Goal: Information Seeking & Learning: Learn about a topic

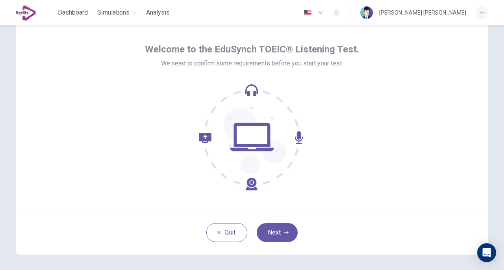
scroll to position [27, 0]
click at [267, 231] on button "Next" at bounding box center [277, 231] width 41 height 19
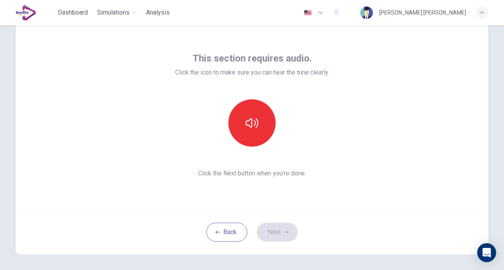
click at [249, 125] on icon "button" at bounding box center [252, 122] width 13 height 9
click at [284, 230] on icon "button" at bounding box center [286, 232] width 5 height 5
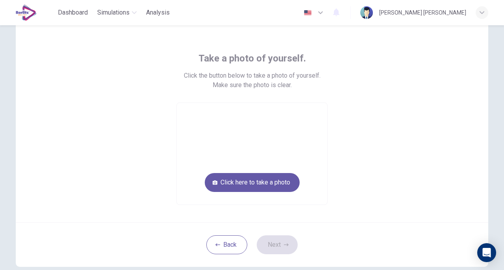
click at [272, 185] on button "Click here to take a photo" at bounding box center [252, 182] width 95 height 19
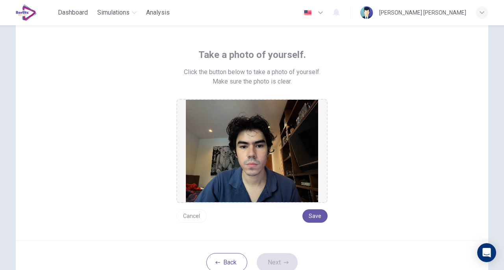
scroll to position [31, 0]
click at [313, 215] on button "Save" at bounding box center [314, 215] width 25 height 13
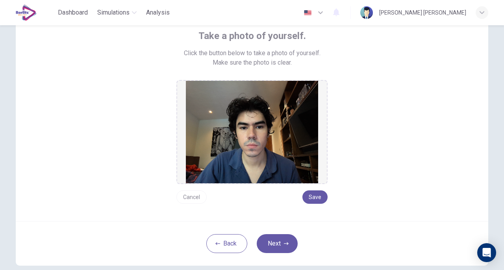
scroll to position [50, 0]
click at [287, 244] on button "Next" at bounding box center [277, 243] width 41 height 19
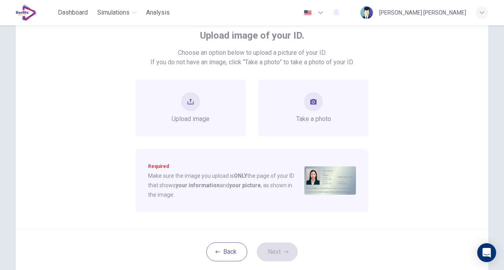
click at [213, 105] on div "Upload image" at bounding box center [190, 108] width 110 height 57
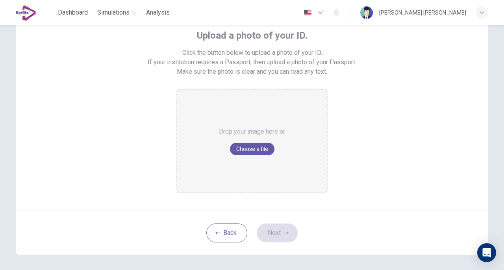
click at [218, 231] on button "Back" at bounding box center [226, 232] width 41 height 19
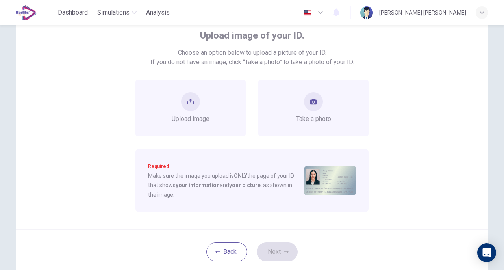
click at [310, 107] on button "take photo" at bounding box center [313, 101] width 19 height 19
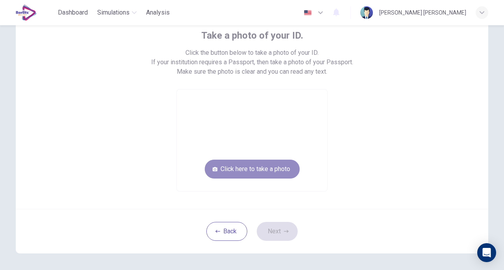
click at [263, 169] on button "Click here to take a photo" at bounding box center [252, 168] width 95 height 19
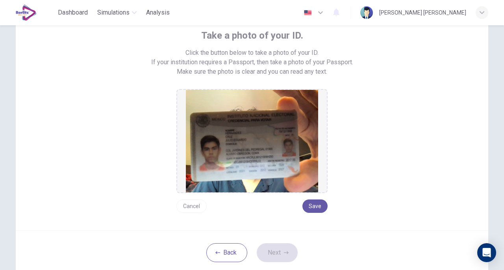
click at [310, 204] on button "Save" at bounding box center [314, 205] width 25 height 13
click at [272, 248] on button "Next" at bounding box center [277, 252] width 41 height 19
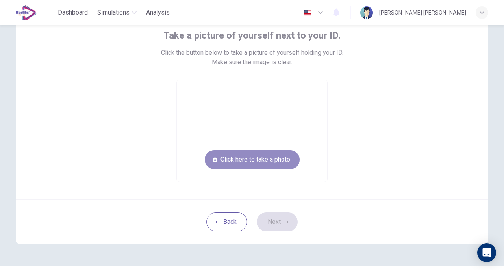
click at [268, 160] on button "Click here to take a photo" at bounding box center [252, 159] width 95 height 19
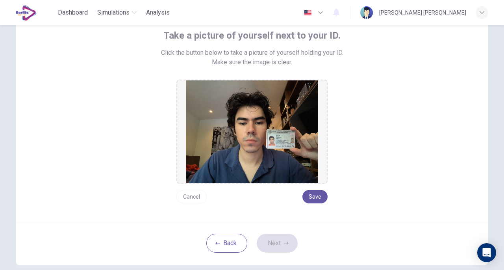
click at [314, 197] on button "Save" at bounding box center [314, 196] width 25 height 13
click at [281, 245] on button "Next" at bounding box center [277, 243] width 41 height 19
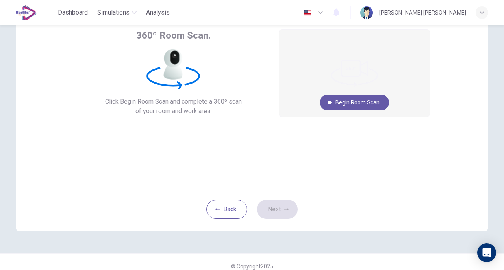
click at [349, 103] on button "Begin Room Scan" at bounding box center [354, 103] width 69 height 16
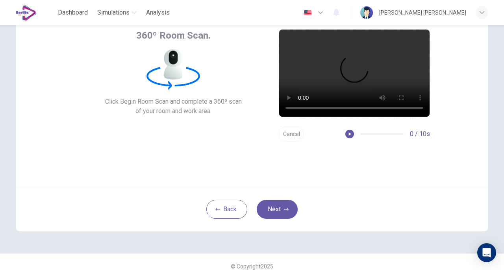
scroll to position [29, 0]
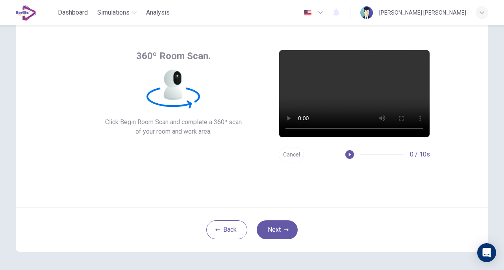
click at [295, 152] on button "Cancel" at bounding box center [291, 154] width 25 height 15
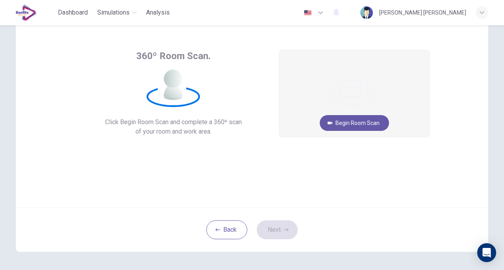
click at [358, 117] on button "Begin Room Scan" at bounding box center [354, 123] width 69 height 16
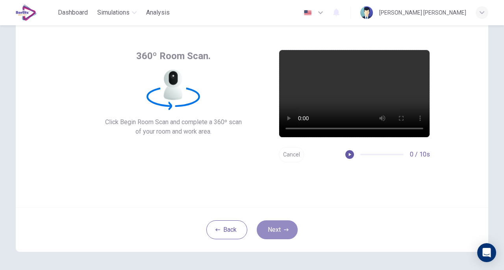
click at [284, 230] on icon "button" at bounding box center [286, 229] width 5 height 5
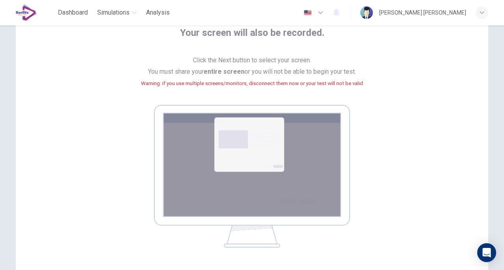
scroll to position [139, 0]
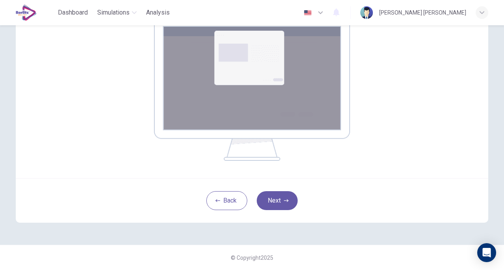
click at [268, 197] on button "Next" at bounding box center [277, 200] width 41 height 19
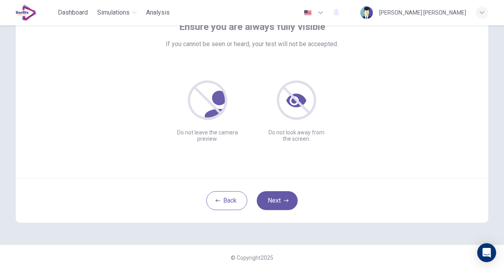
scroll to position [58, 0]
click at [284, 204] on button "Next" at bounding box center [277, 200] width 41 height 19
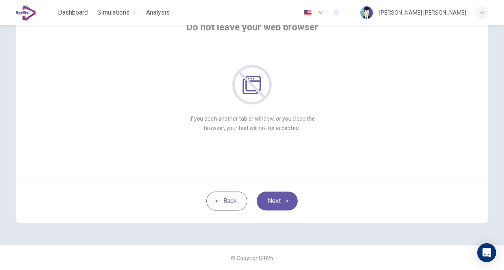
click at [284, 204] on button "Next" at bounding box center [277, 200] width 41 height 19
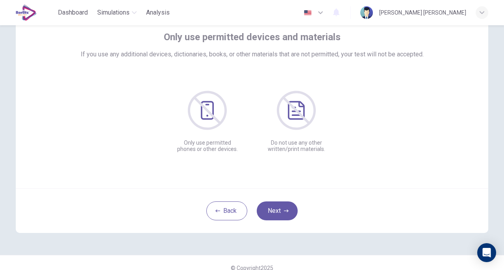
scroll to position [54, 0]
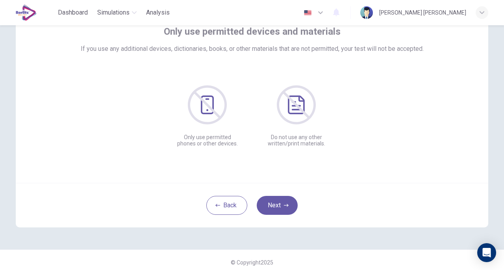
click at [284, 208] on button "Next" at bounding box center [277, 205] width 41 height 19
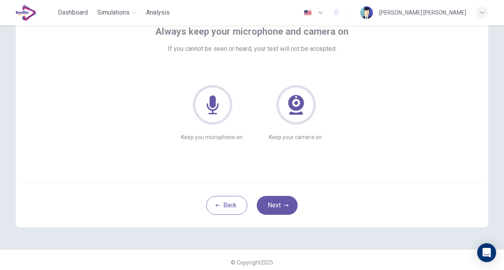
click at [284, 208] on button "Next" at bounding box center [277, 205] width 41 height 19
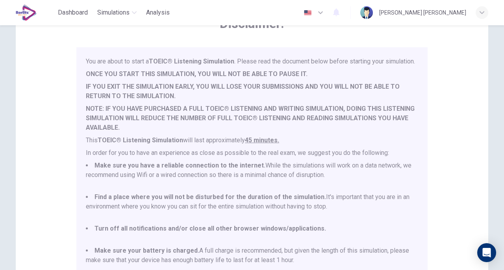
scroll to position [20, 0]
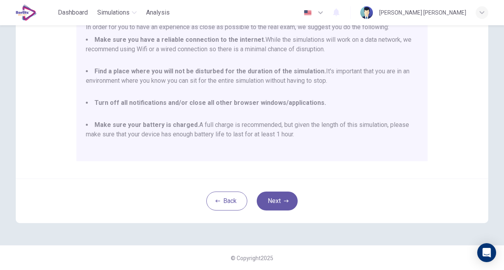
click at [279, 199] on button "Next" at bounding box center [277, 200] width 41 height 19
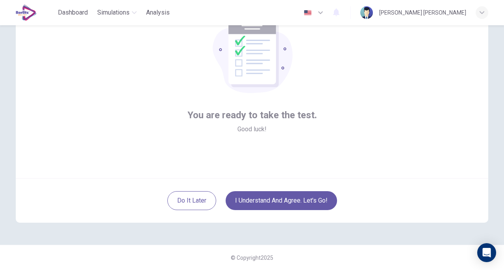
scroll to position [58, 0]
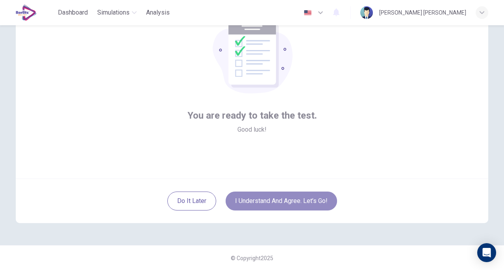
click at [302, 205] on button "I understand and agree. Let’s go!" at bounding box center [281, 200] width 111 height 19
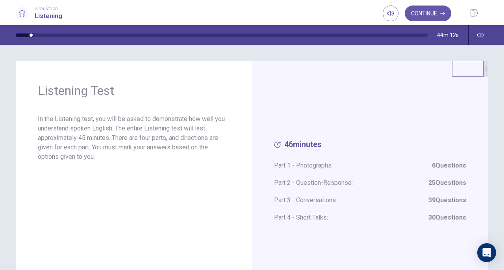
click at [311, 164] on span "Part 1 - Photographs: 6 Questions" at bounding box center [370, 165] width 192 height 9
click at [347, 140] on span "46 minutes" at bounding box center [370, 145] width 192 height 13
click at [437, 15] on button "Continue" at bounding box center [428, 14] width 46 height 16
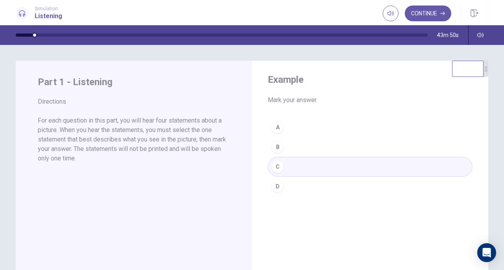
click at [441, 12] on icon "button" at bounding box center [442, 13] width 5 height 5
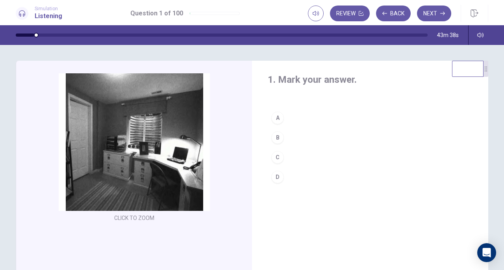
click at [275, 119] on div "A" at bounding box center [277, 117] width 13 height 13
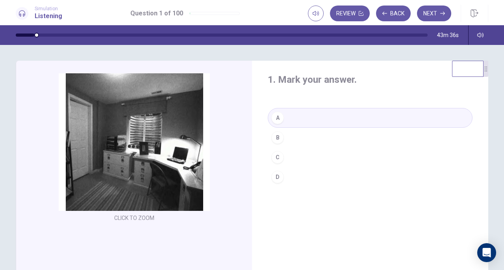
click at [435, 15] on button "Next" at bounding box center [434, 14] width 34 height 16
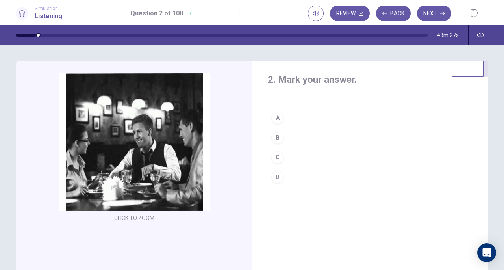
click at [276, 120] on div "A" at bounding box center [277, 117] width 13 height 13
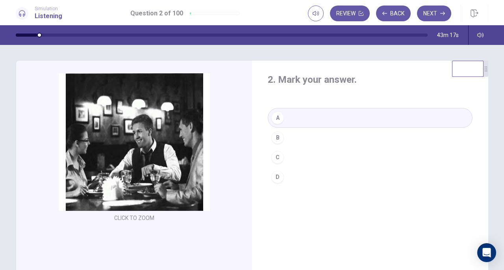
click at [439, 13] on button "Next" at bounding box center [434, 14] width 34 height 16
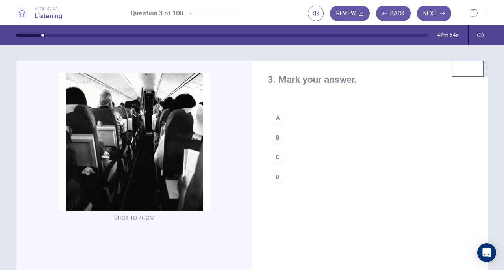
click at [275, 177] on div "D" at bounding box center [277, 177] width 13 height 13
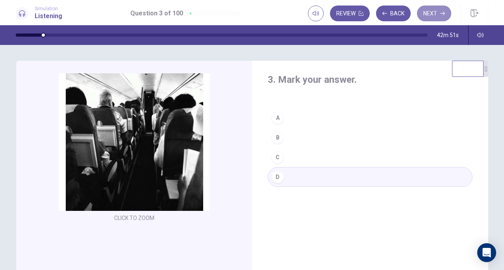
click at [439, 11] on button "Next" at bounding box center [434, 14] width 34 height 16
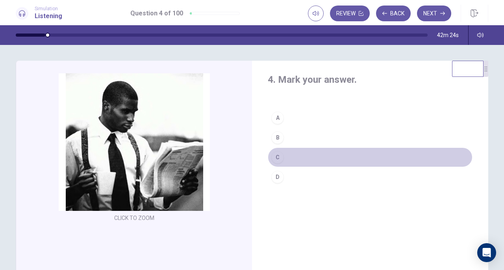
click at [275, 156] on div "C" at bounding box center [277, 157] width 13 height 13
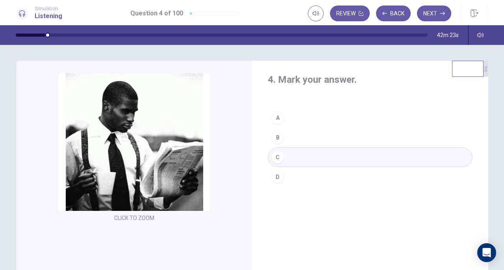
click at [441, 11] on icon "button" at bounding box center [442, 13] width 5 height 5
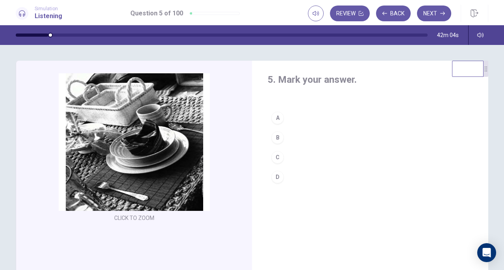
click at [278, 115] on div "A" at bounding box center [277, 117] width 13 height 13
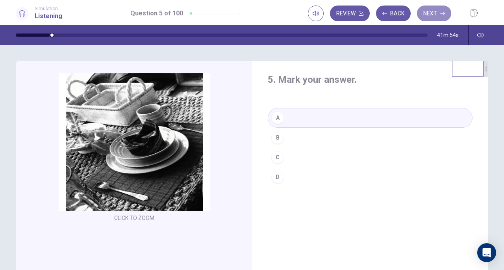
click at [432, 11] on button "Next" at bounding box center [434, 14] width 34 height 16
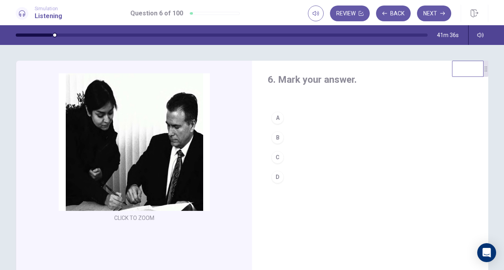
click at [274, 156] on div "C" at bounding box center [277, 157] width 13 height 13
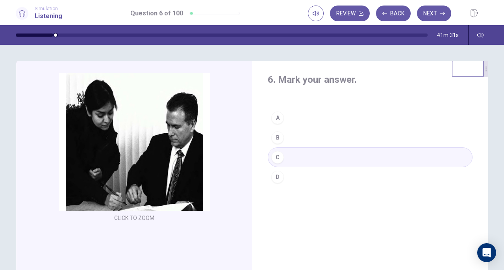
click at [439, 13] on button "Next" at bounding box center [434, 14] width 34 height 16
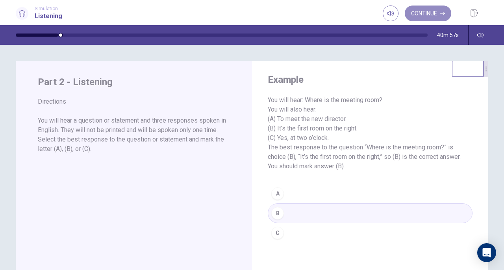
click at [430, 13] on button "Continue" at bounding box center [428, 14] width 46 height 16
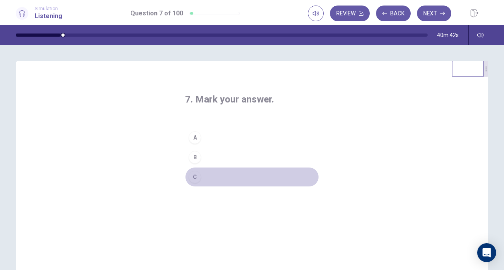
click at [194, 180] on div "C" at bounding box center [195, 177] width 13 height 13
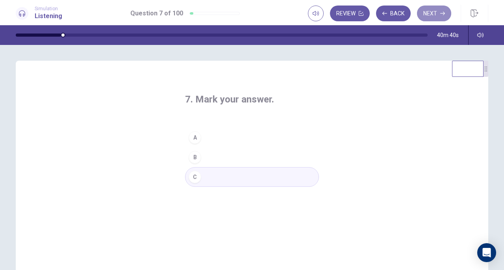
click at [435, 15] on button "Next" at bounding box center [434, 14] width 34 height 16
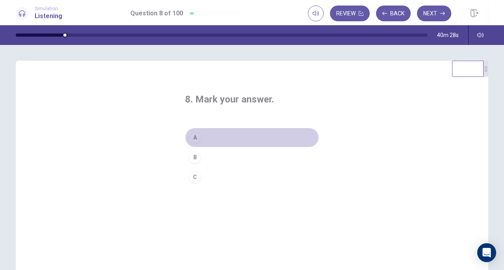
click at [193, 133] on div "A" at bounding box center [195, 137] width 13 height 13
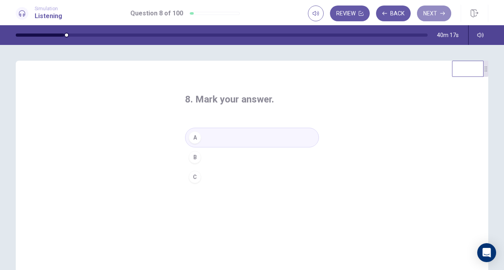
click at [431, 13] on button "Next" at bounding box center [434, 14] width 34 height 16
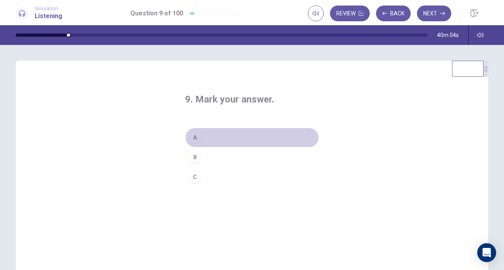
click at [198, 139] on div "A" at bounding box center [195, 137] width 13 height 13
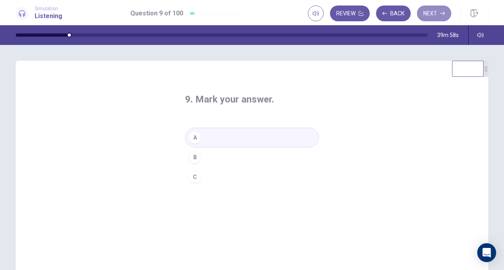
click at [443, 13] on icon "button" at bounding box center [442, 14] width 5 height 4
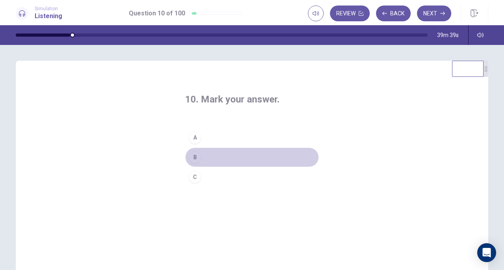
click at [194, 154] on div "B" at bounding box center [195, 157] width 13 height 13
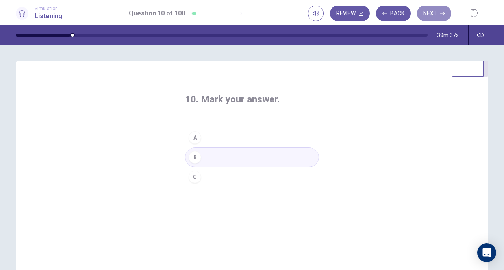
click at [435, 11] on button "Next" at bounding box center [434, 14] width 34 height 16
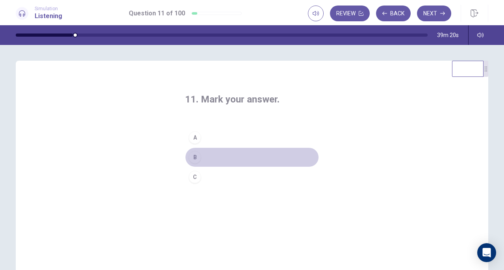
click at [191, 153] on div "B" at bounding box center [195, 157] width 13 height 13
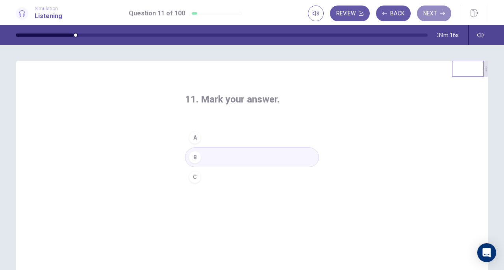
click at [429, 13] on button "Next" at bounding box center [434, 14] width 34 height 16
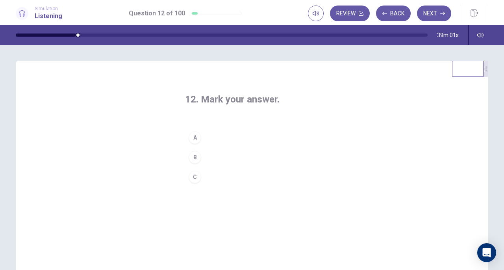
click at [190, 178] on div "C" at bounding box center [195, 177] width 13 height 13
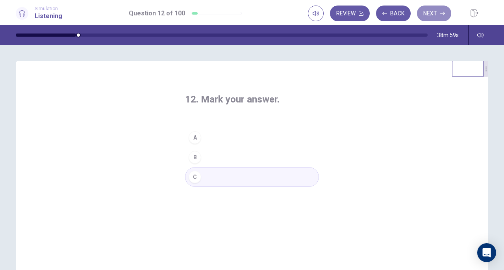
click at [435, 15] on button "Next" at bounding box center [434, 14] width 34 height 16
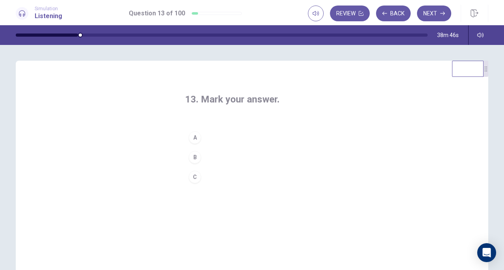
click at [189, 135] on div "A" at bounding box center [195, 137] width 13 height 13
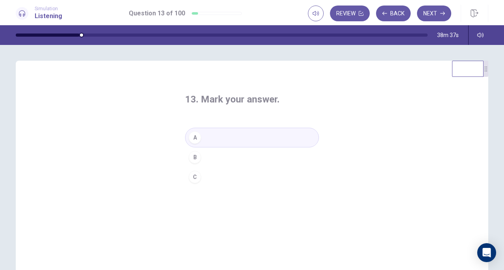
click at [434, 16] on button "Next" at bounding box center [434, 14] width 34 height 16
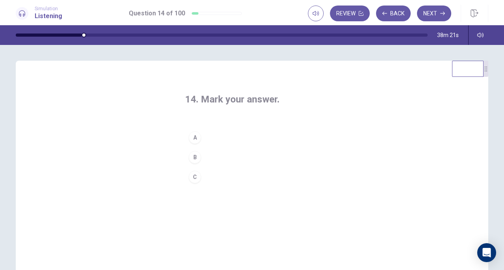
click at [195, 175] on div "C" at bounding box center [195, 177] width 13 height 13
click at [428, 14] on button "Next" at bounding box center [434, 14] width 34 height 16
click at [189, 155] on div "B" at bounding box center [195, 157] width 13 height 13
click at [428, 17] on button "Next" at bounding box center [434, 14] width 34 height 16
click at [192, 141] on div "A" at bounding box center [195, 137] width 13 height 13
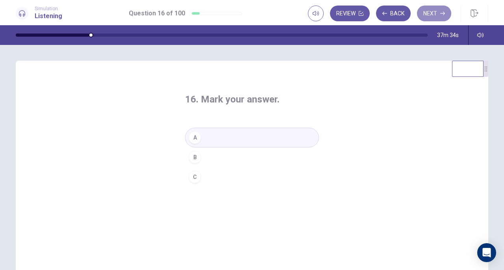
click at [433, 16] on button "Next" at bounding box center [434, 14] width 34 height 16
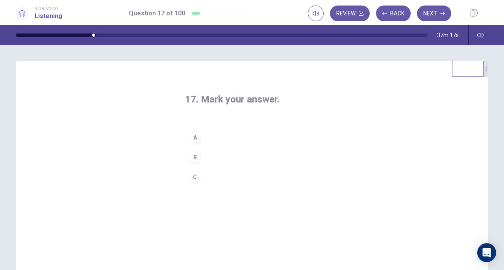
click at [198, 154] on div "B" at bounding box center [195, 157] width 13 height 13
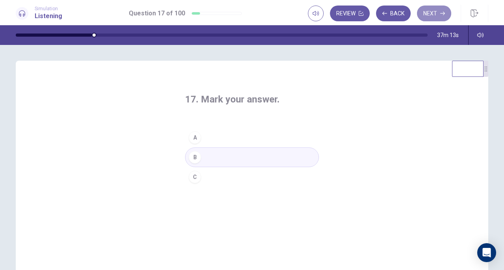
click at [436, 13] on button "Next" at bounding box center [434, 14] width 34 height 16
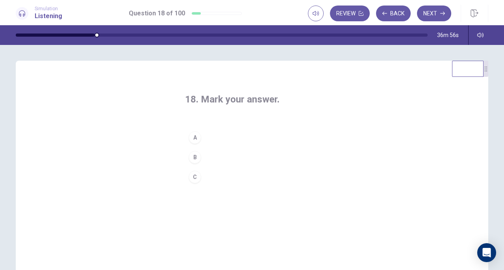
click at [201, 176] on button "C" at bounding box center [252, 177] width 134 height 20
click at [434, 17] on button "Next" at bounding box center [434, 14] width 34 height 16
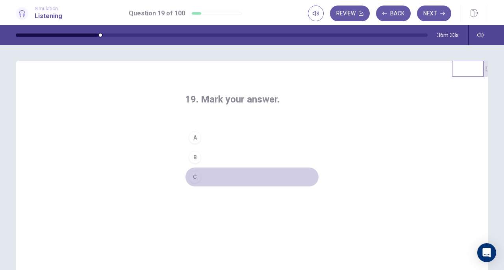
click at [197, 181] on button "C" at bounding box center [252, 177] width 134 height 20
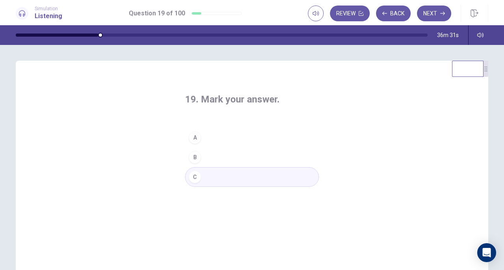
click at [367, 61] on div "19. Mark your answer. A B C" at bounding box center [252, 198] width 473 height 274
click at [425, 17] on button "Next" at bounding box center [434, 14] width 34 height 16
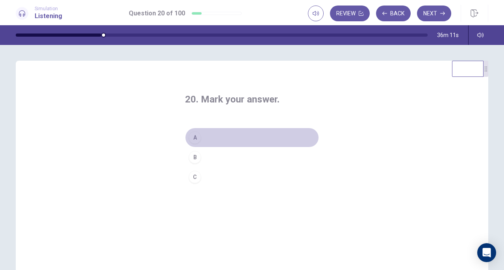
click at [191, 137] on div "A" at bounding box center [195, 137] width 13 height 13
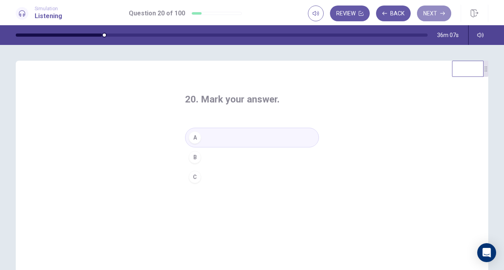
click at [427, 14] on button "Next" at bounding box center [434, 14] width 34 height 16
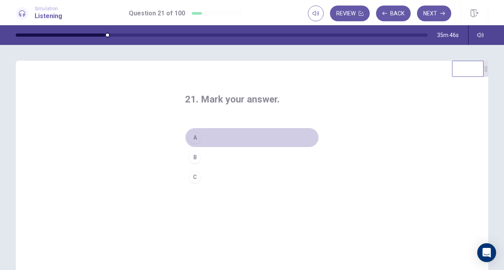
click at [191, 134] on div "A" at bounding box center [195, 137] width 13 height 13
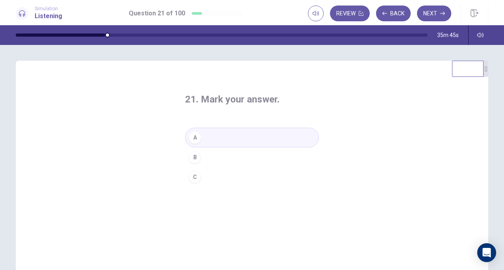
click at [433, 11] on button "Next" at bounding box center [434, 14] width 34 height 16
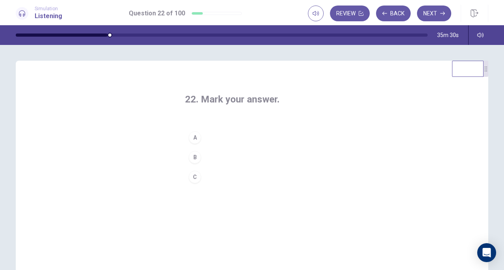
click at [196, 149] on button "B" at bounding box center [252, 157] width 134 height 20
click at [427, 15] on button "Next" at bounding box center [434, 14] width 34 height 16
click at [189, 175] on div "C" at bounding box center [195, 177] width 13 height 13
click at [432, 12] on button "Next" at bounding box center [434, 14] width 34 height 16
click at [194, 152] on div "B" at bounding box center [195, 157] width 13 height 13
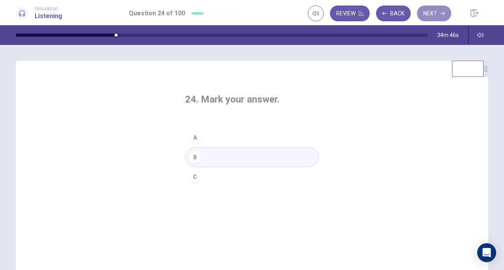
click at [432, 14] on button "Next" at bounding box center [434, 14] width 34 height 16
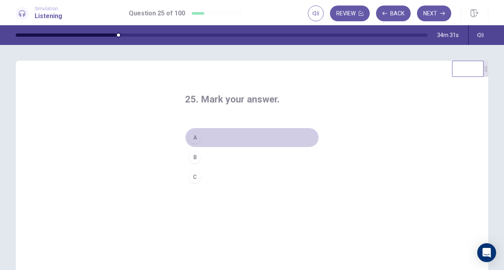
click at [191, 141] on div "A" at bounding box center [195, 137] width 13 height 13
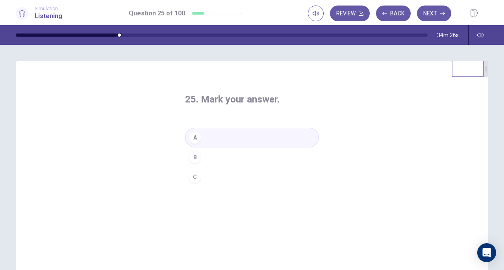
click at [431, 15] on button "Next" at bounding box center [434, 14] width 34 height 16
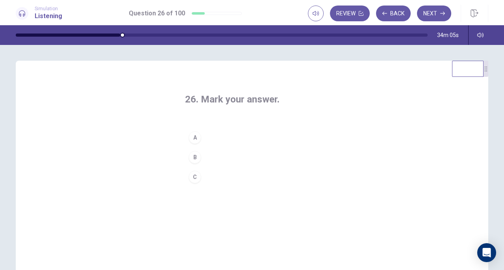
click at [195, 174] on div "C" at bounding box center [195, 177] width 13 height 13
click at [433, 14] on button "Next" at bounding box center [434, 14] width 34 height 16
click at [196, 178] on div "C" at bounding box center [195, 177] width 13 height 13
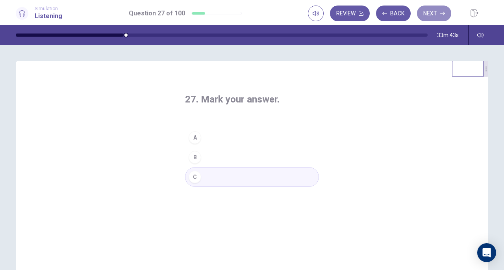
click at [430, 16] on button "Next" at bounding box center [434, 14] width 34 height 16
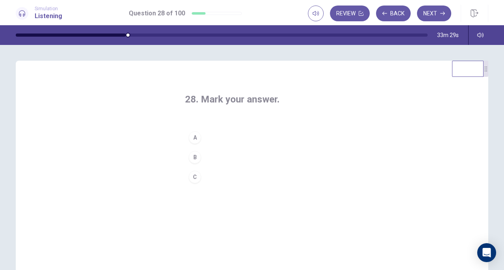
click at [195, 136] on div "A" at bounding box center [195, 137] width 13 height 13
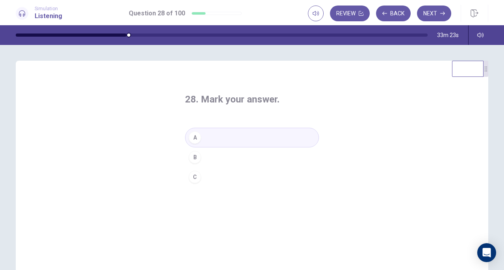
click at [432, 15] on button "Next" at bounding box center [434, 14] width 34 height 16
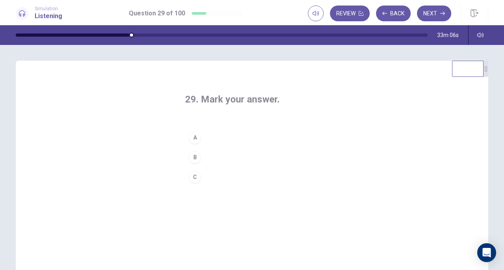
click at [197, 156] on div "B" at bounding box center [195, 157] width 13 height 13
click at [433, 15] on button "Next" at bounding box center [434, 14] width 34 height 16
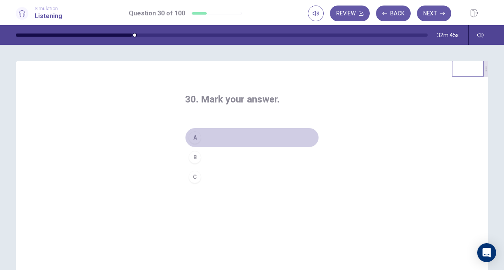
click at [195, 135] on div "A" at bounding box center [195, 137] width 13 height 13
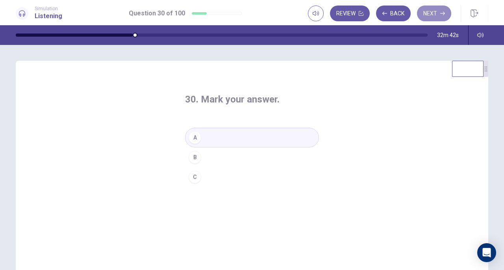
click at [435, 11] on button "Next" at bounding box center [434, 14] width 34 height 16
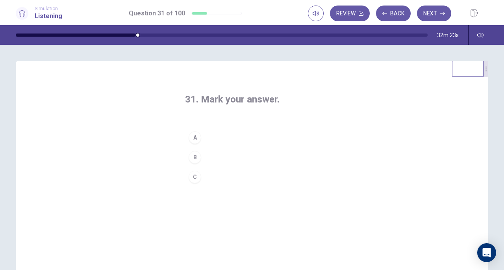
click at [194, 176] on div "C" at bounding box center [195, 177] width 13 height 13
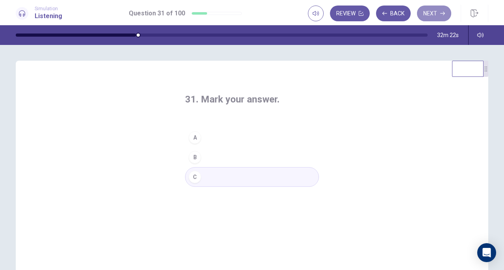
click at [428, 14] on button "Next" at bounding box center [434, 14] width 34 height 16
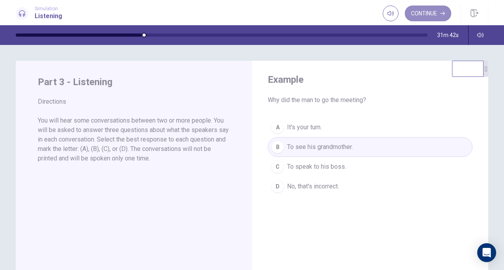
click at [428, 16] on button "Continue" at bounding box center [428, 14] width 46 height 16
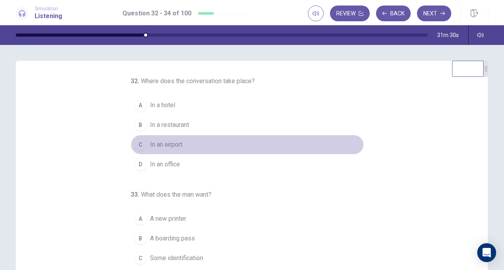
click at [167, 142] on span "In an airport" at bounding box center [166, 144] width 32 height 9
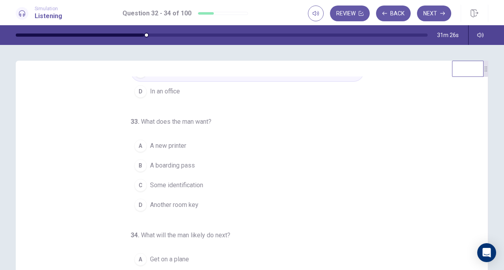
scroll to position [73, 0]
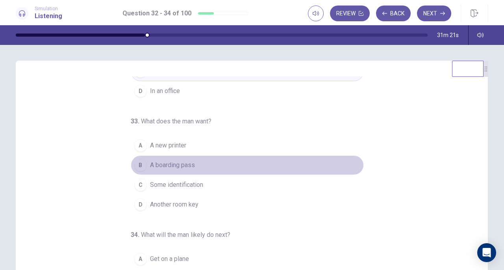
click at [187, 163] on span "A boarding pass" at bounding box center [172, 164] width 45 height 9
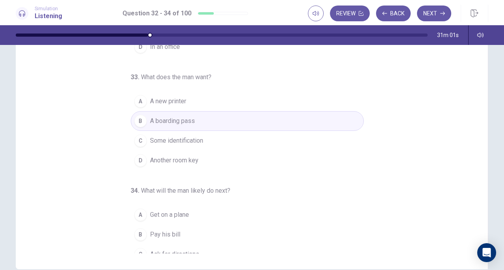
scroll to position [79, 0]
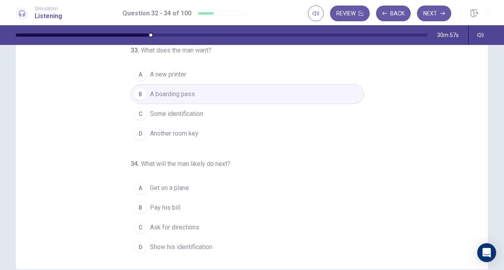
click at [139, 243] on div "D" at bounding box center [140, 247] width 13 height 13
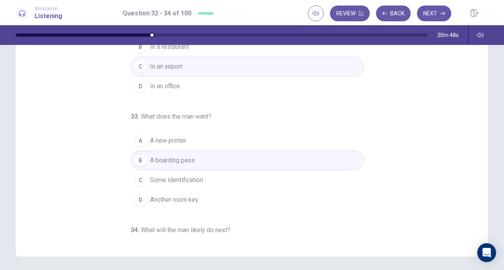
scroll to position [30, 0]
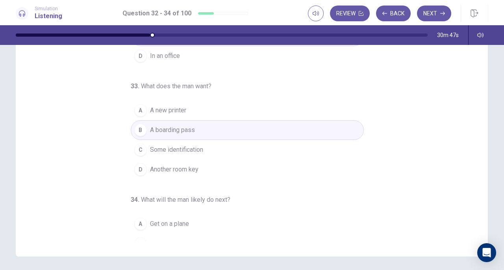
click at [428, 12] on button "Next" at bounding box center [434, 14] width 34 height 16
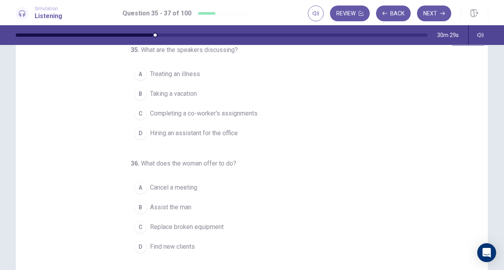
scroll to position [19, 0]
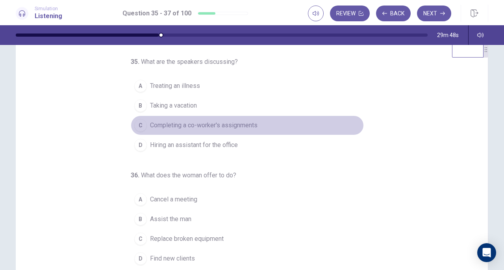
click at [233, 124] on span "Completing a co-worker's assignments" at bounding box center [204, 125] width 108 height 9
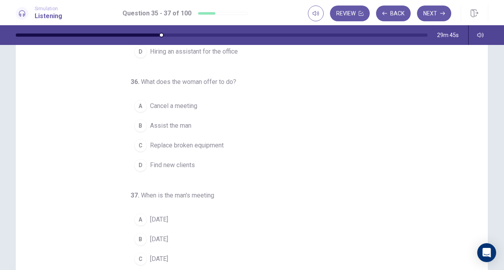
scroll to position [34, 0]
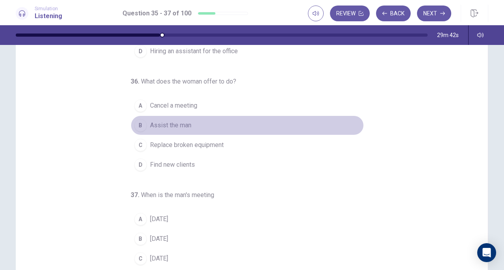
click at [176, 126] on span "Assist the man" at bounding box center [170, 125] width 41 height 9
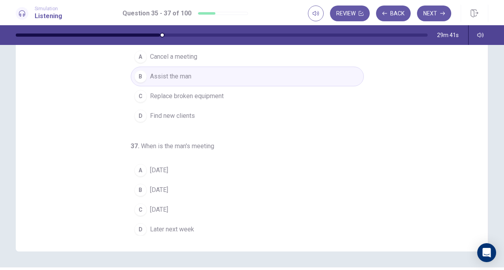
scroll to position [96, 0]
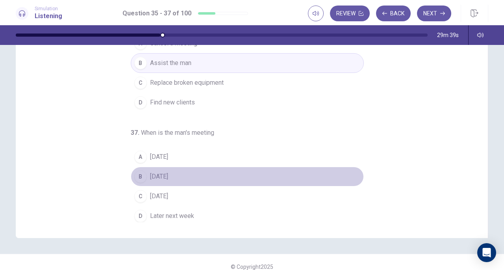
click at [168, 176] on span "Wednesday" at bounding box center [159, 176] width 18 height 9
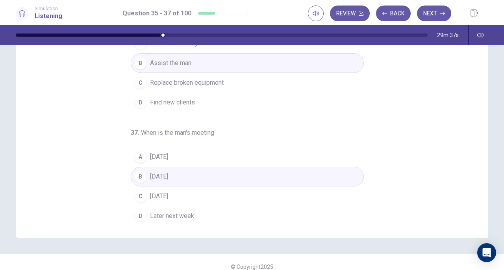
click at [439, 14] on button "Next" at bounding box center [434, 14] width 34 height 16
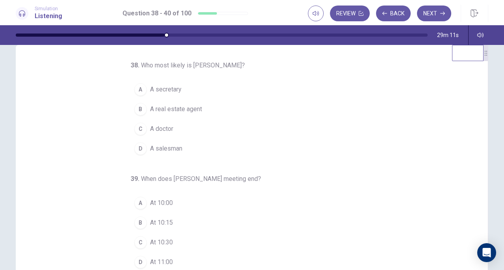
scroll to position [13, 0]
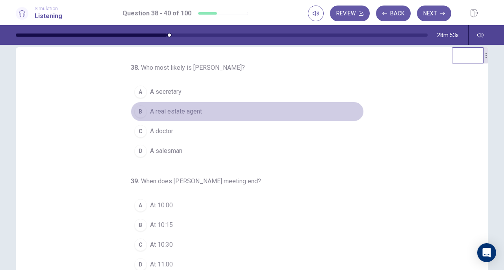
click at [131, 107] on button "B A real estate agent" at bounding box center [247, 112] width 233 height 20
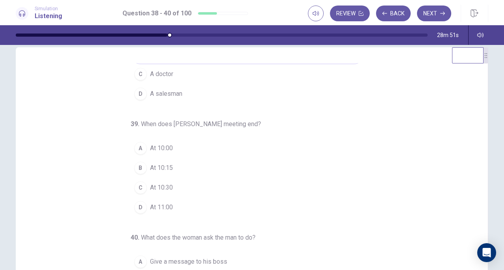
scroll to position [79, 0]
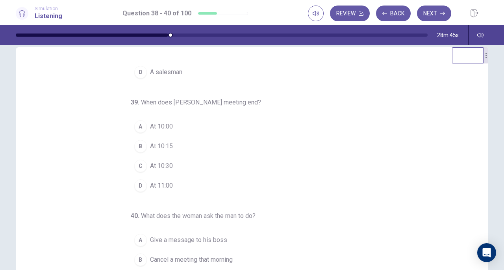
click at [134, 142] on div "B" at bounding box center [140, 146] width 13 height 13
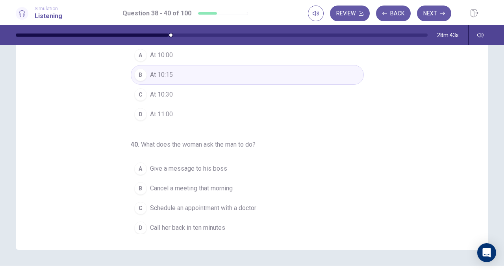
scroll to position [85, 0]
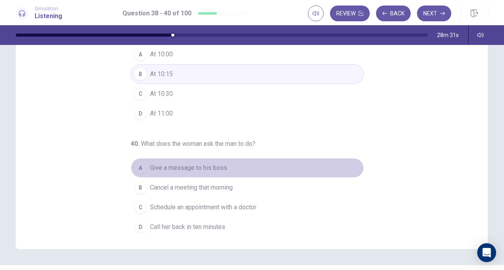
click at [203, 163] on span "Give a message to his boss" at bounding box center [188, 167] width 77 height 9
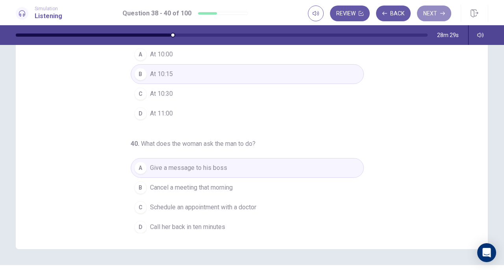
click at [431, 12] on button "Next" at bounding box center [434, 14] width 34 height 16
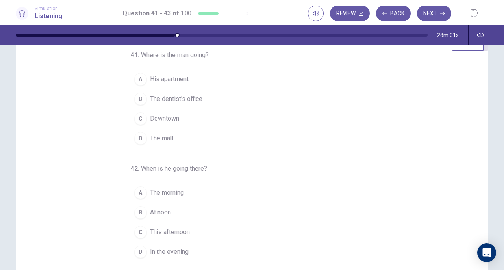
scroll to position [21, 0]
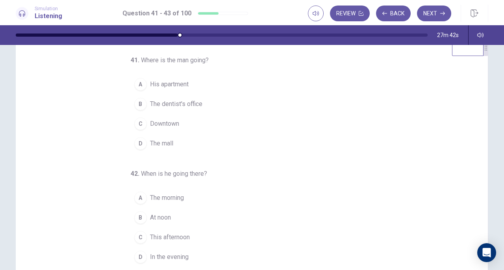
click at [141, 102] on div "B" at bounding box center [140, 104] width 13 height 13
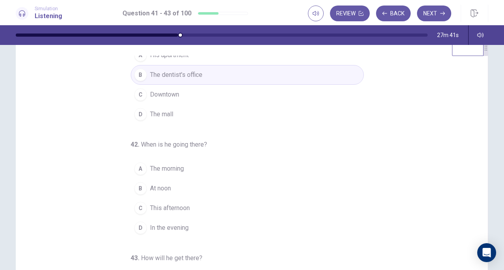
scroll to position [33, 0]
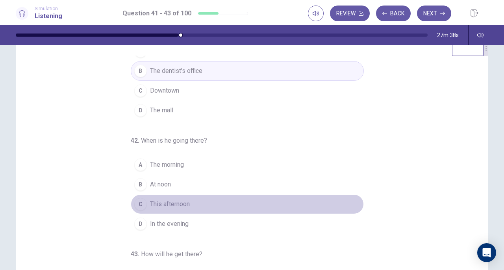
click at [135, 200] on div "C" at bounding box center [140, 204] width 13 height 13
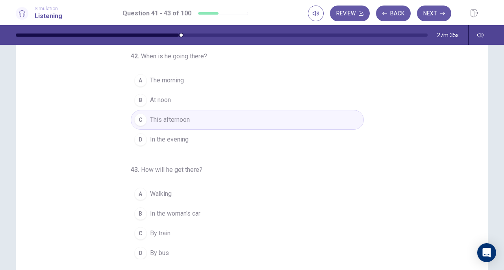
scroll to position [74, 0]
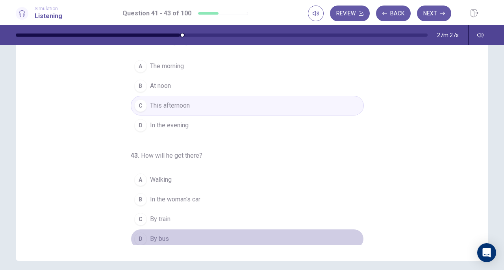
click at [163, 235] on span "By bus" at bounding box center [159, 238] width 19 height 9
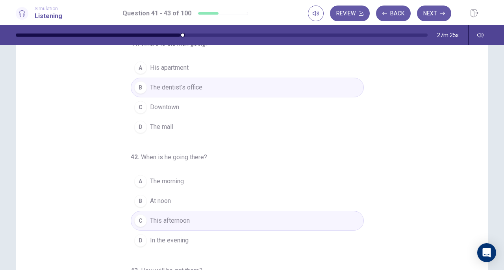
scroll to position [36, 0]
click at [428, 10] on button "Next" at bounding box center [434, 14] width 34 height 16
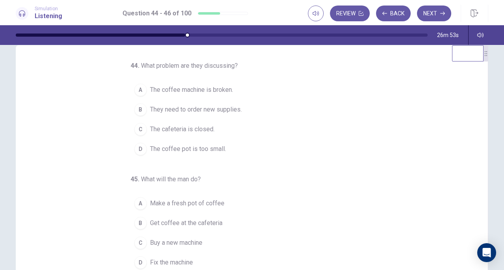
scroll to position [15, 0]
click at [139, 92] on div "A" at bounding box center [140, 90] width 13 height 13
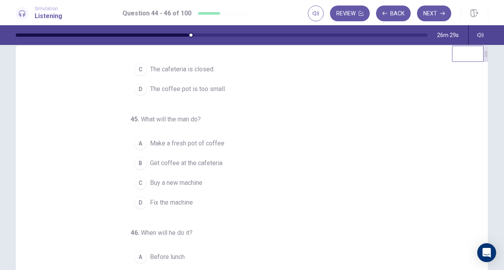
scroll to position [61, 0]
click at [209, 161] on span "Get coffee at the cafeteria" at bounding box center [186, 162] width 72 height 9
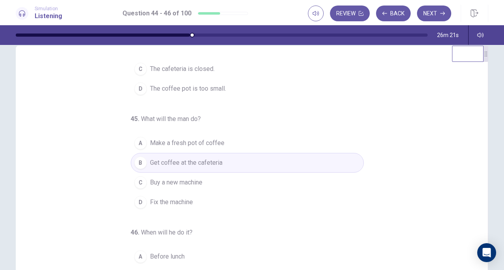
scroll to position [79, 0]
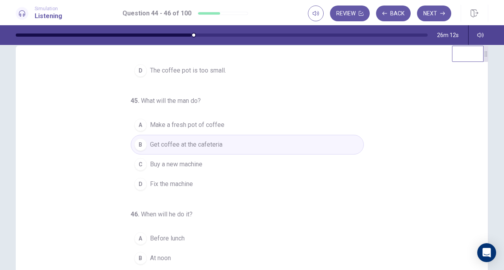
click at [207, 161] on button "C Buy a new machine" at bounding box center [247, 164] width 233 height 20
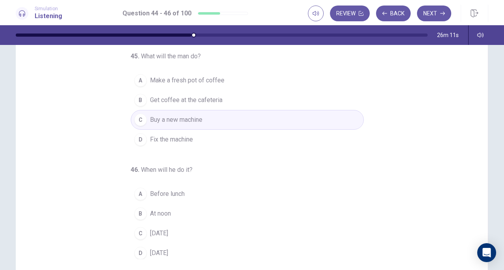
scroll to position [65, 0]
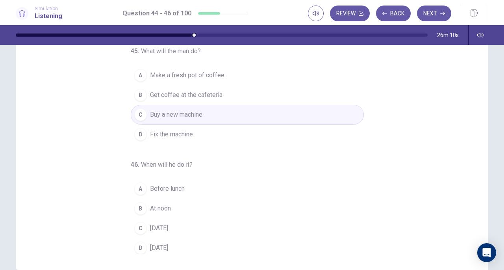
click at [200, 226] on button "C On Sunday" at bounding box center [247, 228] width 233 height 20
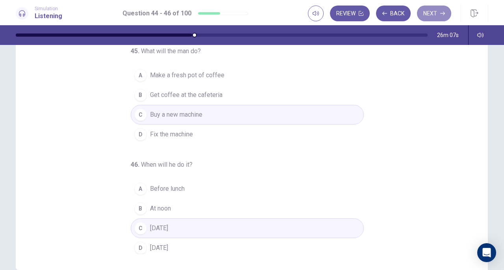
click at [432, 11] on button "Next" at bounding box center [434, 14] width 34 height 16
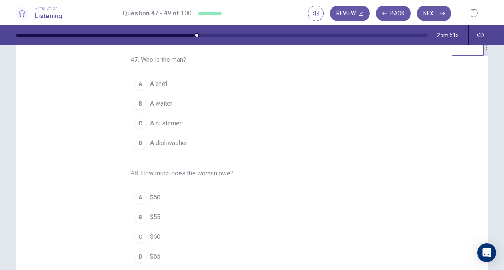
scroll to position [0, 0]
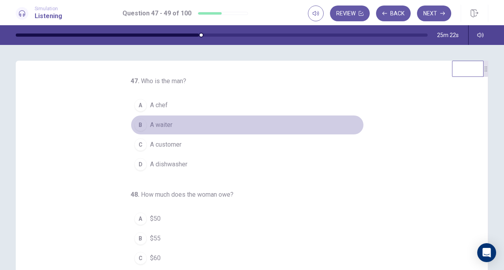
click at [152, 123] on span "A waiter" at bounding box center [161, 124] width 22 height 9
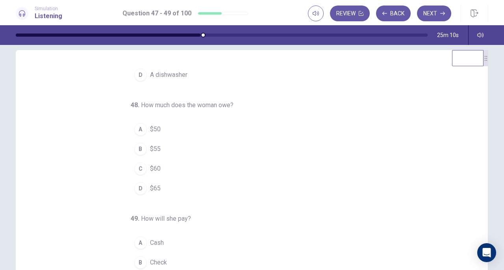
scroll to position [11, 0]
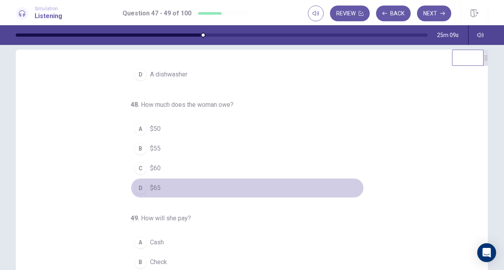
click at [139, 188] on div "D" at bounding box center [140, 188] width 13 height 13
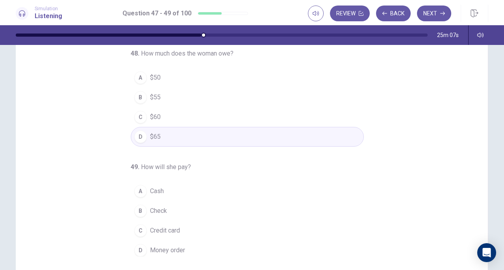
scroll to position [67, 0]
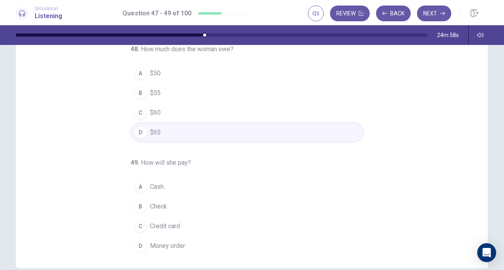
click at [139, 181] on div "A" at bounding box center [140, 186] width 13 height 13
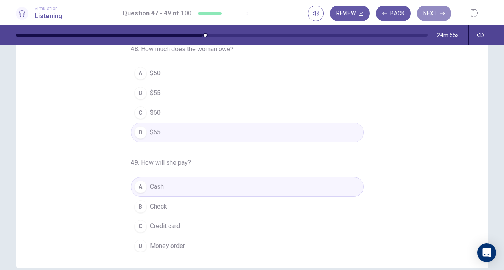
click at [439, 14] on button "Next" at bounding box center [434, 14] width 34 height 16
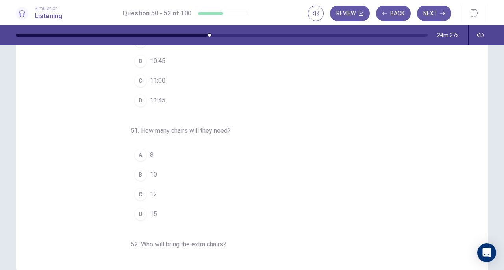
scroll to position [0, 0]
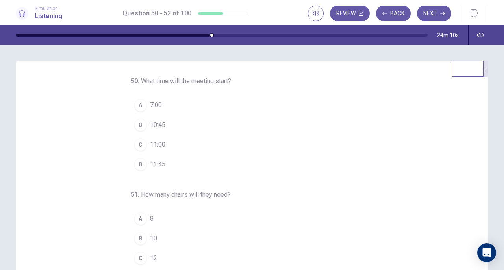
click at [137, 142] on div "C" at bounding box center [140, 144] width 13 height 13
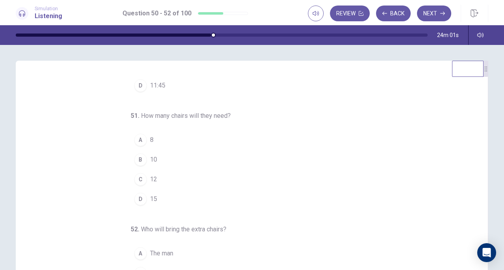
scroll to position [6, 0]
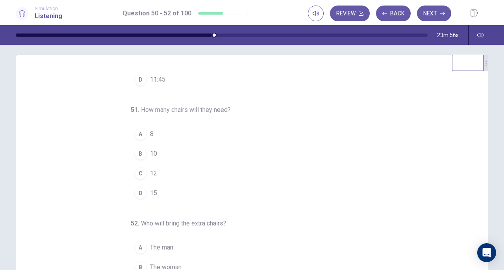
click at [139, 192] on div "D" at bounding box center [140, 193] width 13 height 13
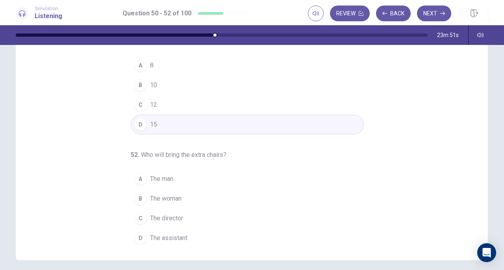
scroll to position [75, 0]
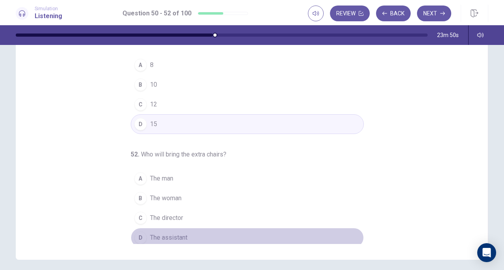
click at [179, 236] on span "The assistant" at bounding box center [168, 237] width 37 height 9
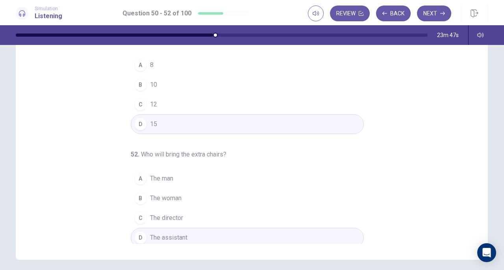
click at [425, 15] on button "Next" at bounding box center [434, 14] width 34 height 16
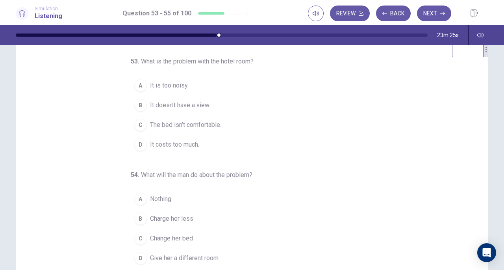
scroll to position [11, 0]
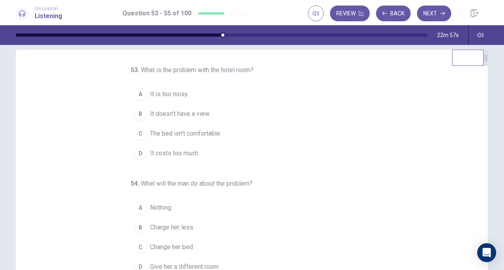
click at [165, 112] on span "It doesn’t have a view." at bounding box center [180, 113] width 60 height 9
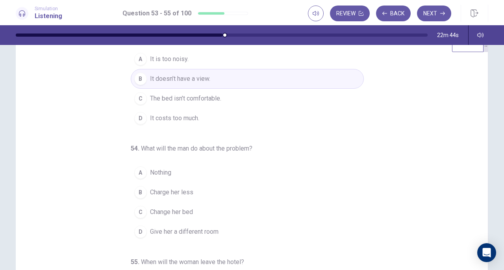
scroll to position [22, 0]
click at [199, 177] on button "A Nothing" at bounding box center [247, 172] width 233 height 20
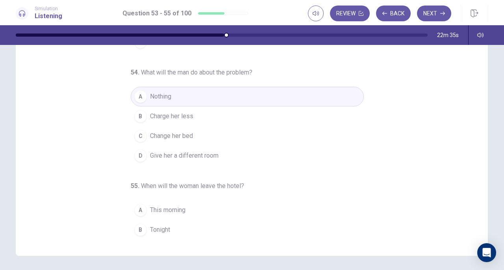
scroll to position [43, 0]
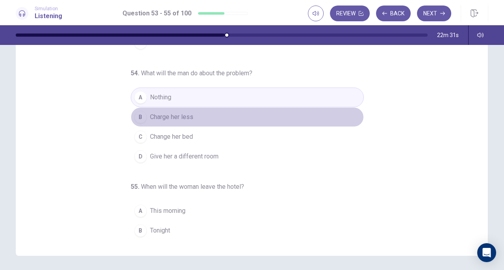
click at [202, 117] on button "B Charge her less" at bounding box center [247, 117] width 233 height 20
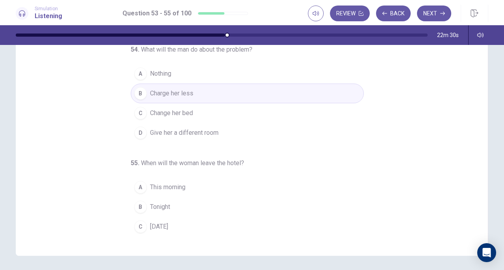
scroll to position [79, 0]
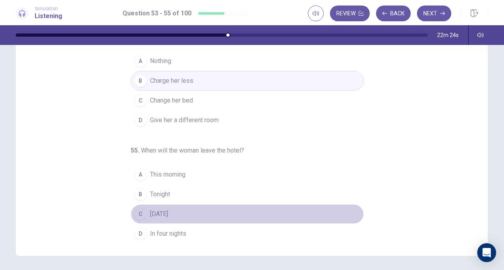
click at [180, 213] on button "C Tomorrow" at bounding box center [247, 214] width 233 height 20
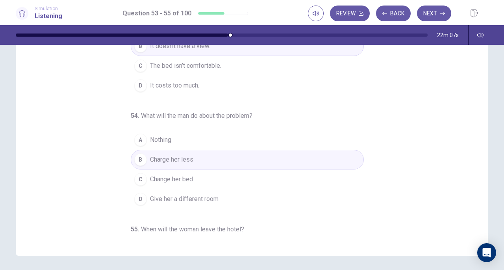
scroll to position [0, 0]
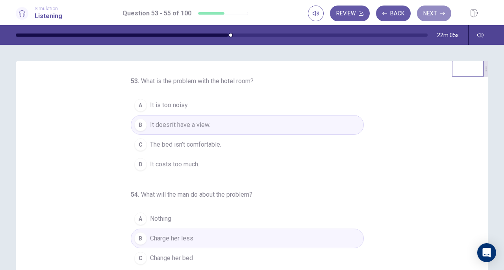
click at [436, 11] on button "Next" at bounding box center [434, 14] width 34 height 16
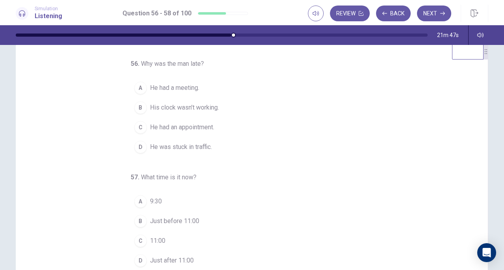
scroll to position [16, 0]
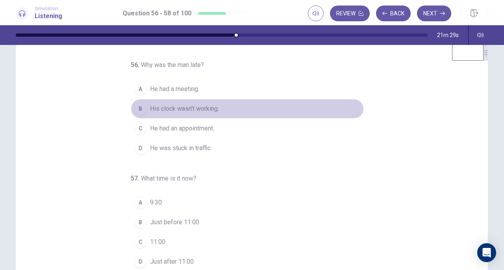
click at [197, 109] on span "His clock wasn’t working." at bounding box center [184, 108] width 69 height 9
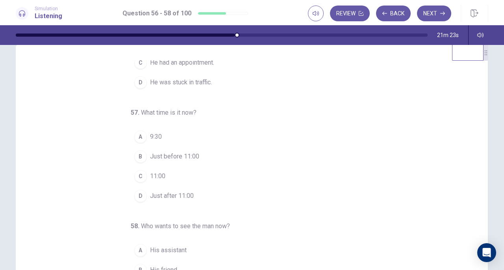
scroll to position [67, 0]
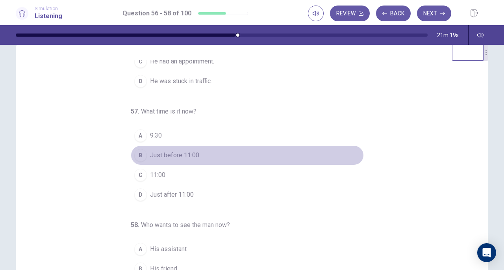
click at [138, 154] on div "B" at bounding box center [140, 155] width 13 height 13
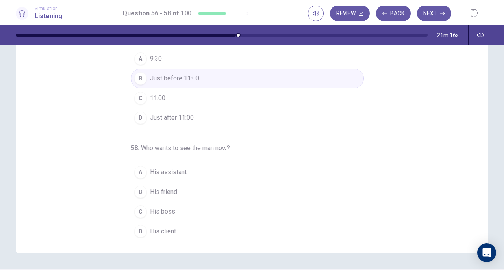
scroll to position [82, 0]
click at [160, 228] on span "His client" at bounding box center [163, 229] width 26 height 9
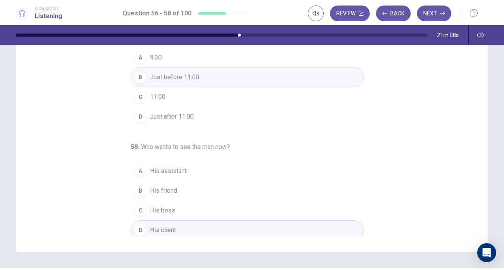
click at [431, 15] on button "Next" at bounding box center [434, 14] width 34 height 16
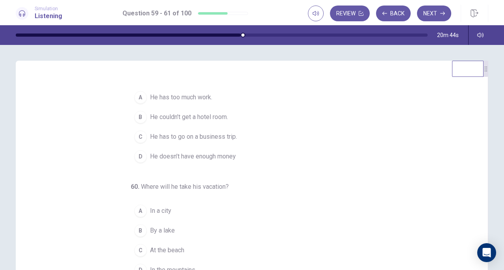
scroll to position [0, 0]
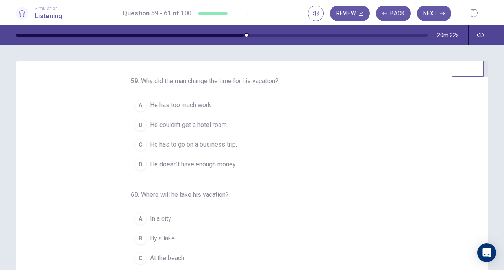
click at [219, 130] on span "He couldn’t get a hotel room." at bounding box center [189, 124] width 78 height 9
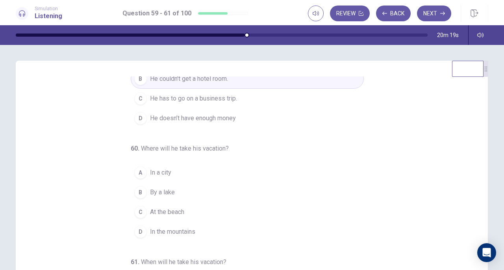
scroll to position [88, 0]
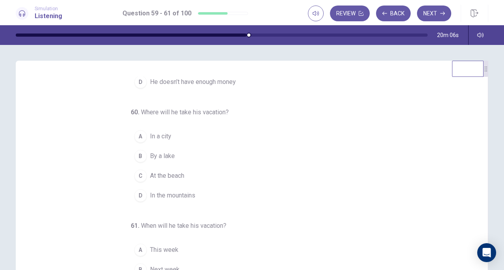
click at [187, 194] on span "In the mountains" at bounding box center [172, 195] width 45 height 9
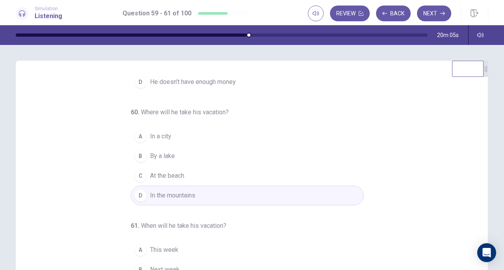
scroll to position [106, 0]
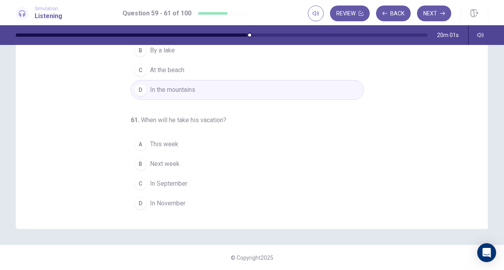
click at [187, 188] on button "C In September" at bounding box center [247, 184] width 233 height 20
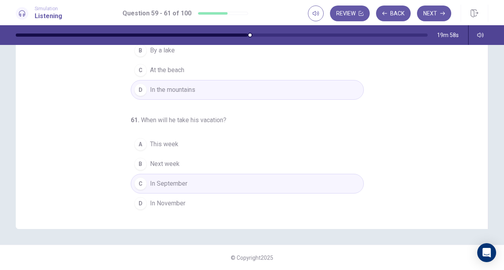
click at [430, 9] on button "Next" at bounding box center [434, 14] width 34 height 16
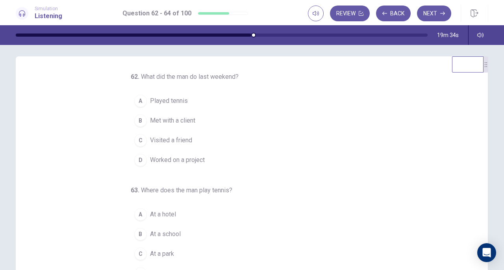
scroll to position [4, 0]
click at [189, 157] on span "Worked on a project" at bounding box center [177, 160] width 55 height 9
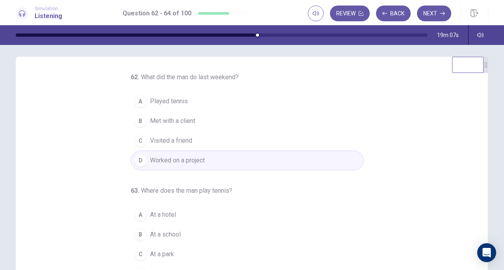
scroll to position [79, 0]
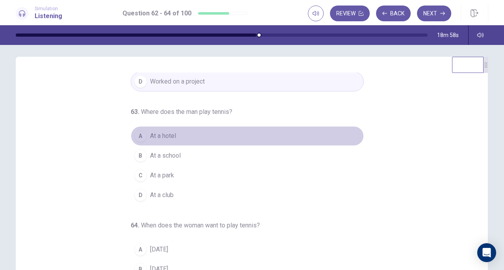
click at [196, 133] on button "A At a hotel" at bounding box center [247, 136] width 233 height 20
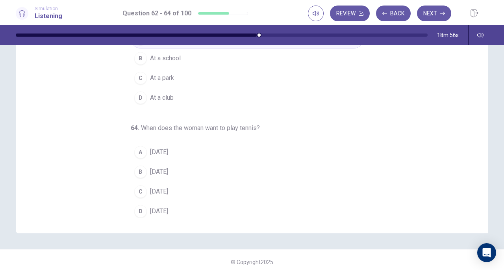
scroll to position [106, 0]
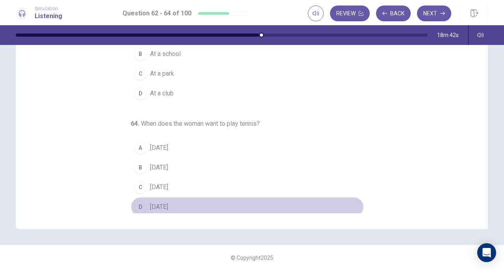
click at [194, 198] on button "D Saturday" at bounding box center [247, 207] width 233 height 20
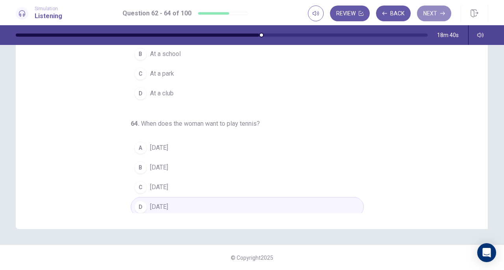
click at [434, 14] on button "Next" at bounding box center [434, 14] width 34 height 16
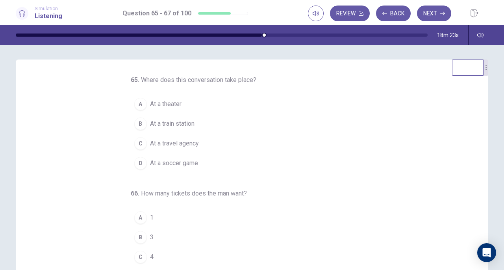
scroll to position [0, 0]
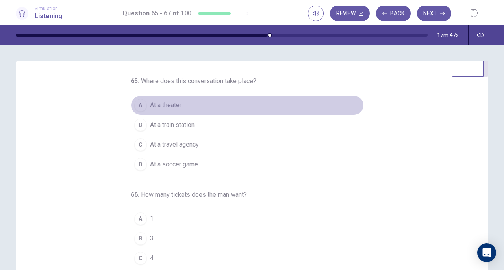
click at [233, 103] on button "A At a theater" at bounding box center [247, 105] width 233 height 20
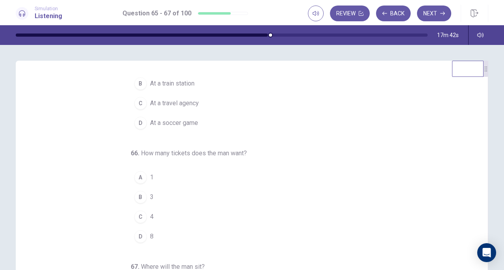
scroll to position [42, 0]
click at [178, 199] on button "B 3" at bounding box center [247, 197] width 233 height 20
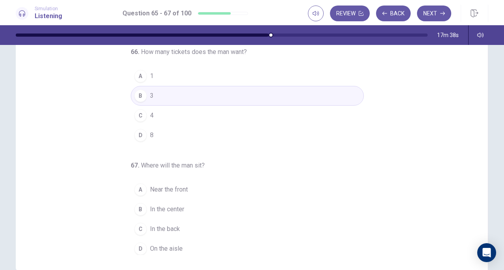
scroll to position [81, 0]
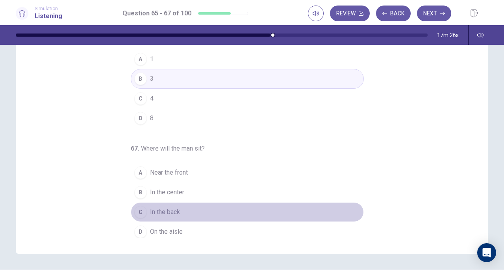
click at [173, 209] on span "In the back" at bounding box center [165, 211] width 30 height 9
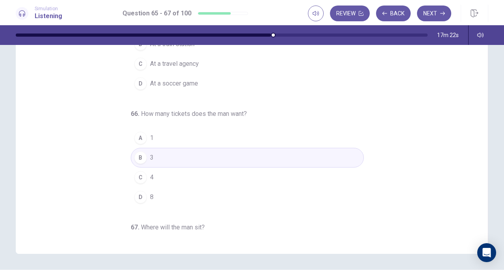
scroll to position [0, 0]
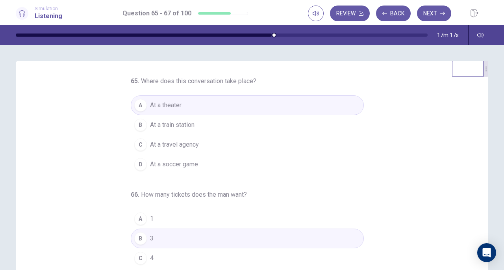
click at [431, 13] on button "Next" at bounding box center [434, 14] width 34 height 16
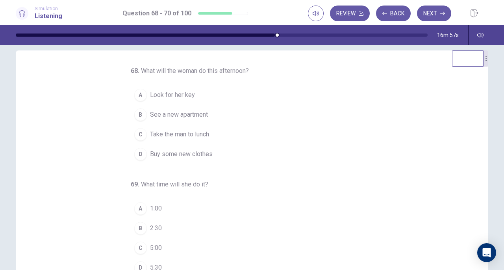
scroll to position [9, 0]
click at [200, 114] on span "See a new apartment" at bounding box center [179, 115] width 58 height 9
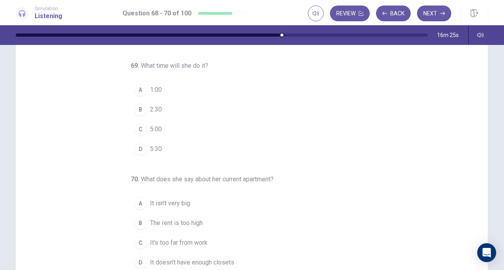
scroll to position [55, 0]
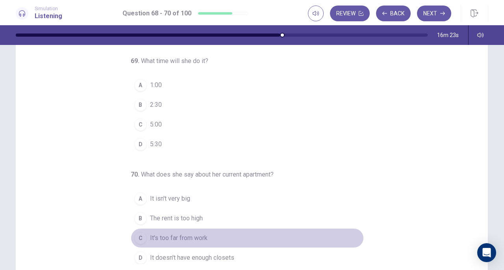
click at [205, 237] on button "C It's too far from work" at bounding box center [247, 238] width 233 height 20
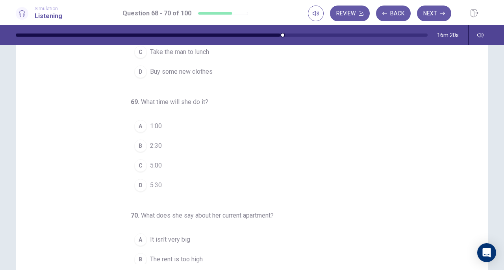
scroll to position [33, 0]
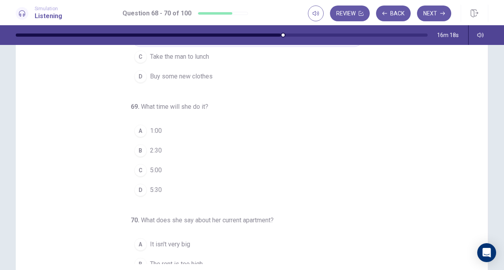
click at [169, 148] on button "B 2:30" at bounding box center [247, 151] width 233 height 20
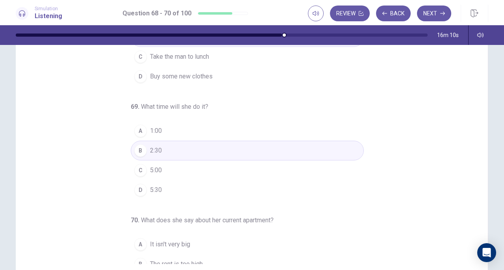
scroll to position [0, 0]
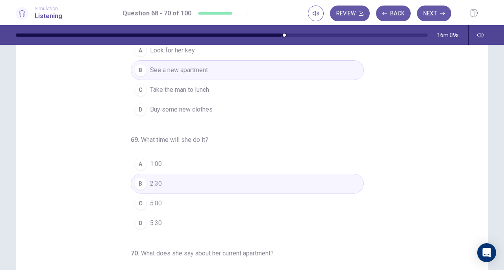
click at [432, 11] on button "Next" at bounding box center [434, 14] width 34 height 16
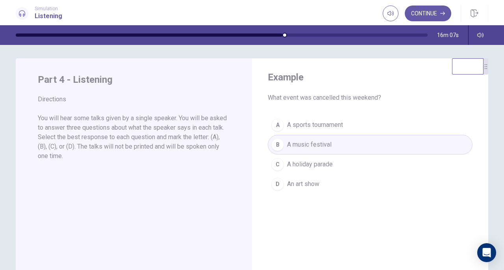
scroll to position [2, 0]
click at [425, 13] on button "Continue" at bounding box center [428, 14] width 46 height 16
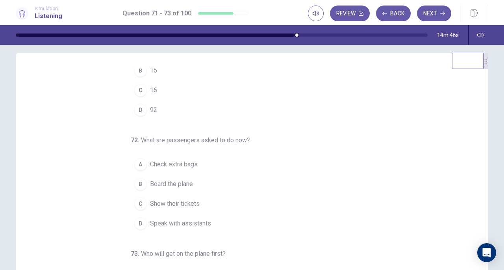
scroll to position [49, 0]
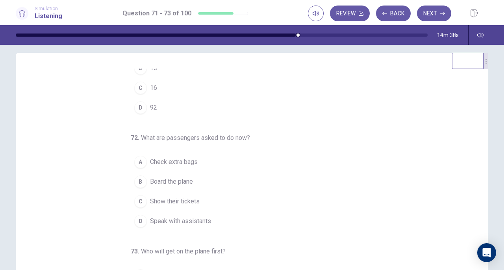
click at [142, 198] on div "C" at bounding box center [140, 201] width 13 height 13
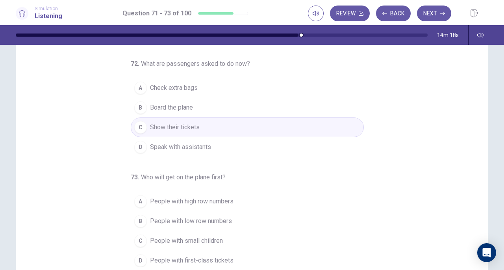
scroll to position [87, 0]
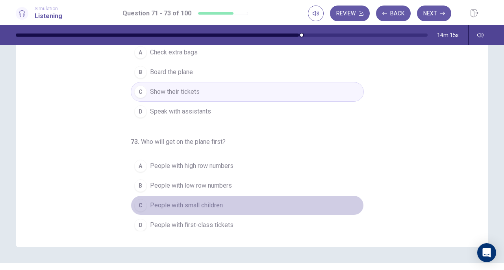
click at [137, 201] on div "C" at bounding box center [140, 205] width 13 height 13
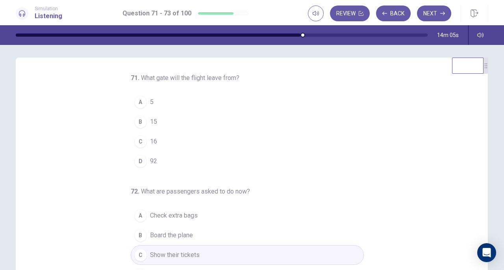
scroll to position [3, 0]
click at [136, 122] on div "B" at bounding box center [140, 122] width 13 height 13
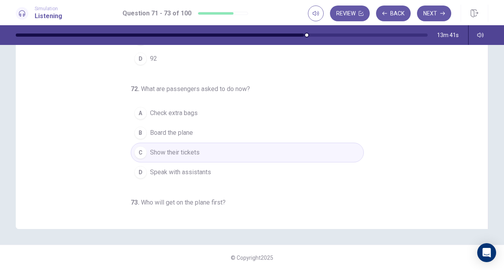
scroll to position [0, 0]
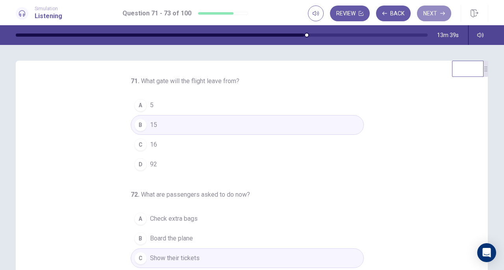
click at [437, 8] on button "Next" at bounding box center [434, 14] width 34 height 16
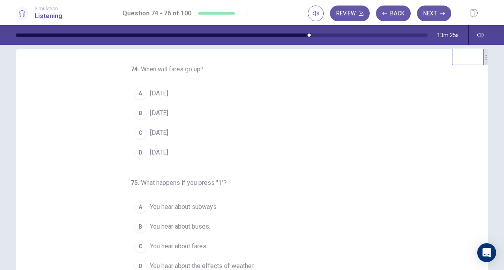
scroll to position [11, 0]
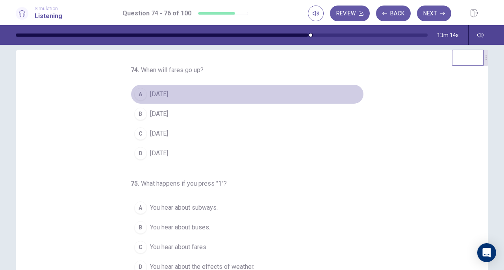
click at [136, 92] on div "A" at bounding box center [140, 94] width 13 height 13
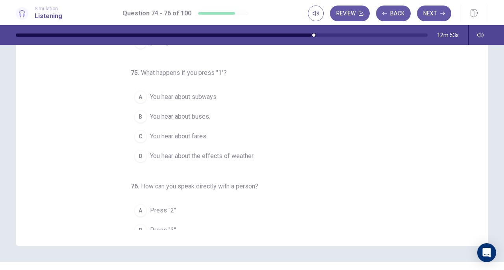
scroll to position [32, 0]
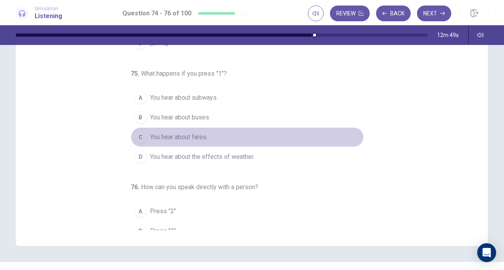
click at [186, 134] on span "You hear about fares." at bounding box center [178, 136] width 57 height 9
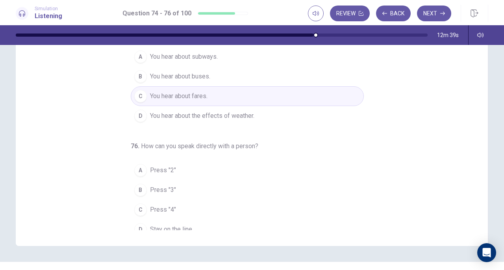
scroll to position [79, 0]
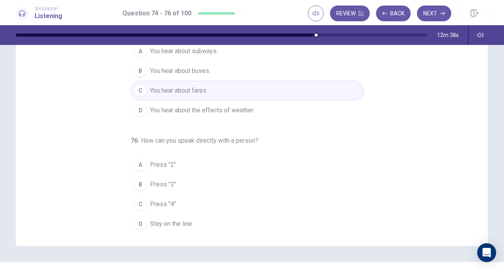
click at [193, 222] on button "D Stay on the line" at bounding box center [247, 224] width 233 height 20
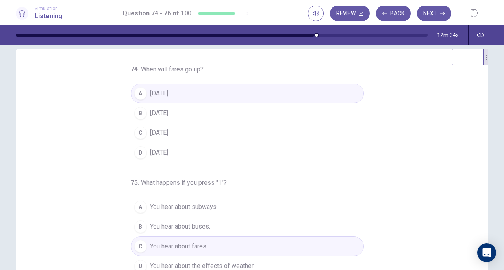
scroll to position [0, 0]
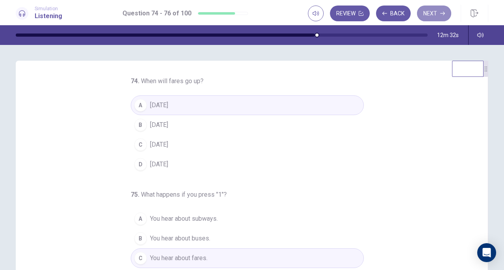
click at [432, 15] on button "Next" at bounding box center [434, 14] width 34 height 16
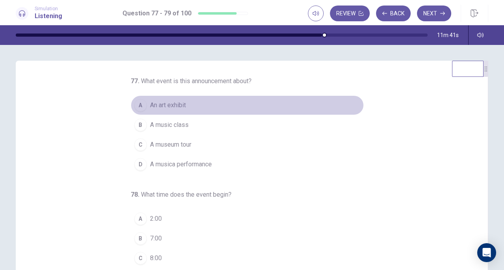
click at [180, 108] on span "An art exhibit" at bounding box center [168, 104] width 36 height 9
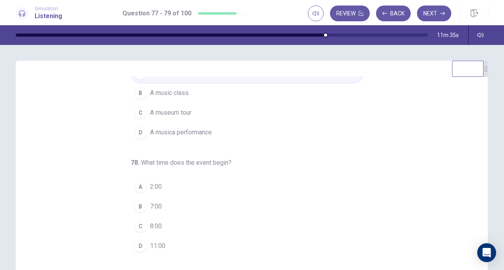
scroll to position [46, 0]
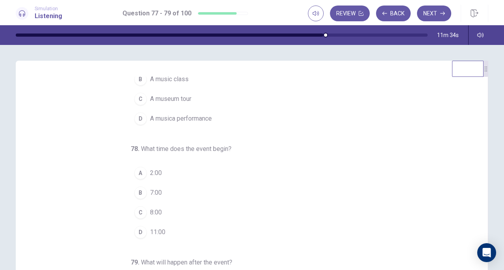
click at [178, 211] on button "C 8:00" at bounding box center [247, 212] width 233 height 20
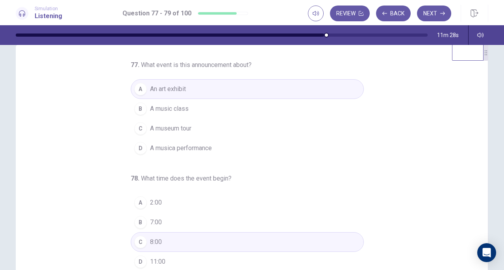
scroll to position [1, 0]
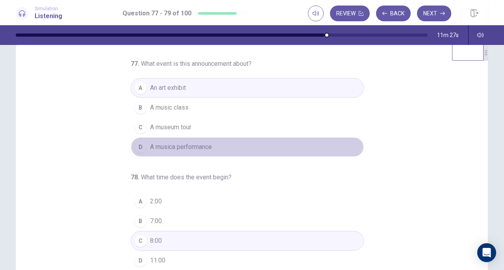
click at [203, 145] on span "A musica performance" at bounding box center [181, 146] width 62 height 9
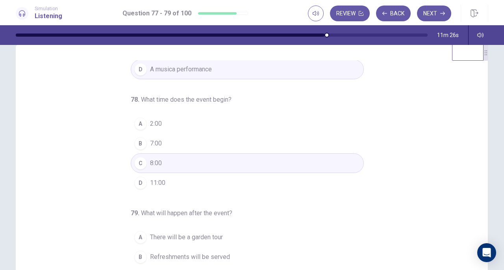
scroll to position [106, 0]
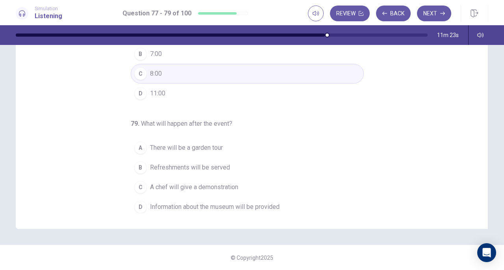
click at [222, 188] on span "A chef will give a demonstration" at bounding box center [194, 186] width 88 height 9
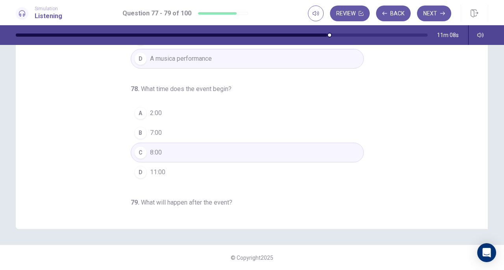
scroll to position [0, 0]
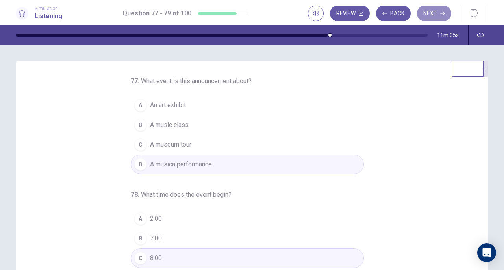
click at [434, 12] on button "Next" at bounding box center [434, 14] width 34 height 16
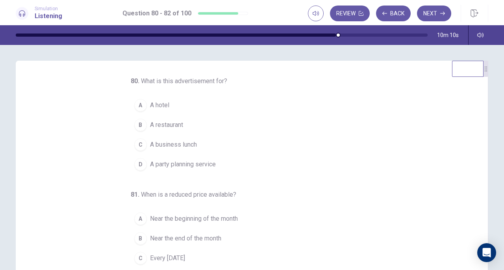
click at [172, 125] on span "A restaurant" at bounding box center [166, 124] width 33 height 9
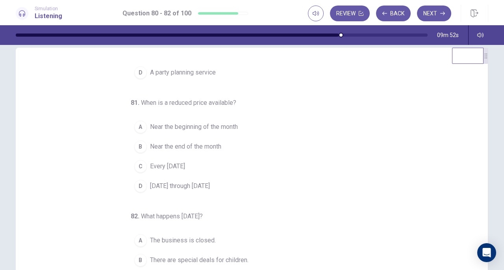
scroll to position [13, 0]
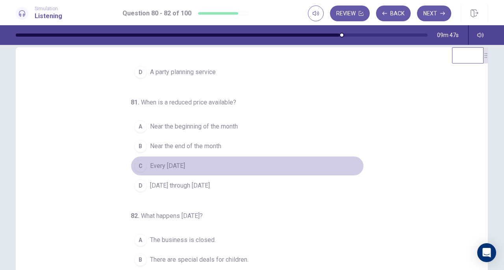
click at [185, 165] on span "Every Wednesday" at bounding box center [167, 165] width 35 height 9
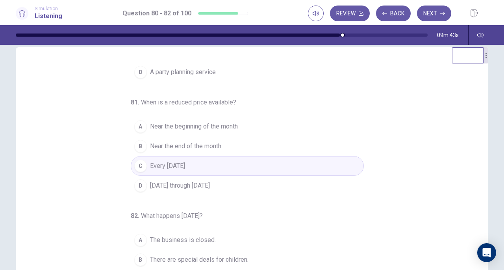
click at [222, 125] on span "Near the beginning of the month" at bounding box center [194, 126] width 88 height 9
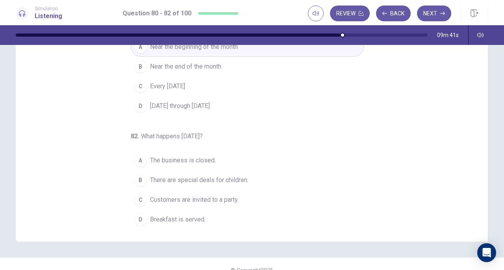
scroll to position [105, 0]
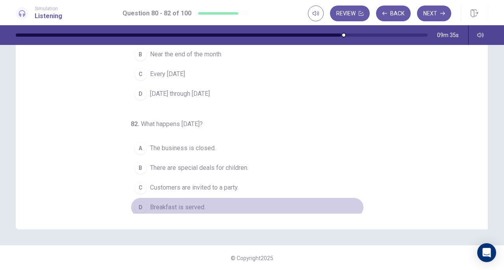
click at [188, 204] on span "Breakfast is served." at bounding box center [178, 206] width 56 height 9
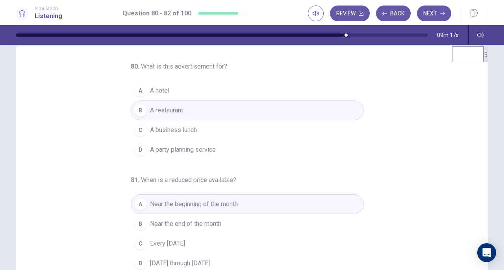
scroll to position [4, 0]
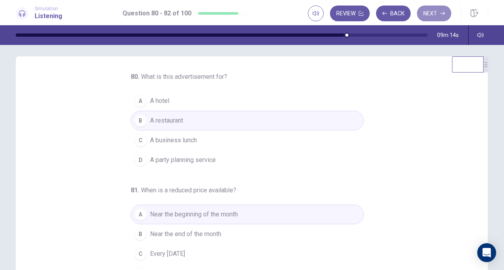
click at [432, 11] on button "Next" at bounding box center [434, 14] width 34 height 16
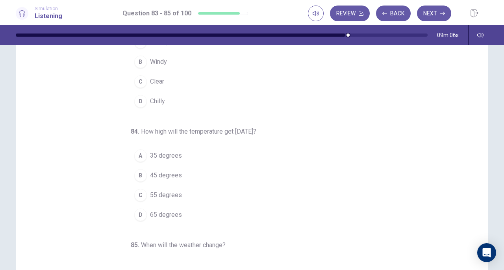
scroll to position [0, 0]
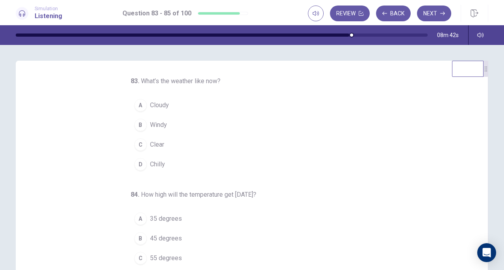
click at [141, 143] on div "C" at bounding box center [140, 144] width 13 height 13
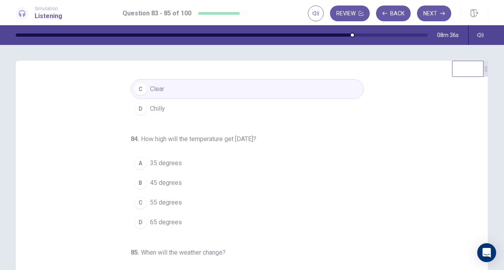
scroll to position [69, 0]
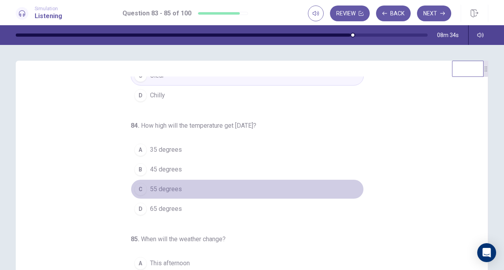
click at [174, 193] on button "C 55 degrees" at bounding box center [247, 189] width 233 height 20
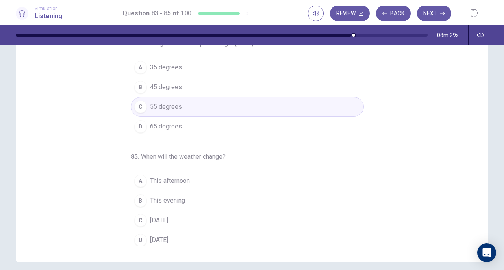
scroll to position [76, 0]
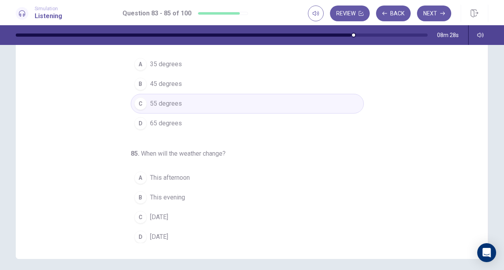
click at [191, 195] on button "B This evening" at bounding box center [247, 197] width 233 height 20
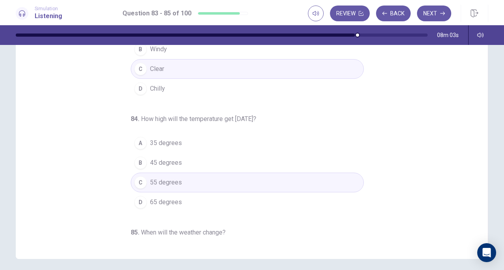
scroll to position [0, 0]
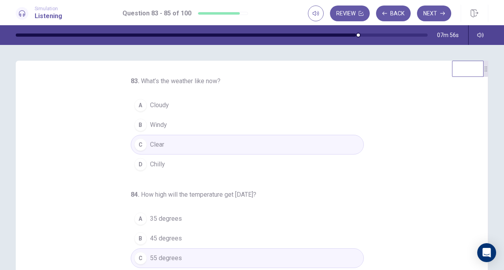
click at [438, 11] on button "Next" at bounding box center [434, 14] width 34 height 16
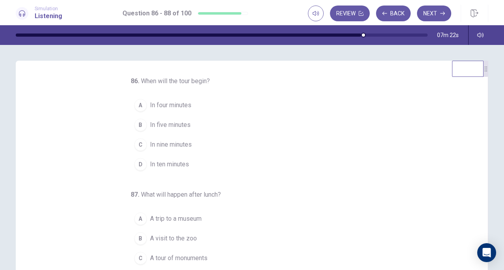
click at [172, 163] on span "In ten minutes" at bounding box center [169, 163] width 39 height 9
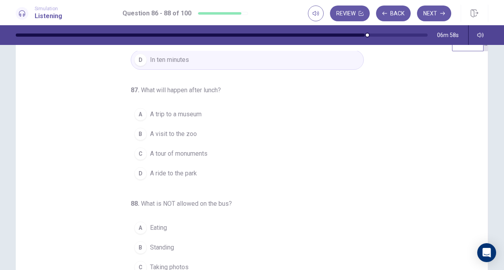
scroll to position [26, 0]
click at [217, 154] on button "C A tour of monuments" at bounding box center [247, 153] width 233 height 20
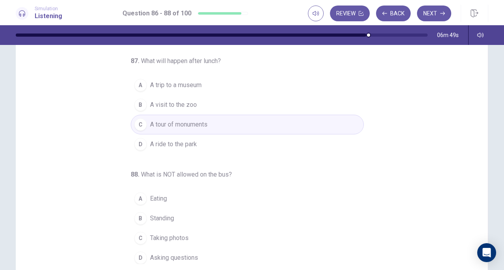
scroll to position [74, 0]
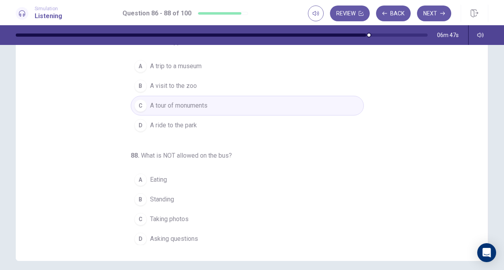
click at [201, 192] on button "B Standing" at bounding box center [247, 199] width 233 height 20
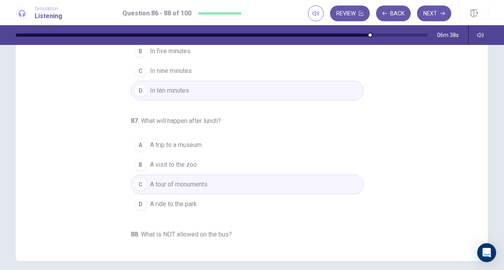
scroll to position [55, 0]
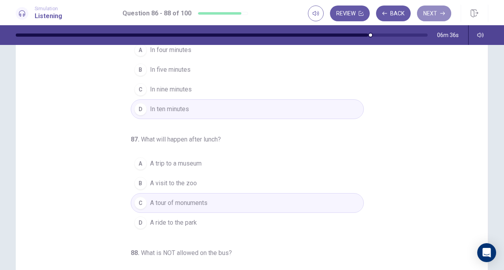
click at [431, 15] on button "Next" at bounding box center [434, 14] width 34 height 16
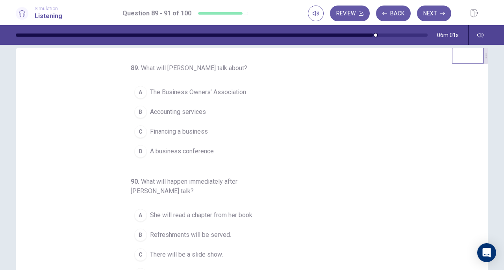
scroll to position [13, 0]
click at [234, 91] on span "The Business Owners’ Association" at bounding box center [198, 92] width 96 height 9
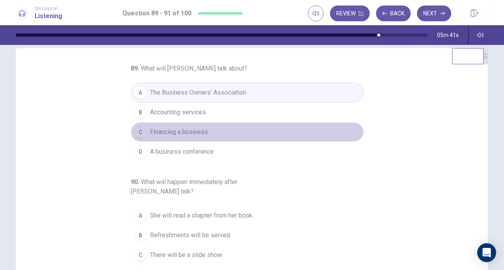
click at [210, 137] on button "C Financing a business" at bounding box center [247, 132] width 233 height 20
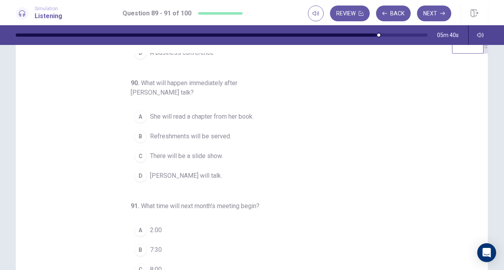
scroll to position [24, 0]
click at [204, 132] on span "Refreshments will be served." at bounding box center [190, 135] width 81 height 9
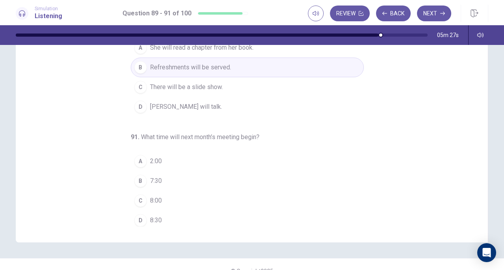
scroll to position [93, 0]
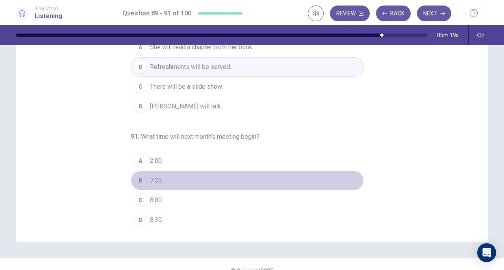
click at [194, 178] on button "B 7:30" at bounding box center [247, 181] width 233 height 20
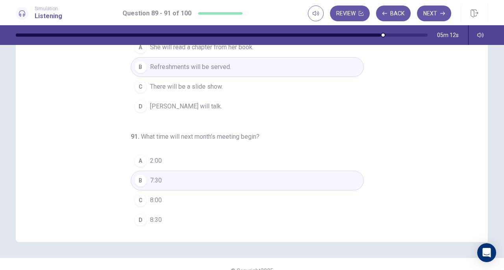
click at [436, 14] on button "Next" at bounding box center [434, 14] width 34 height 16
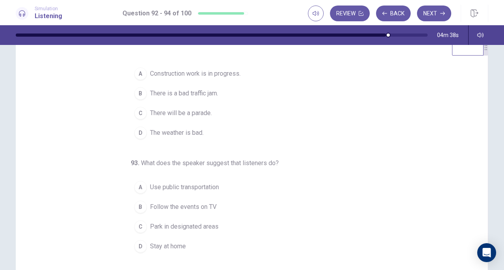
scroll to position [0, 0]
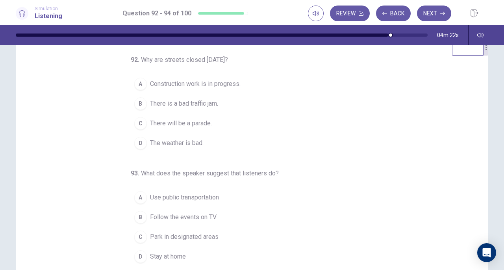
click at [198, 123] on span "There will be a parade." at bounding box center [181, 123] width 62 height 9
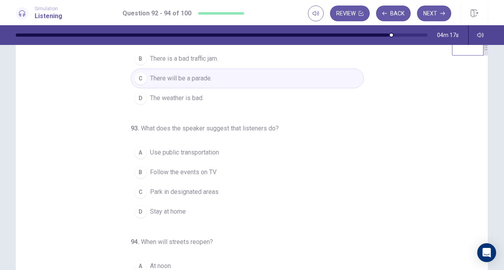
scroll to position [79, 0]
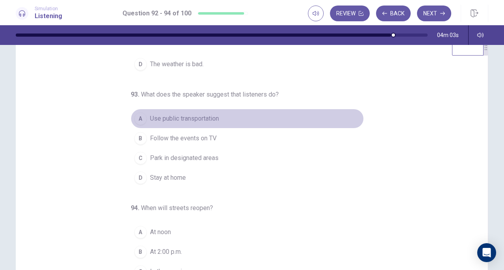
click at [176, 120] on span "Use public transportation" at bounding box center [184, 118] width 69 height 9
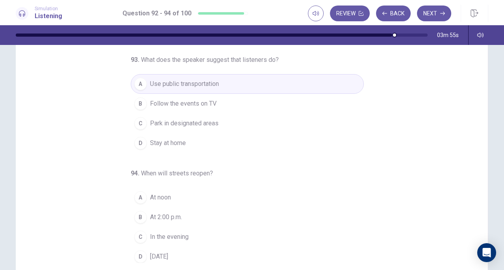
scroll to position [67, 0]
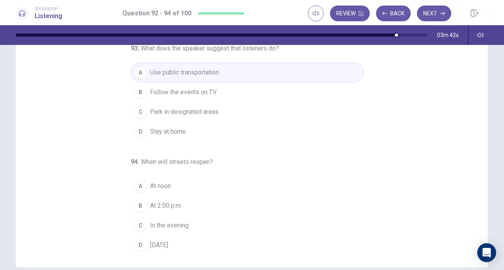
click at [181, 245] on button "D Tomorrow" at bounding box center [247, 245] width 233 height 20
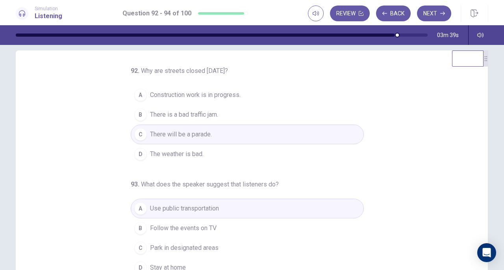
scroll to position [9, 0]
click at [439, 16] on button "Next" at bounding box center [434, 14] width 34 height 16
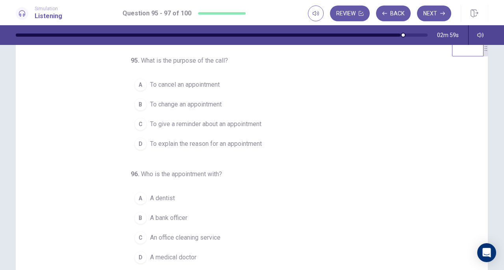
scroll to position [0, 0]
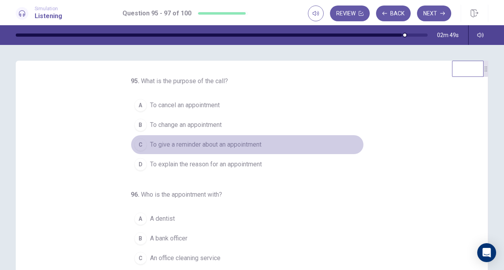
click at [246, 143] on span "To give a reminder about an appointment" at bounding box center [205, 144] width 111 height 9
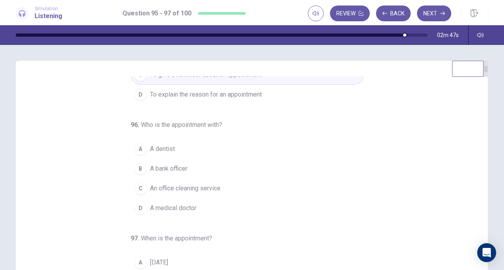
scroll to position [70, 0]
click at [176, 151] on button "A A dentist" at bounding box center [247, 149] width 233 height 20
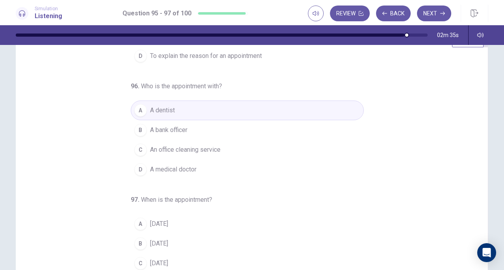
scroll to position [102, 0]
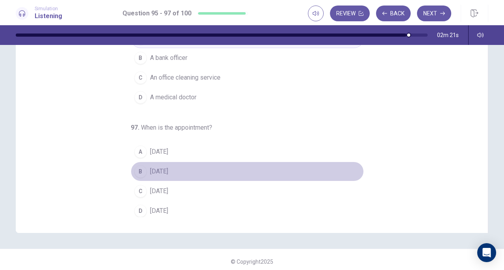
click at [185, 170] on button "B Monday" at bounding box center [247, 171] width 233 height 20
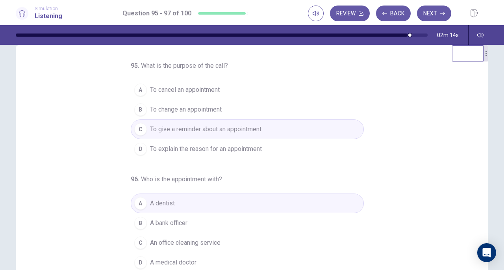
scroll to position [11, 0]
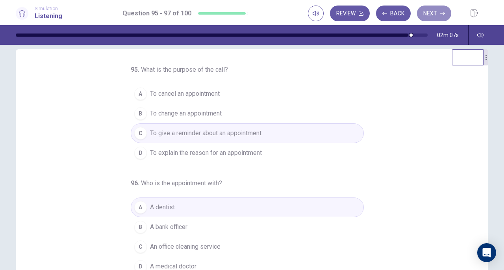
click at [429, 14] on button "Next" at bounding box center [434, 14] width 34 height 16
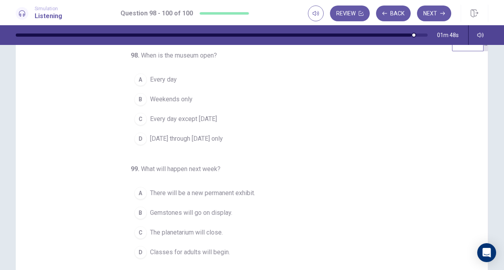
scroll to position [25, 0]
click at [180, 139] on span "Monday through Friday only" at bounding box center [186, 138] width 73 height 9
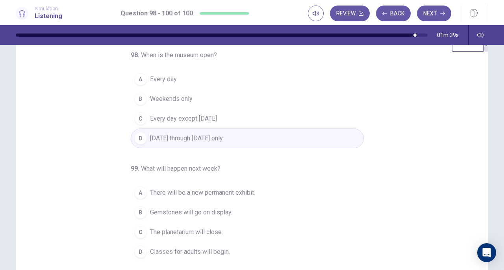
scroll to position [0, 0]
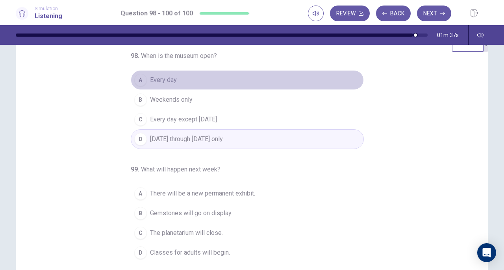
click at [178, 77] on button "A Every day" at bounding box center [247, 80] width 233 height 20
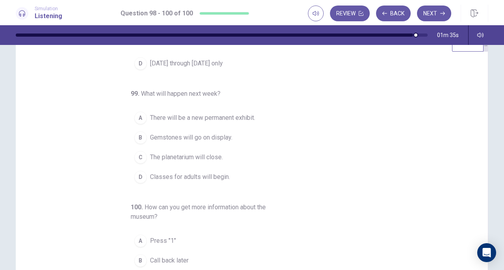
scroll to position [76, 0]
click at [222, 139] on span "Gemstones will go on display." at bounding box center [191, 137] width 82 height 9
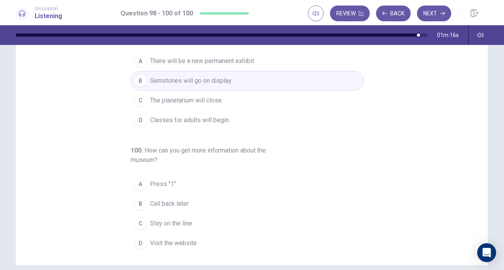
scroll to position [78, 0]
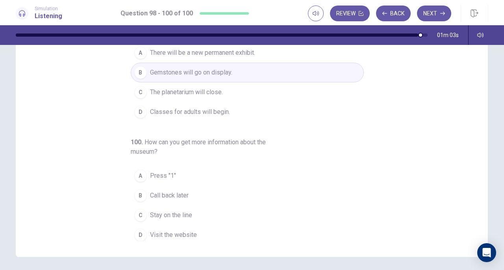
click at [209, 210] on button "C Stay on the line" at bounding box center [247, 215] width 233 height 20
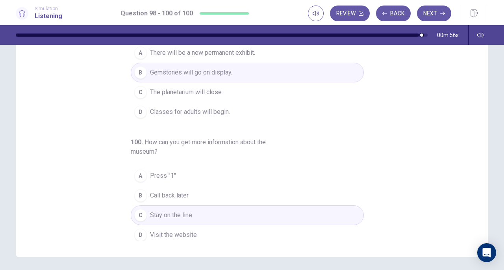
click at [429, 17] on button "Next" at bounding box center [434, 14] width 34 height 16
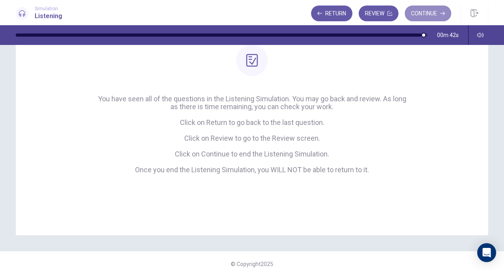
click at [425, 16] on button "Continue" at bounding box center [428, 14] width 46 height 16
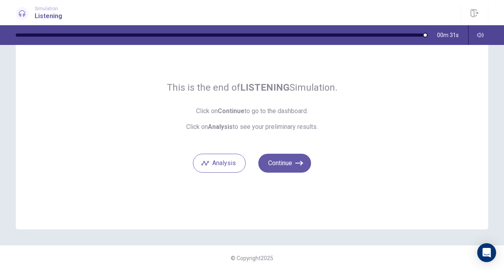
click at [232, 160] on button "Analysis" at bounding box center [219, 163] width 53 height 19
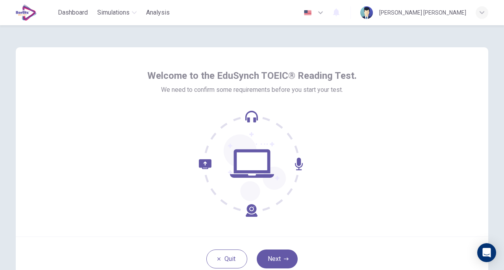
scroll to position [28, 0]
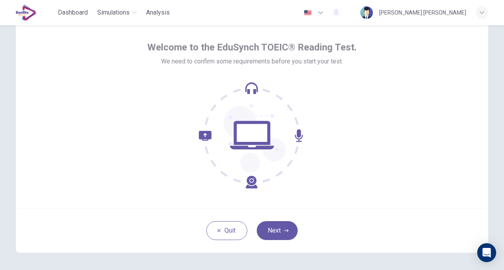
click at [278, 229] on button "Next" at bounding box center [277, 230] width 41 height 19
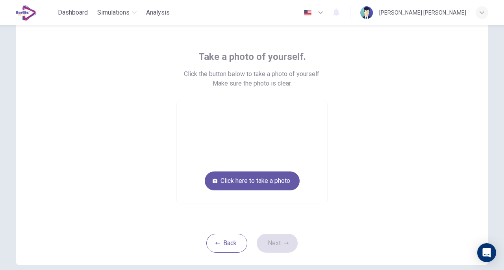
click at [258, 179] on button "Click here to take a photo" at bounding box center [252, 180] width 95 height 19
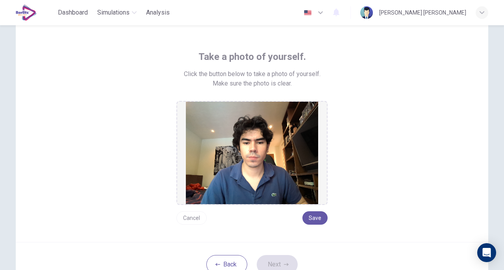
scroll to position [67, 0]
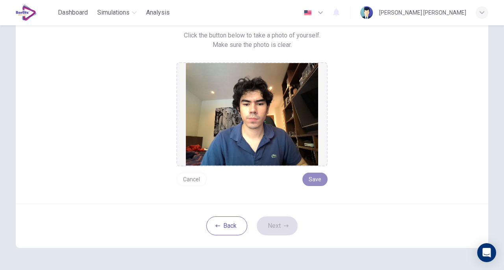
click at [308, 178] on button "Save" at bounding box center [314, 178] width 25 height 13
click at [271, 224] on button "Next" at bounding box center [277, 225] width 41 height 19
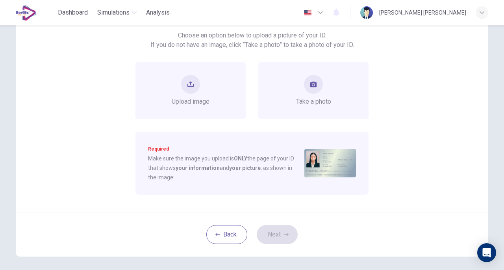
click at [294, 109] on div "Take a photo" at bounding box center [313, 90] width 110 height 57
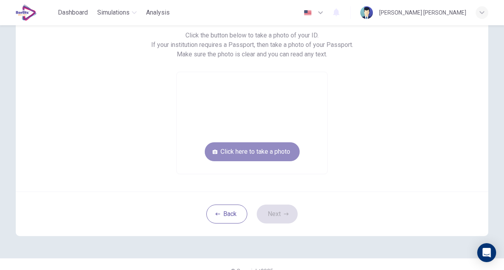
click at [274, 149] on button "Click here to take a photo" at bounding box center [252, 151] width 95 height 19
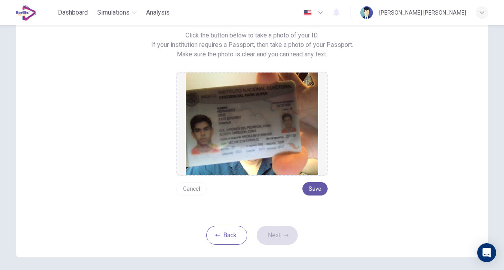
click at [313, 187] on button "Save" at bounding box center [314, 188] width 25 height 13
click at [192, 191] on button "Cancel" at bounding box center [191, 188] width 30 height 13
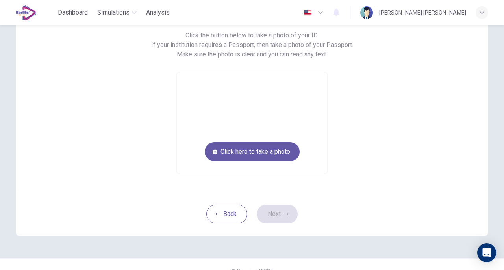
click at [240, 154] on button "Click here to take a photo" at bounding box center [252, 151] width 95 height 19
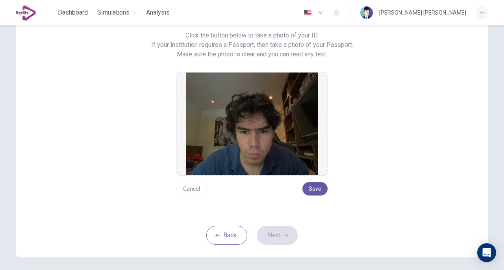
click at [187, 187] on button "Cancel" at bounding box center [191, 188] width 30 height 13
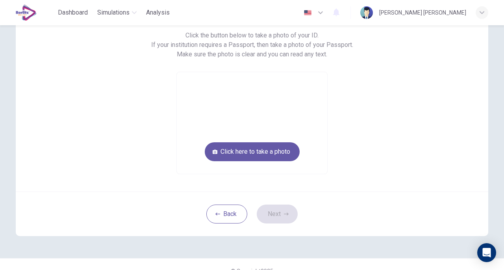
click at [270, 149] on button "Click here to take a photo" at bounding box center [252, 151] width 95 height 19
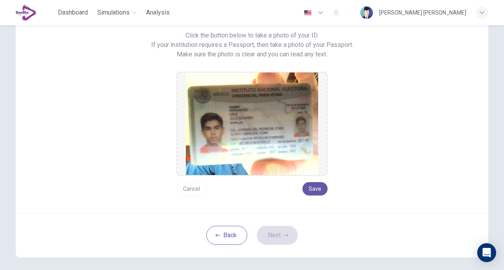
click at [318, 185] on button "Save" at bounding box center [314, 188] width 25 height 13
click at [279, 232] on button "Next" at bounding box center [277, 235] width 41 height 19
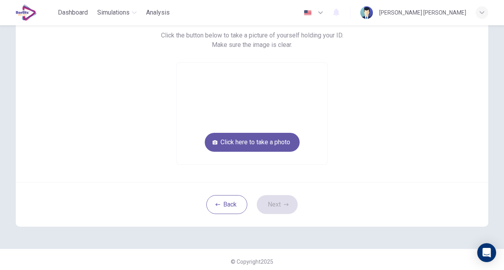
scroll to position [63, 0]
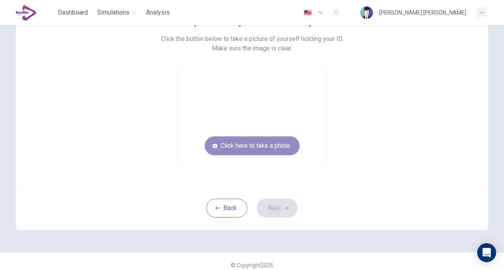
click at [281, 144] on button "Click here to take a photo" at bounding box center [252, 145] width 95 height 19
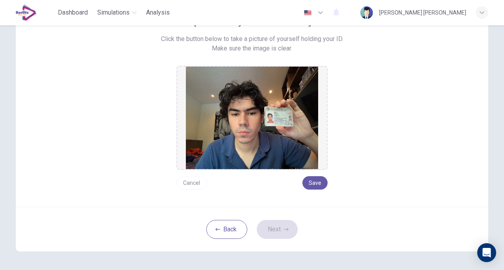
click at [311, 184] on button "Save" at bounding box center [314, 182] width 25 height 13
click at [283, 226] on button "Next" at bounding box center [277, 229] width 41 height 19
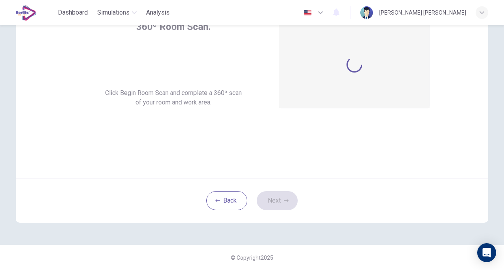
scroll to position [58, 0]
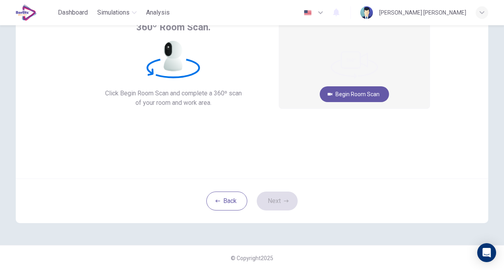
click at [365, 93] on button "Begin Room Scan" at bounding box center [354, 94] width 69 height 16
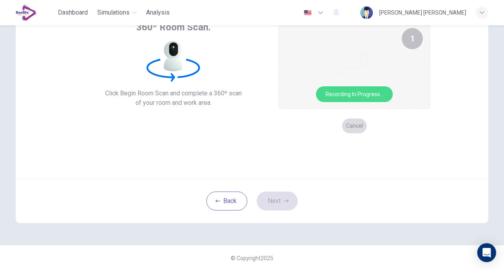
click at [351, 123] on button "Cancel" at bounding box center [354, 125] width 25 height 15
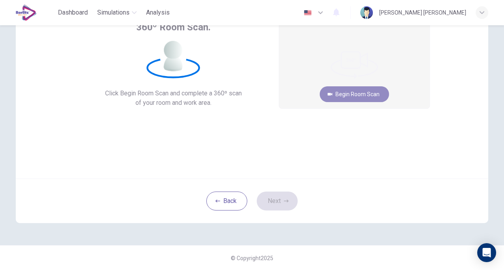
click at [352, 95] on button "Begin Room Scan" at bounding box center [354, 94] width 69 height 16
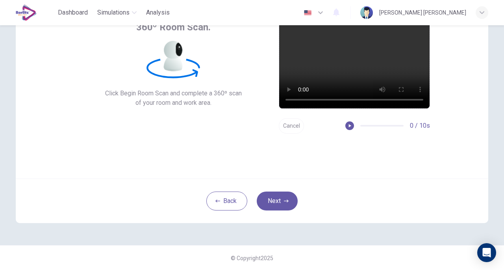
click at [279, 201] on button "Next" at bounding box center [277, 200] width 41 height 19
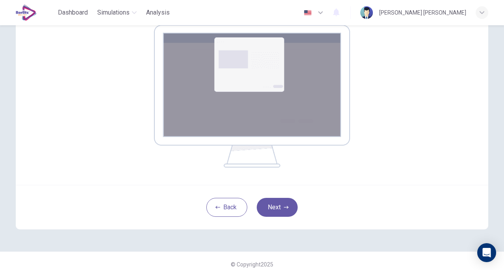
scroll to position [133, 0]
click at [276, 205] on button "Next" at bounding box center [277, 206] width 41 height 19
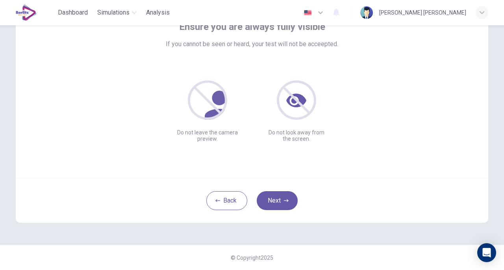
scroll to position [58, 0]
click at [284, 200] on icon "button" at bounding box center [286, 200] width 5 height 5
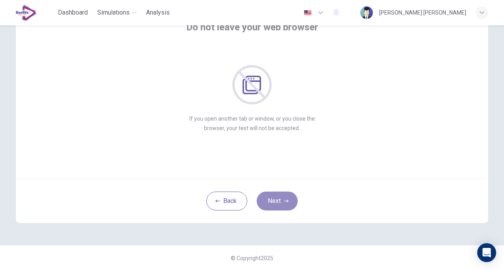
click at [284, 200] on icon "button" at bounding box center [286, 200] width 5 height 5
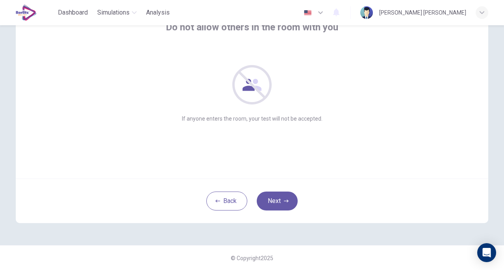
click at [284, 200] on icon "button" at bounding box center [286, 200] width 5 height 5
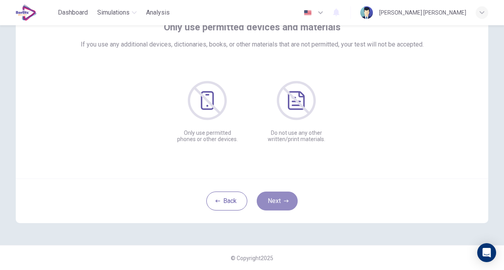
click at [284, 200] on icon "button" at bounding box center [286, 200] width 5 height 5
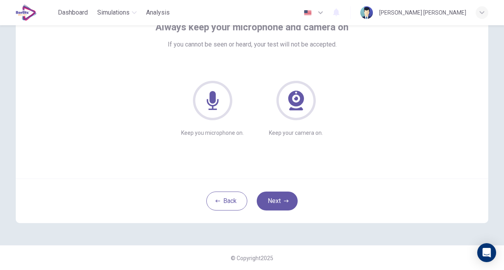
click at [284, 200] on icon "button" at bounding box center [286, 200] width 5 height 5
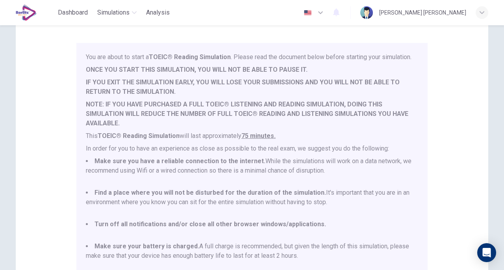
scroll to position [20, 0]
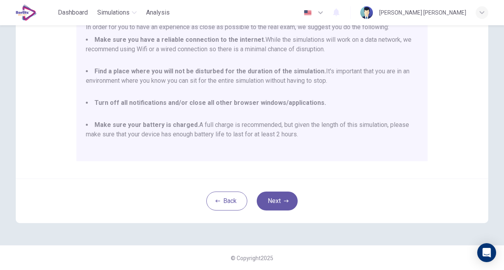
click at [285, 200] on icon "button" at bounding box center [286, 200] width 5 height 5
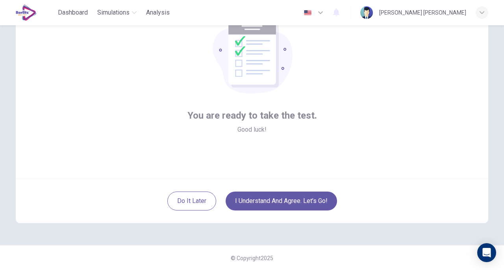
scroll to position [57, 0]
click at [302, 203] on button "I understand and agree. Let’s go!" at bounding box center [281, 201] width 111 height 19
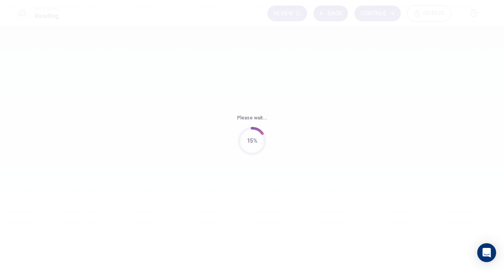
click at [278, 142] on div "Please wait... 15%" at bounding box center [252, 135] width 504 height 270
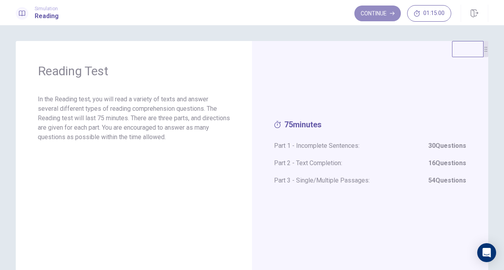
click at [384, 11] on button "Continue" at bounding box center [377, 14] width 46 height 16
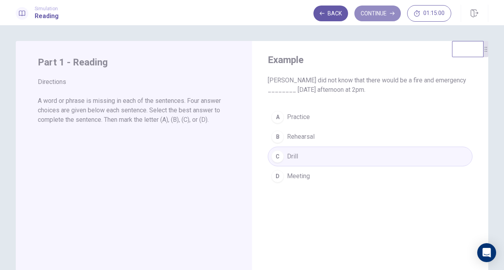
click at [384, 16] on button "Continue" at bounding box center [377, 14] width 46 height 16
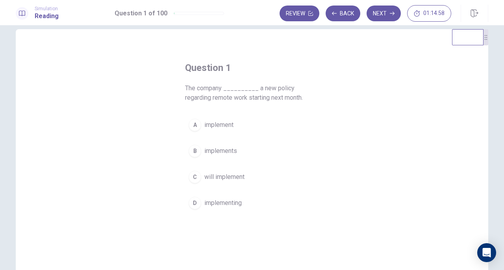
scroll to position [13, 0]
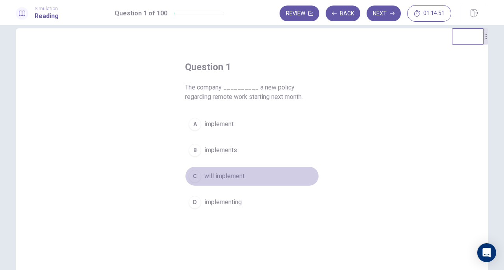
click at [231, 184] on button "C will implement" at bounding box center [252, 176] width 134 height 20
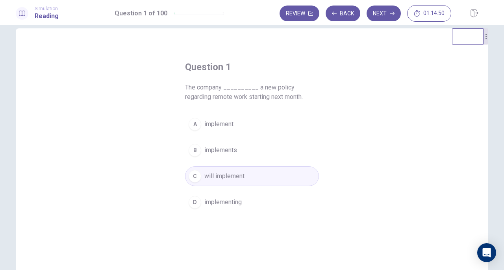
click at [385, 13] on button "Next" at bounding box center [384, 14] width 34 height 16
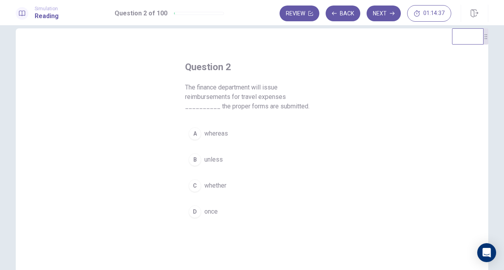
click at [206, 214] on span "once" at bounding box center [210, 211] width 13 height 9
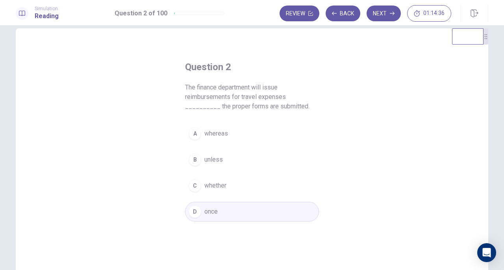
click at [387, 17] on button "Next" at bounding box center [384, 14] width 34 height 16
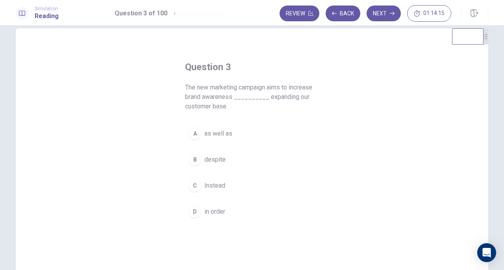
click at [224, 137] on span "as well as" at bounding box center [218, 133] width 28 height 9
click at [384, 15] on button "Next" at bounding box center [384, 14] width 34 height 16
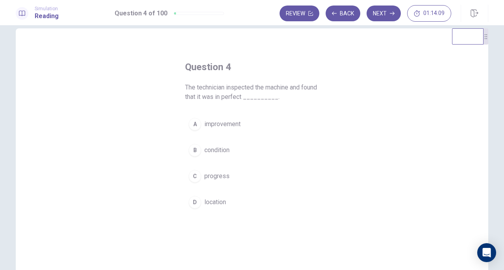
click at [349, 11] on button "Back" at bounding box center [343, 14] width 35 height 16
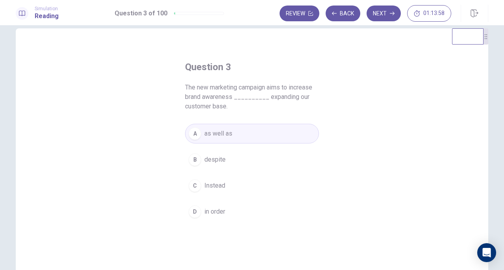
click at [384, 14] on button "Next" at bounding box center [384, 14] width 34 height 16
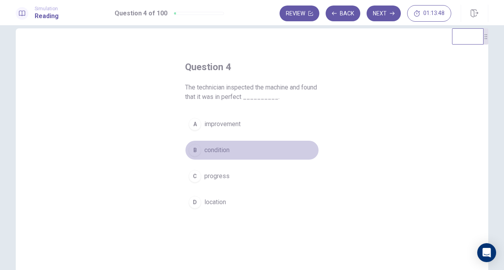
click at [251, 148] on button "B condition" at bounding box center [252, 150] width 134 height 20
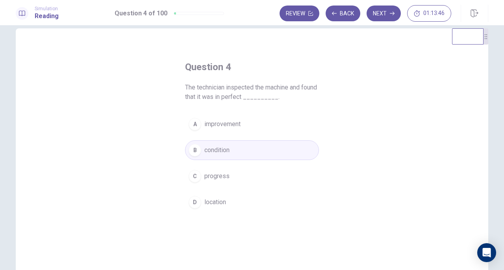
click at [380, 15] on button "Next" at bounding box center [384, 14] width 34 height 16
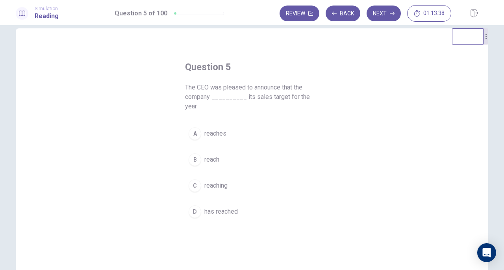
click at [232, 202] on button "D has reached" at bounding box center [252, 212] width 134 height 20
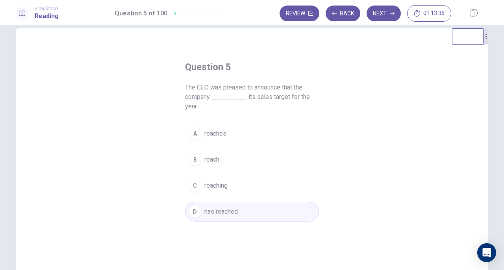
click at [389, 15] on button "Next" at bounding box center [384, 14] width 34 height 16
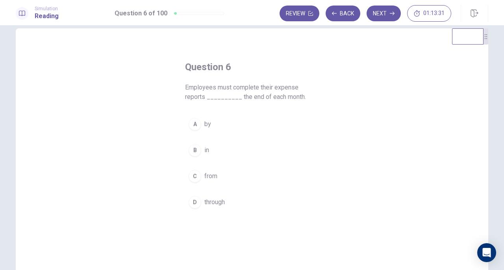
click at [217, 126] on button "A by" at bounding box center [252, 124] width 134 height 20
click at [377, 11] on button "Next" at bounding box center [384, 14] width 34 height 16
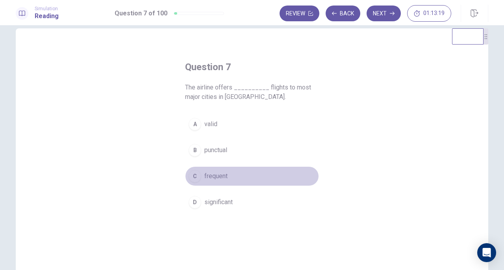
click at [239, 176] on button "C frequent" at bounding box center [252, 176] width 134 height 20
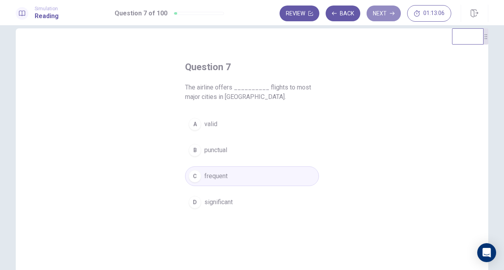
click at [390, 16] on button "Next" at bounding box center [384, 14] width 34 height 16
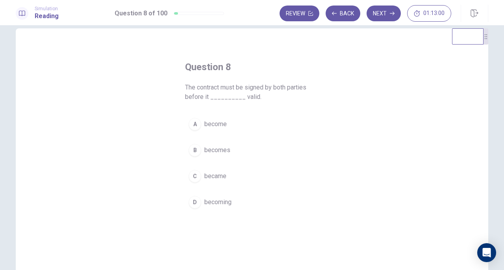
click at [241, 148] on button "B becomes" at bounding box center [252, 150] width 134 height 20
click at [383, 9] on button "Next" at bounding box center [384, 14] width 34 height 16
click at [255, 197] on button "D received" at bounding box center [252, 202] width 134 height 20
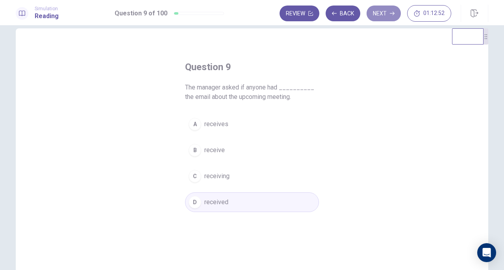
click at [384, 16] on button "Next" at bounding box center [384, 14] width 34 height 16
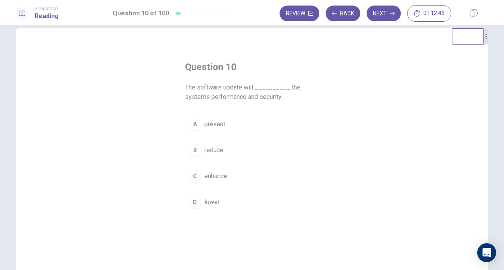
click at [230, 179] on button "C enhance" at bounding box center [252, 176] width 134 height 20
click at [381, 14] on button "Next" at bounding box center [384, 14] width 34 height 16
click at [238, 148] on button "B was written" at bounding box center [252, 150] width 134 height 20
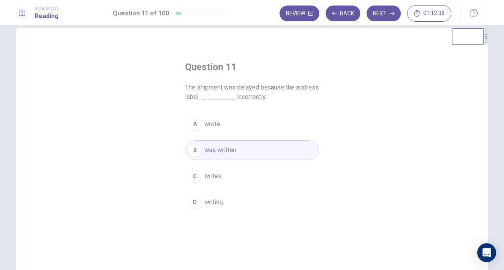
click at [383, 13] on button "Next" at bounding box center [384, 14] width 34 height 16
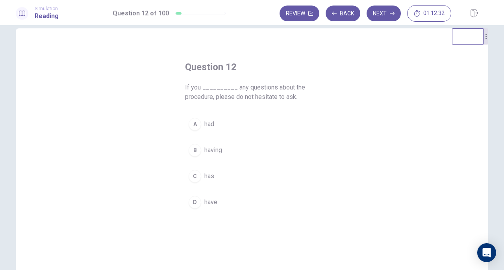
click at [211, 198] on span "have" at bounding box center [210, 201] width 13 height 9
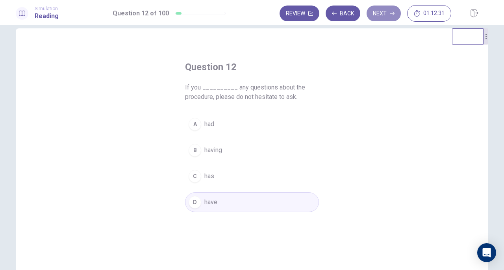
click at [384, 15] on button "Next" at bounding box center [384, 14] width 34 height 16
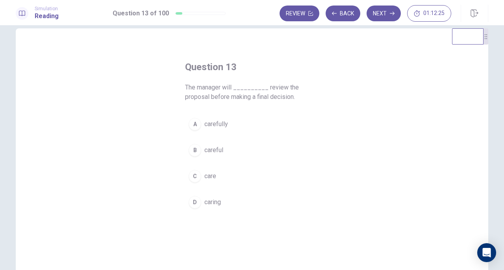
click at [246, 126] on button "A carefully" at bounding box center [252, 124] width 134 height 20
click at [375, 13] on button "Next" at bounding box center [384, 14] width 34 height 16
click at [234, 174] on button "C brief" at bounding box center [252, 176] width 134 height 20
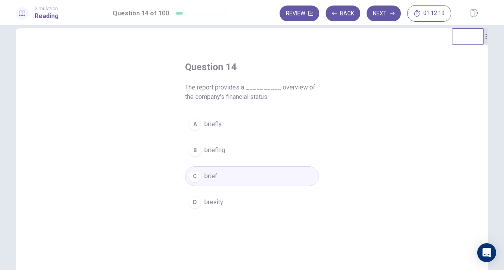
click at [388, 14] on button "Next" at bounding box center [384, 14] width 34 height 16
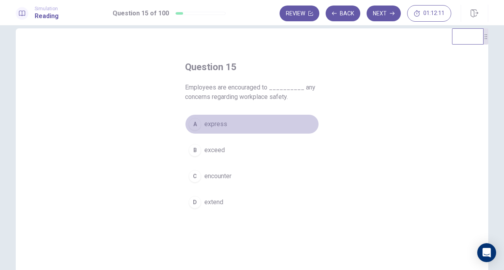
click at [231, 124] on button "A express" at bounding box center [252, 124] width 134 height 20
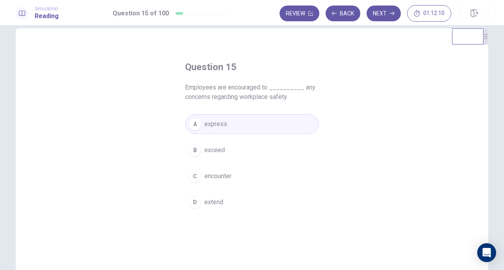
click at [393, 11] on icon "button" at bounding box center [392, 13] width 5 height 5
click at [237, 141] on button "B creative" at bounding box center [252, 150] width 134 height 20
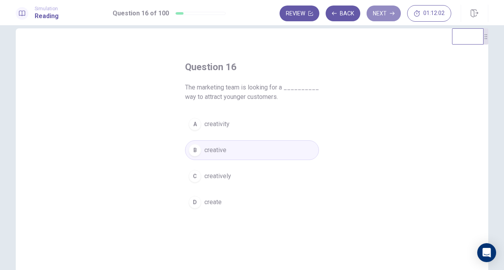
click at [380, 15] on button "Next" at bounding box center [384, 14] width 34 height 16
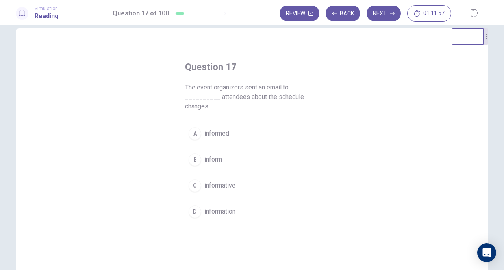
click at [226, 154] on button "B inform" at bounding box center [252, 160] width 134 height 20
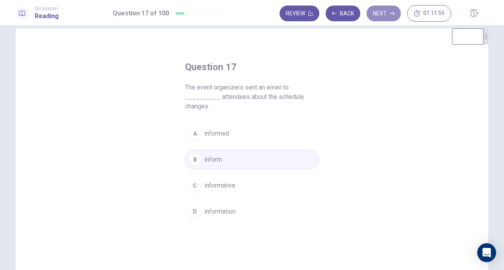
click at [375, 12] on button "Next" at bounding box center [384, 14] width 34 height 16
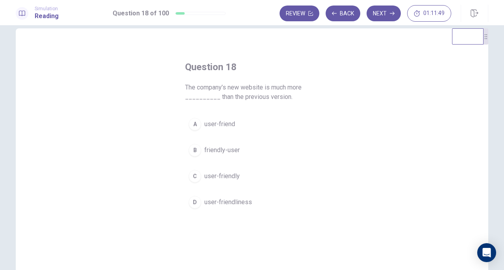
click at [241, 122] on button "A user-friend" at bounding box center [252, 124] width 134 height 20
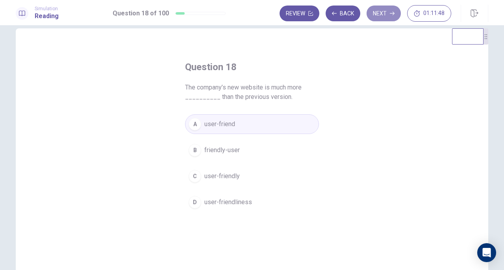
click at [386, 15] on button "Next" at bounding box center [384, 14] width 34 height 16
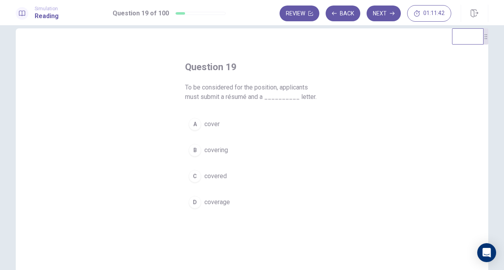
click at [229, 125] on button "A cover" at bounding box center [252, 124] width 134 height 20
click at [391, 15] on icon "button" at bounding box center [392, 13] width 5 height 5
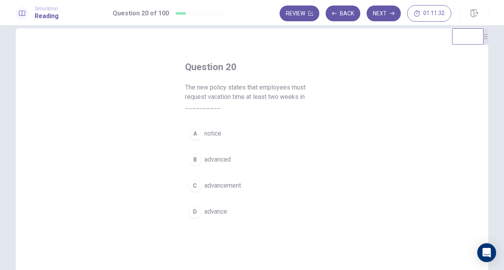
click at [231, 210] on button "D advance" at bounding box center [252, 212] width 134 height 20
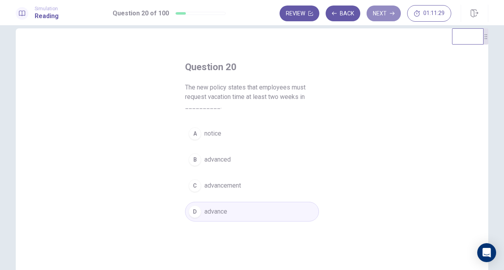
click at [384, 18] on button "Next" at bounding box center [384, 14] width 34 height 16
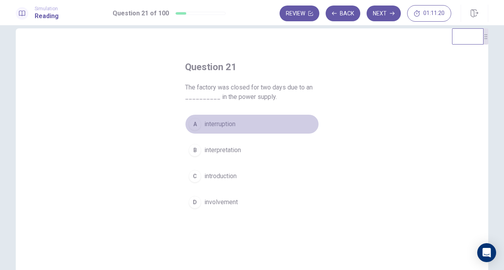
click at [250, 124] on button "A interruption" at bounding box center [252, 124] width 134 height 20
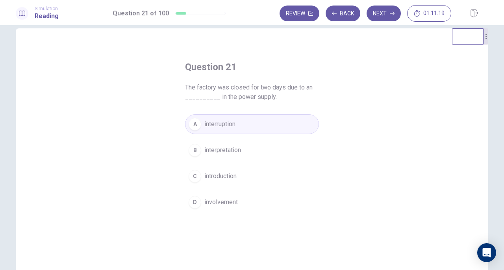
click at [370, 15] on button "Next" at bounding box center [384, 14] width 34 height 16
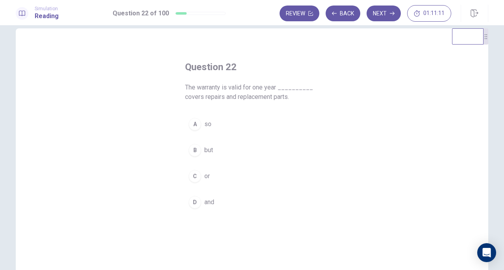
click at [222, 204] on button "D and" at bounding box center [252, 202] width 134 height 20
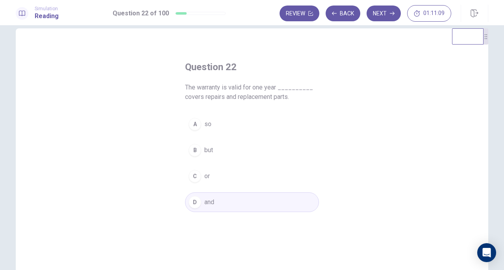
click at [376, 14] on button "Next" at bounding box center [384, 14] width 34 height 16
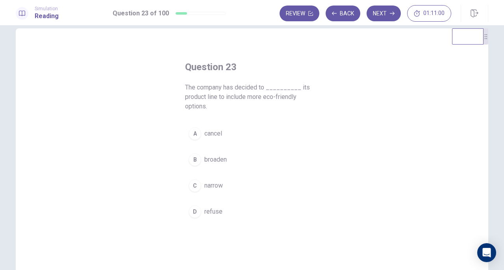
click at [229, 161] on button "B broaden" at bounding box center [252, 160] width 134 height 20
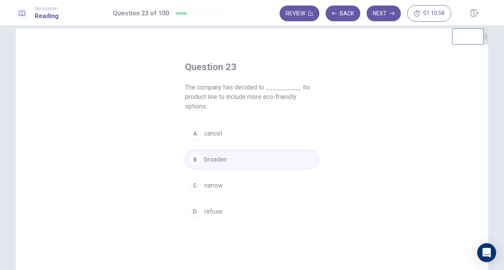
click at [386, 13] on button "Next" at bounding box center [384, 14] width 34 height 16
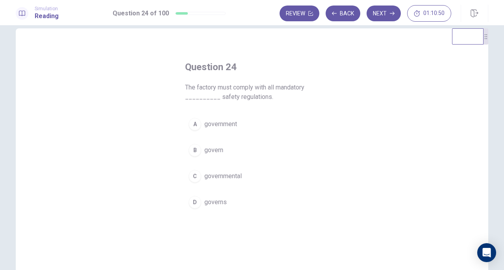
click at [247, 172] on button "C governmental" at bounding box center [252, 176] width 134 height 20
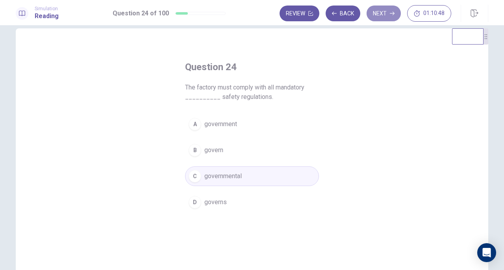
click at [382, 10] on button "Next" at bounding box center [384, 14] width 34 height 16
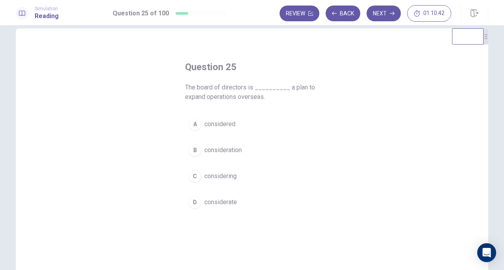
click at [249, 171] on button "C considering" at bounding box center [252, 176] width 134 height 20
click at [380, 16] on button "Next" at bounding box center [384, 14] width 34 height 16
click at [221, 199] on button "D hiring" at bounding box center [252, 202] width 134 height 20
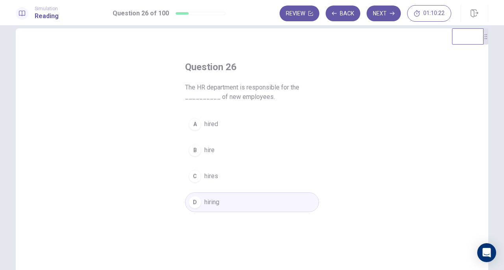
click at [377, 22] on div "Review Back Next 01:10:22" at bounding box center [384, 13] width 209 height 17
click at [378, 20] on button "Next" at bounding box center [384, 14] width 34 height 16
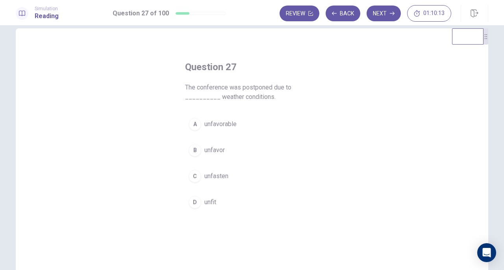
click at [245, 121] on button "A unfavorable" at bounding box center [252, 124] width 134 height 20
click at [373, 19] on button "Next" at bounding box center [384, 14] width 34 height 16
click at [257, 176] on button "C achieve" at bounding box center [252, 176] width 134 height 20
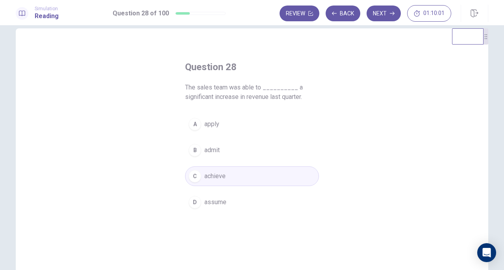
click at [380, 17] on button "Next" at bounding box center [384, 14] width 34 height 16
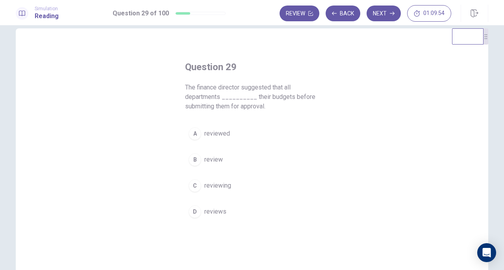
click at [229, 131] on button "A reviewed" at bounding box center [252, 134] width 134 height 20
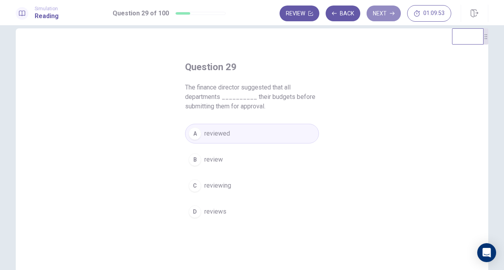
click at [388, 9] on button "Next" at bounding box center [384, 14] width 34 height 16
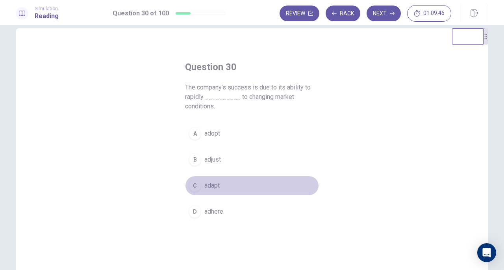
click at [230, 182] on button "C adapt" at bounding box center [252, 186] width 134 height 20
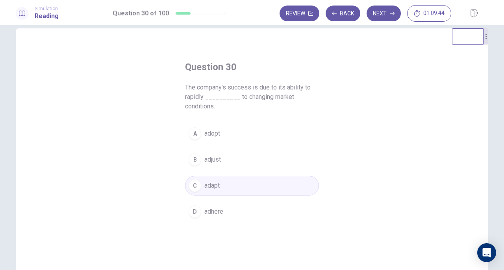
click at [384, 14] on button "Next" at bounding box center [384, 14] width 34 height 16
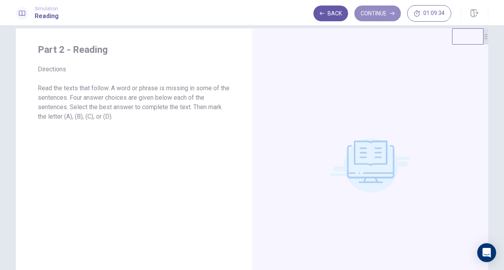
click at [384, 10] on button "Continue" at bounding box center [377, 14] width 46 height 16
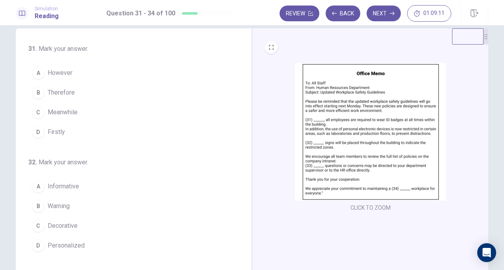
click at [39, 133] on div "D" at bounding box center [38, 132] width 13 height 13
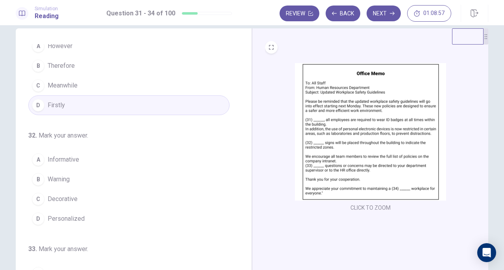
scroll to position [30, 0]
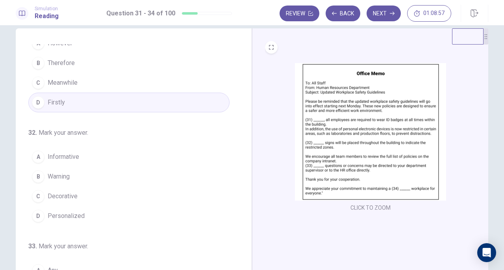
click at [75, 174] on button "B Warning" at bounding box center [128, 177] width 201 height 20
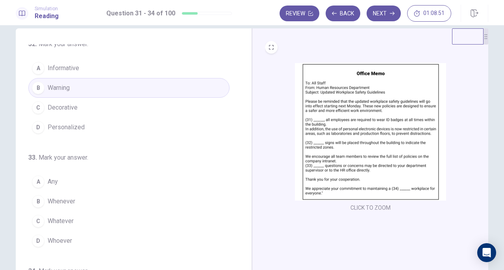
scroll to position [159, 0]
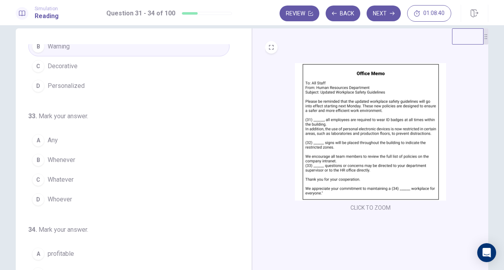
click at [67, 135] on button "A Any" at bounding box center [128, 140] width 201 height 20
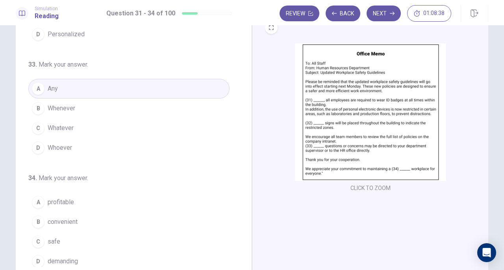
scroll to position [86, 0]
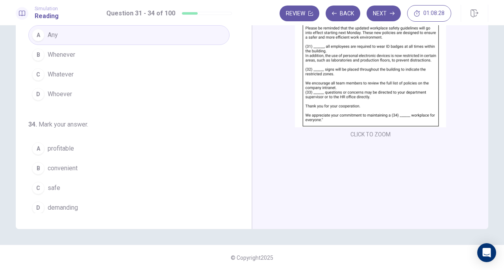
click at [83, 178] on button "C safe" at bounding box center [128, 188] width 201 height 20
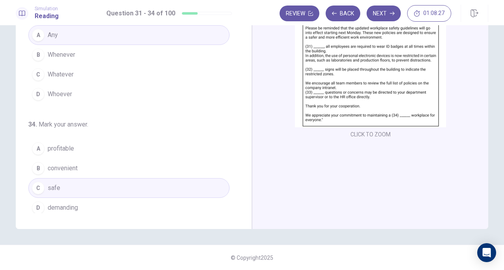
click at [384, 14] on button "Next" at bounding box center [384, 14] width 34 height 16
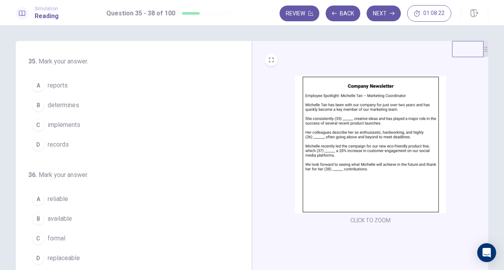
scroll to position [9, 0]
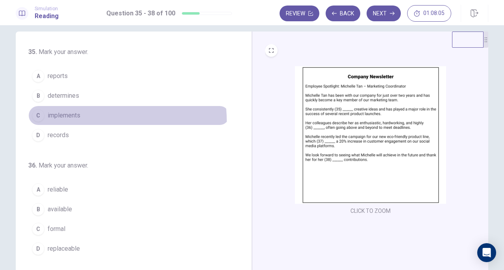
click at [79, 121] on button "C implements" at bounding box center [128, 116] width 201 height 20
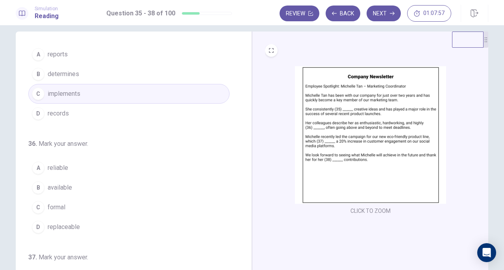
scroll to position [22, 0]
click at [66, 165] on button "A reliable" at bounding box center [128, 168] width 201 height 20
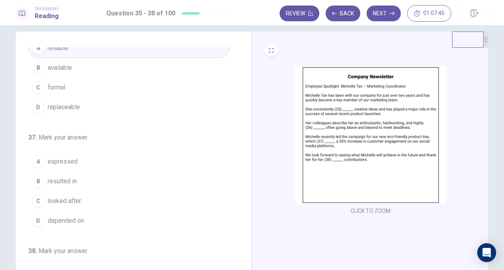
scroll to position [142, 0]
click at [96, 178] on button "B resulted in" at bounding box center [128, 181] width 201 height 20
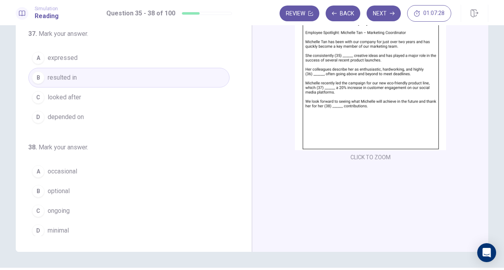
scroll to position [63, 0]
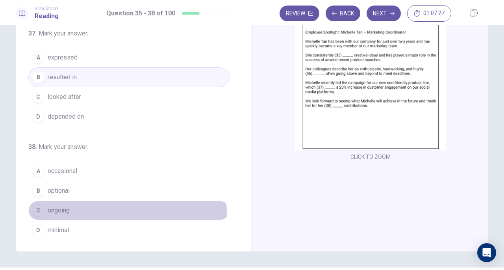
click at [83, 210] on button "C ongoing" at bounding box center [128, 210] width 201 height 20
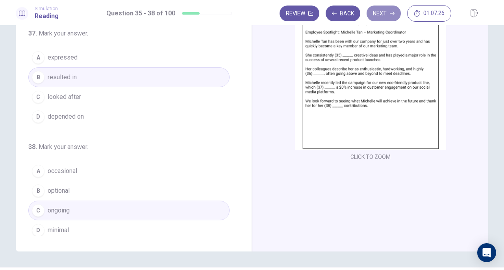
click at [389, 11] on button "Next" at bounding box center [384, 14] width 34 height 16
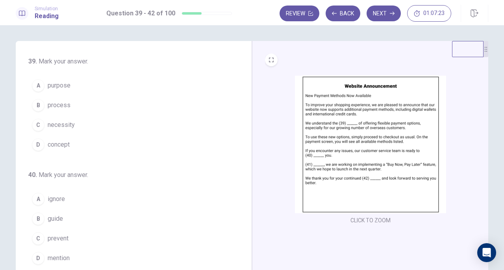
scroll to position [6, 0]
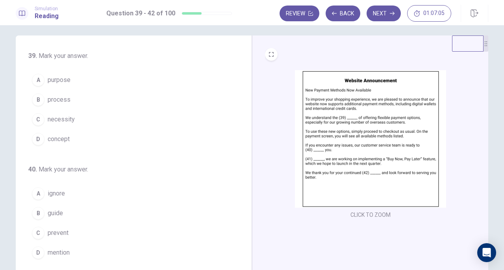
click at [91, 119] on button "C necessity" at bounding box center [128, 119] width 201 height 20
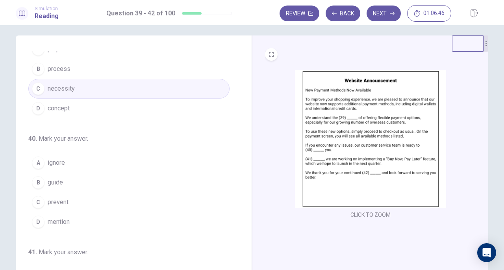
scroll to position [32, 0]
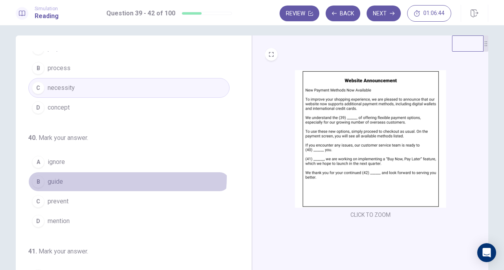
click at [105, 175] on button "B guide" at bounding box center [128, 182] width 201 height 20
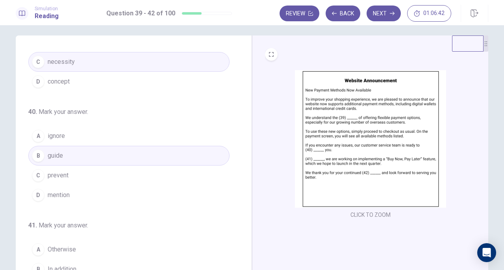
scroll to position [135, 0]
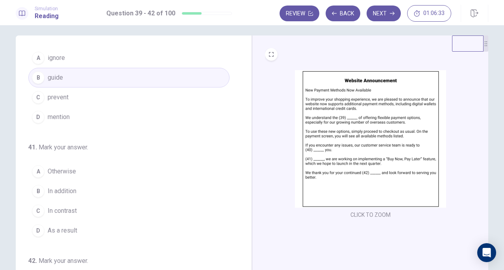
click at [83, 191] on button "B In addition" at bounding box center [128, 191] width 201 height 20
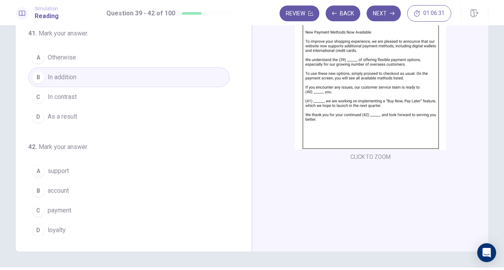
scroll to position [64, 0]
click at [90, 169] on button "A support" at bounding box center [128, 171] width 201 height 20
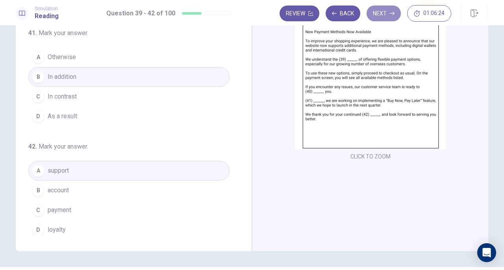
click at [381, 14] on button "Next" at bounding box center [384, 14] width 34 height 16
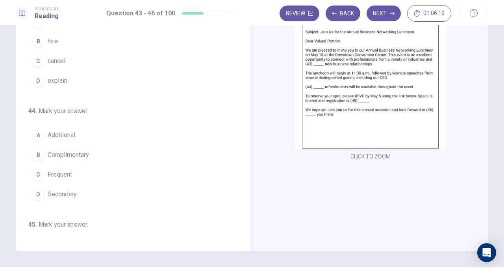
scroll to position [0, 0]
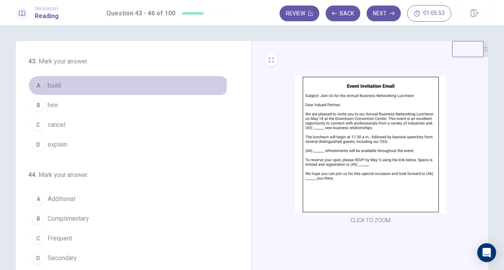
click at [107, 83] on button "A build" at bounding box center [128, 86] width 201 height 20
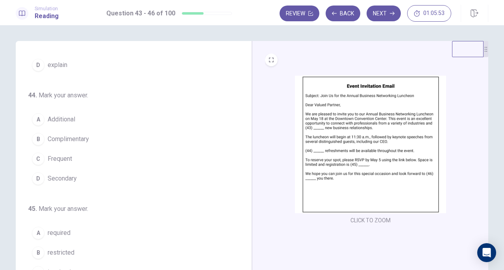
scroll to position [83, 0]
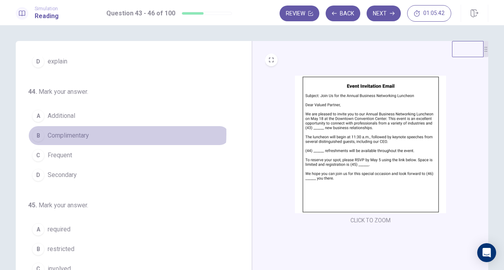
click at [96, 132] on button "B Complimentary" at bounding box center [128, 136] width 201 height 20
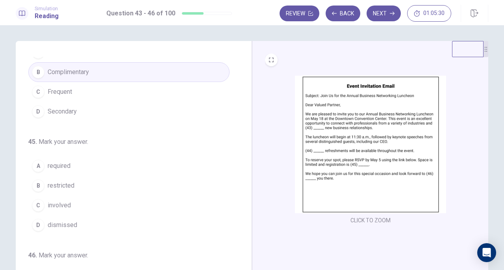
scroll to position [147, 0]
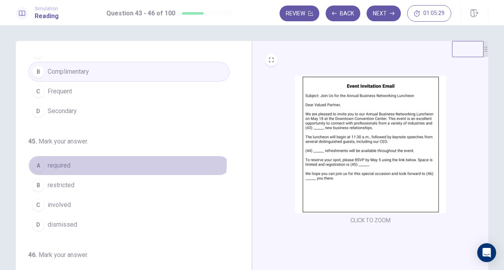
click at [97, 159] on button "A required" at bounding box center [128, 166] width 201 height 20
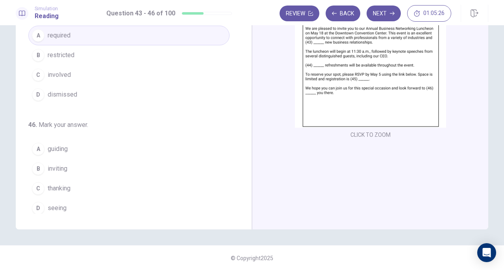
scroll to position [86, 0]
click at [81, 199] on button "D seeing" at bounding box center [128, 208] width 201 height 20
click at [390, 13] on icon "button" at bounding box center [392, 13] width 5 height 5
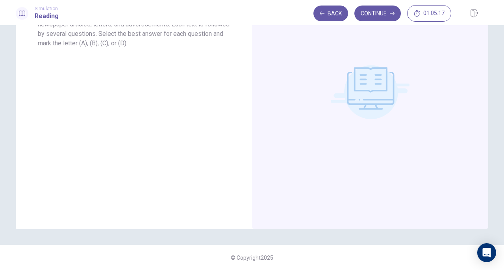
scroll to position [0, 0]
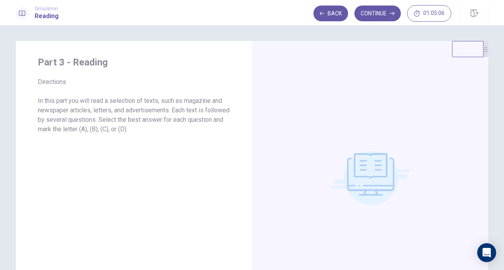
click at [386, 10] on button "Continue" at bounding box center [377, 14] width 46 height 16
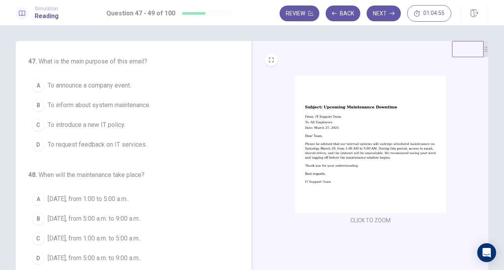
click at [129, 103] on span "To inform about system maintenance." at bounding box center [99, 104] width 103 height 9
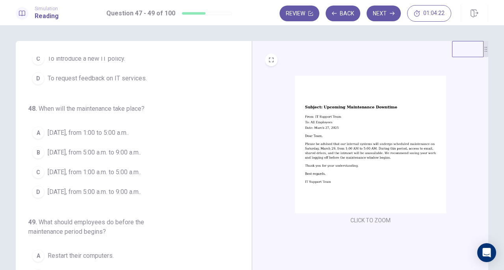
scroll to position [67, 0]
click at [141, 168] on span "[DATE], from 1:00 a.m. to 5:00 a.m.." at bounding box center [94, 171] width 93 height 9
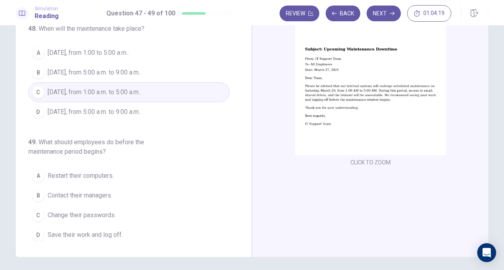
scroll to position [58, 0]
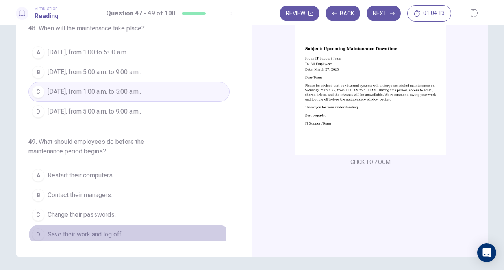
click at [111, 230] on span "Save their work and log off." at bounding box center [85, 234] width 75 height 9
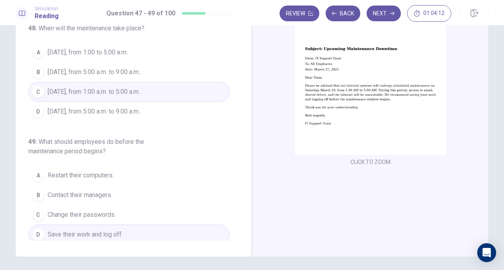
click at [376, 17] on button "Next" at bounding box center [384, 14] width 34 height 16
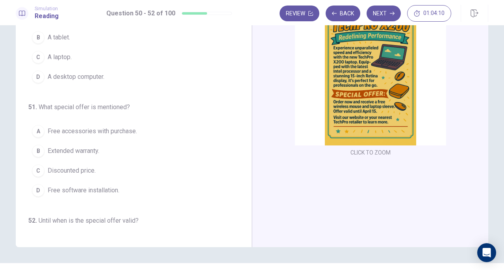
scroll to position [0, 0]
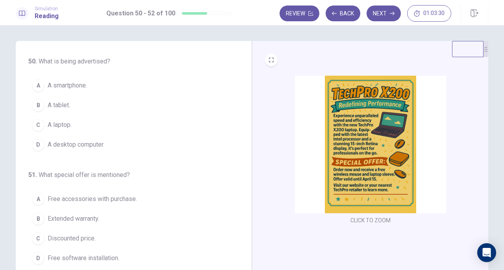
click at [76, 126] on button "C A laptop." at bounding box center [128, 125] width 201 height 20
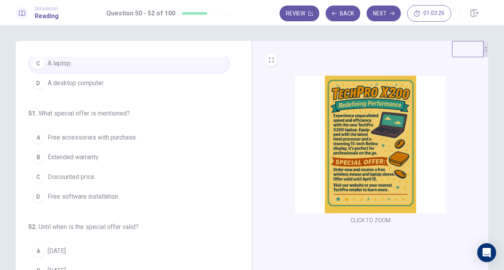
scroll to position [67, 0]
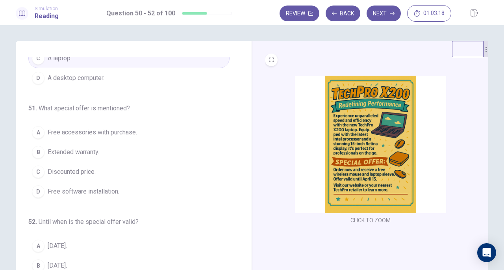
click at [149, 132] on button "A Free accessories with purchase." at bounding box center [128, 132] width 201 height 20
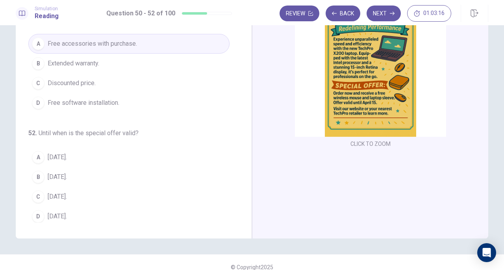
scroll to position [77, 0]
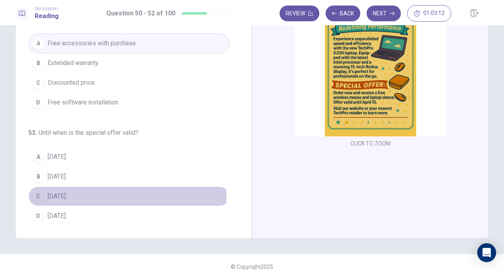
click at [103, 193] on button "C [DATE]." at bounding box center [128, 196] width 201 height 20
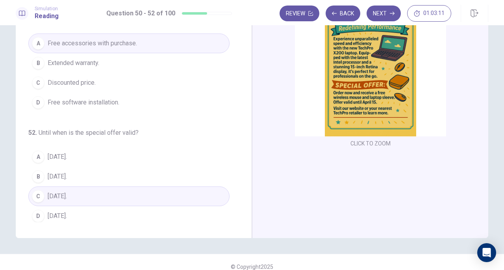
click at [381, 12] on button "Next" at bounding box center [384, 14] width 34 height 16
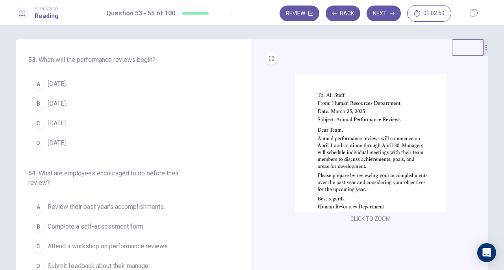
scroll to position [0, 0]
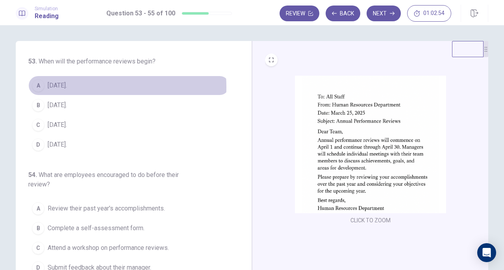
click at [80, 87] on button "A [DATE]." at bounding box center [128, 86] width 201 height 20
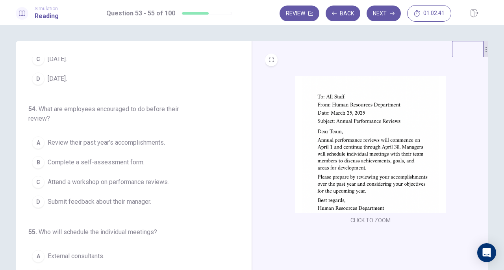
scroll to position [66, 0]
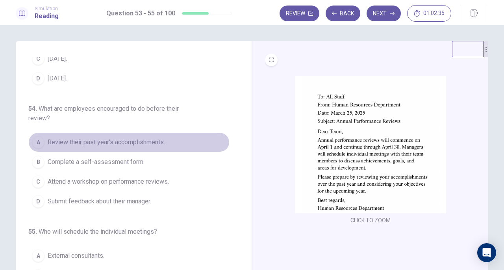
click at [148, 140] on span "Review their past year's accomplishments." at bounding box center [106, 141] width 117 height 9
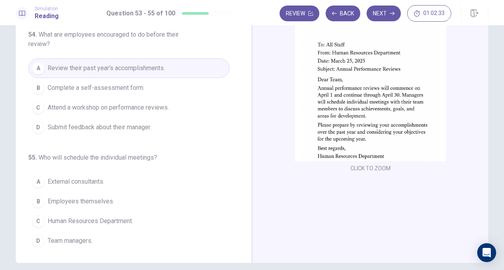
scroll to position [59, 0]
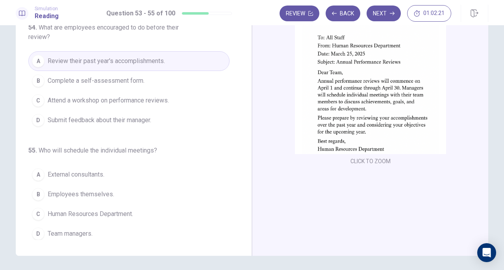
click at [86, 229] on span "Team managers." at bounding box center [70, 233] width 45 height 9
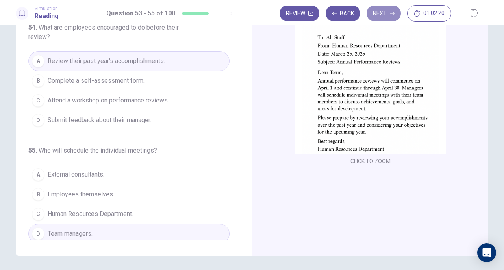
click at [385, 16] on button "Next" at bounding box center [384, 14] width 34 height 16
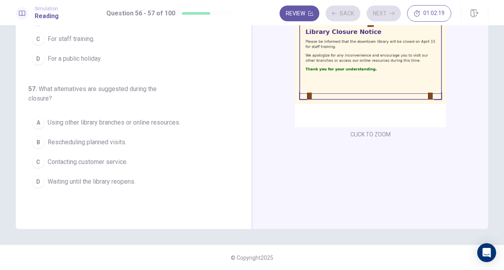
scroll to position [0, 0]
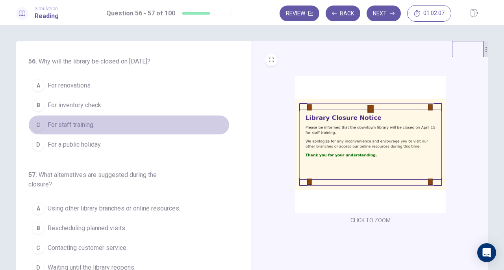
click at [82, 127] on span "For staff training." at bounding box center [71, 124] width 47 height 9
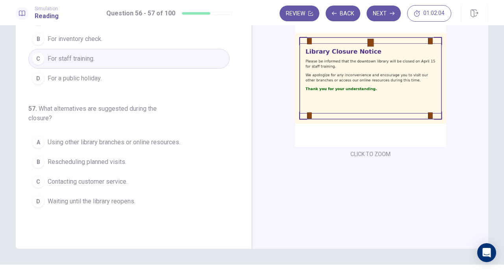
scroll to position [55, 0]
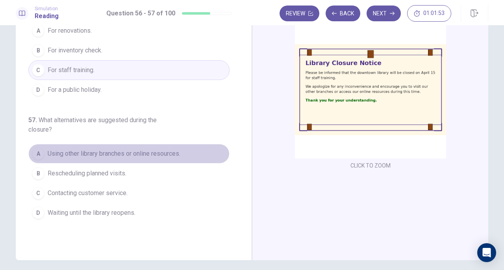
click at [171, 150] on span "Using other library branches or online resources." at bounding box center [114, 153] width 133 height 9
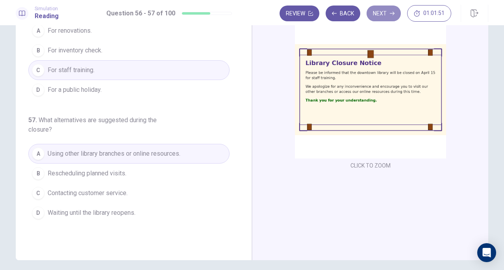
click at [385, 15] on button "Next" at bounding box center [384, 14] width 34 height 16
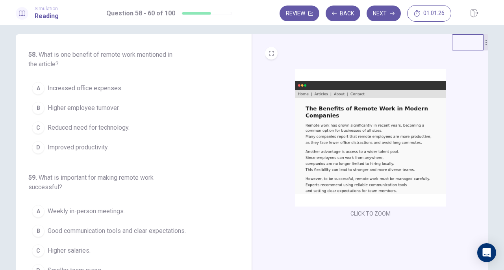
scroll to position [2, 0]
click at [109, 146] on button "D Improved productivity." at bounding box center [128, 146] width 201 height 20
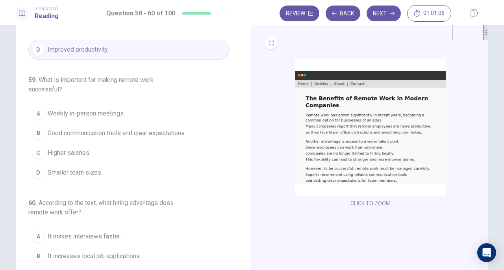
scroll to position [17, 0]
click at [178, 135] on span "Good communication tools and clear expectations." at bounding box center [117, 132] width 138 height 9
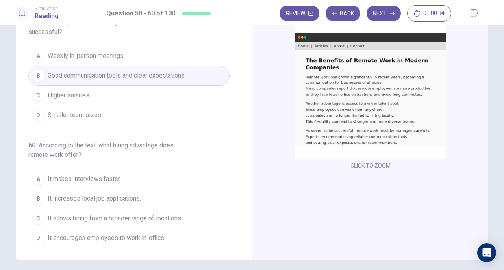
scroll to position [65, 0]
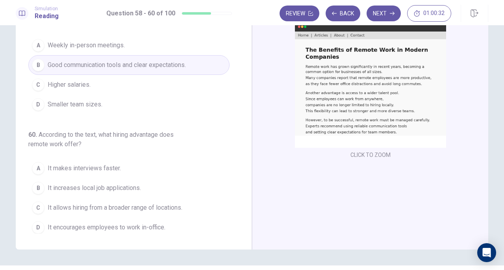
click at [176, 204] on span "It allows hiring from a broader range of locations." at bounding box center [115, 207] width 135 height 9
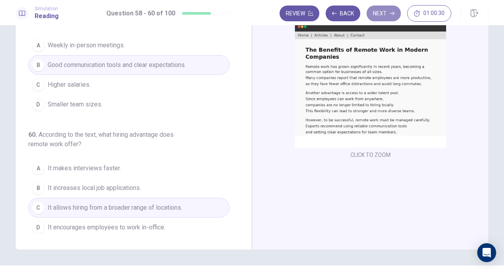
click at [384, 15] on button "Next" at bounding box center [384, 14] width 34 height 16
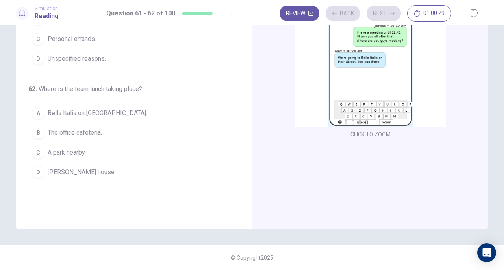
scroll to position [0, 0]
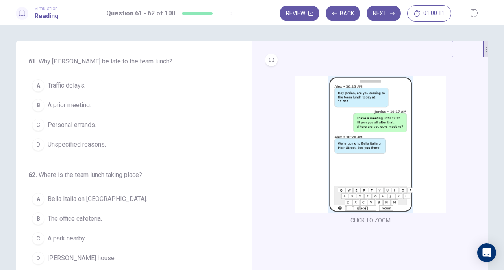
click at [106, 109] on button "B A prior meeting." at bounding box center [128, 105] width 201 height 20
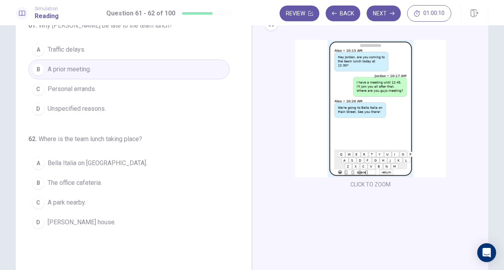
scroll to position [36, 0]
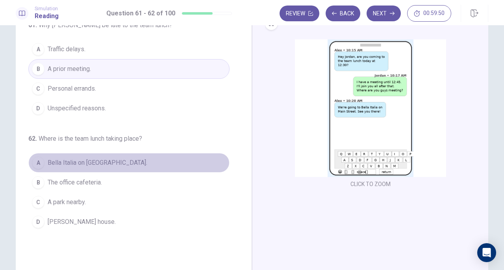
click at [116, 163] on span "Bella Italia on [GEOGRAPHIC_DATA]." at bounding box center [98, 162] width 100 height 9
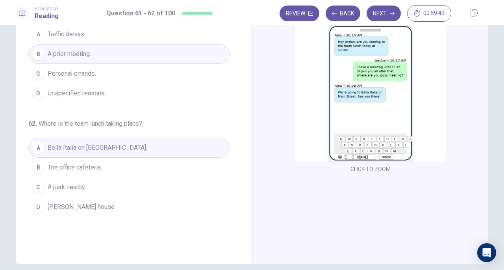
click at [387, 7] on button "Next" at bounding box center [384, 14] width 34 height 16
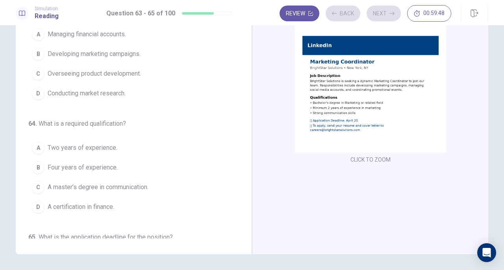
scroll to position [0, 0]
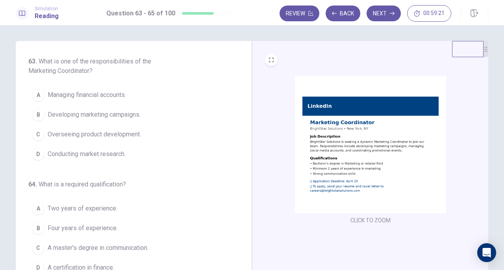
click at [129, 108] on button "B Developing marketing campaigns." at bounding box center [128, 115] width 201 height 20
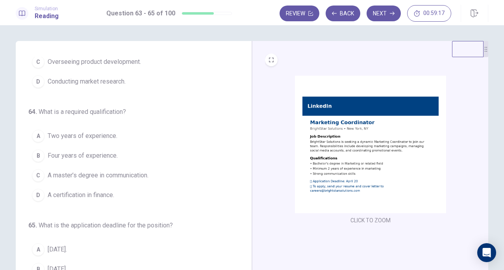
scroll to position [73, 0]
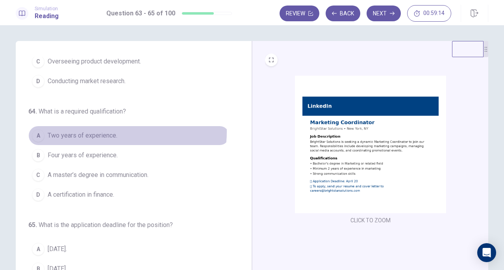
click at [110, 131] on span "Two years of experience." at bounding box center [83, 135] width 70 height 9
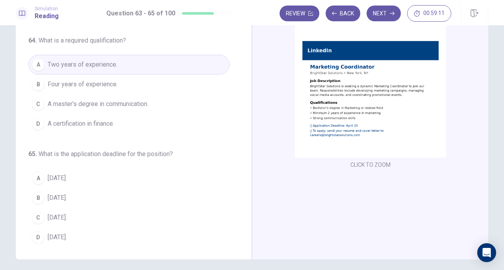
scroll to position [56, 0]
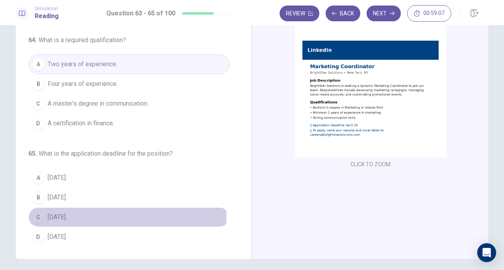
click at [61, 212] on span "[DATE]." at bounding box center [57, 216] width 19 height 9
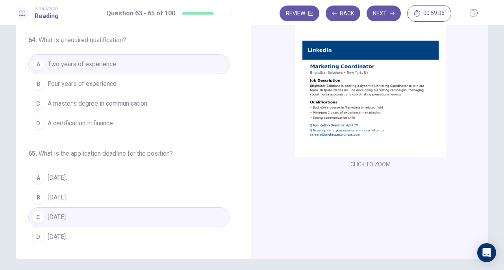
click at [385, 12] on button "Next" at bounding box center [384, 14] width 34 height 16
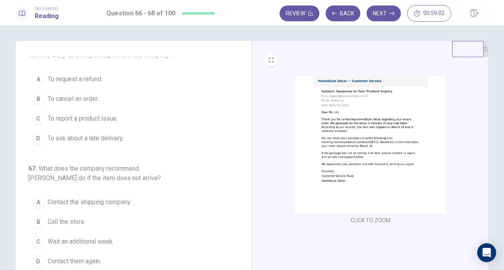
scroll to position [0, 0]
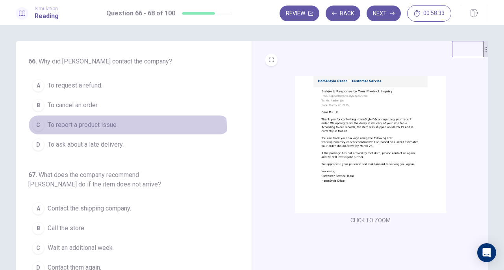
click at [117, 126] on span "To report a product issue." at bounding box center [83, 124] width 70 height 9
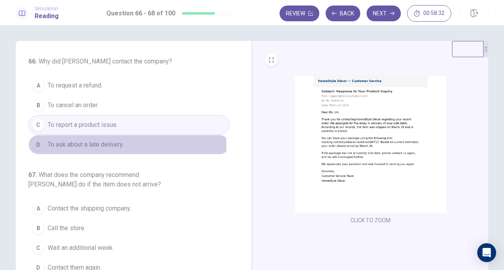
click at [113, 144] on span "To ask about a late delivery." at bounding box center [86, 144] width 76 height 9
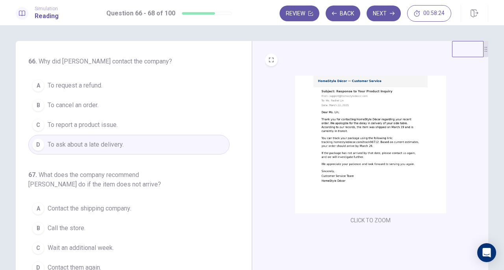
click at [113, 144] on span "To ask about a late delivery." at bounding box center [86, 144] width 76 height 9
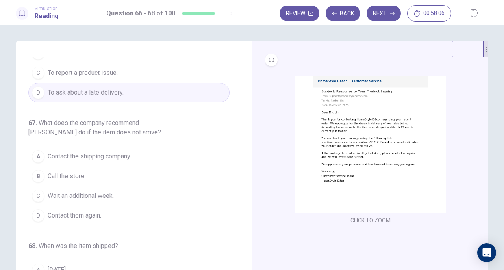
scroll to position [54, 0]
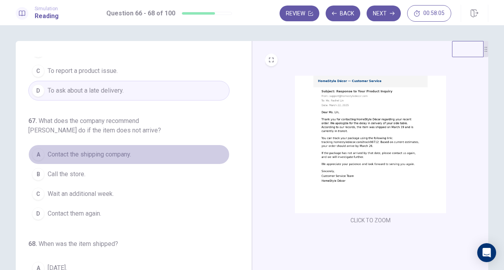
click at [165, 148] on button "A Contact the shipping company." at bounding box center [128, 155] width 201 height 20
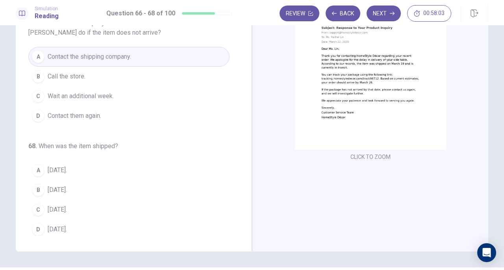
scroll to position [67, 0]
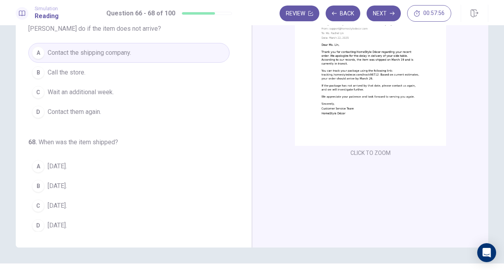
click at [79, 181] on button "B [DATE]." at bounding box center [128, 186] width 201 height 20
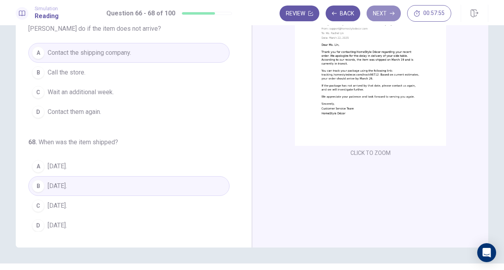
click at [387, 18] on button "Next" at bounding box center [384, 14] width 34 height 16
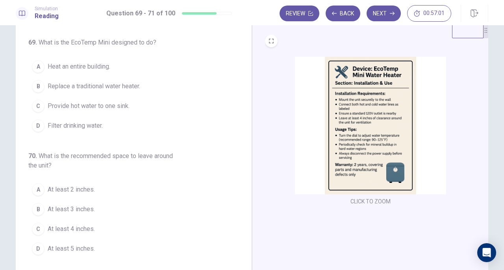
scroll to position [0, 0]
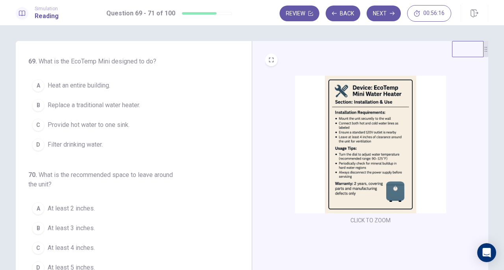
click at [87, 112] on button "B Replace a traditional water heater." at bounding box center [128, 105] width 201 height 20
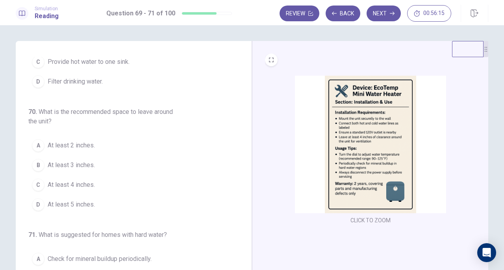
scroll to position [65, 0]
click at [122, 185] on button "C At least 4 inches." at bounding box center [128, 183] width 201 height 20
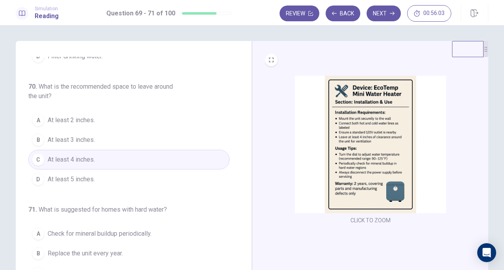
scroll to position [42, 0]
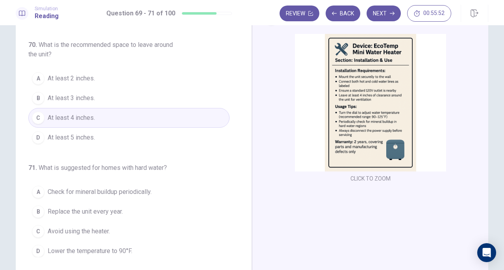
click at [141, 187] on span "Check for mineral buildup periodically." at bounding box center [100, 191] width 104 height 9
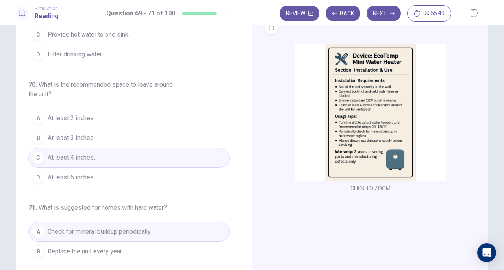
scroll to position [30, 0]
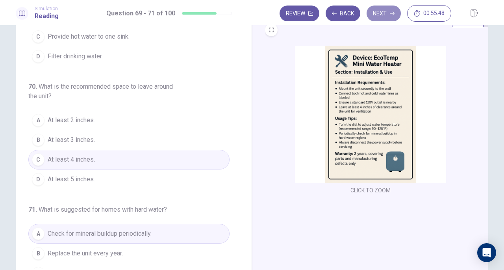
click at [386, 13] on button "Next" at bounding box center [384, 14] width 34 height 16
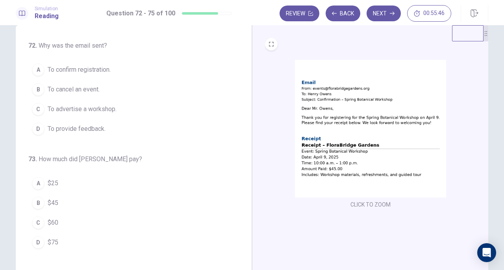
scroll to position [0, 0]
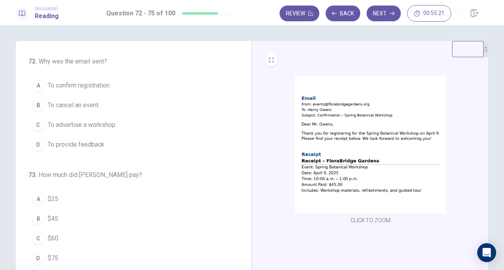
click at [88, 80] on button "A To confirm registration." at bounding box center [128, 86] width 201 height 20
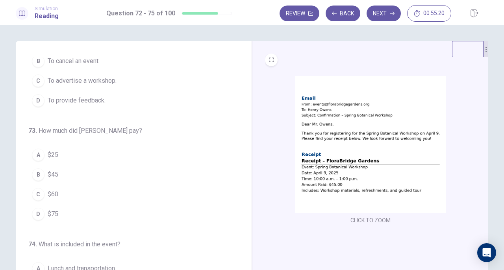
scroll to position [44, 0]
click at [61, 171] on button "B $45" at bounding box center [128, 174] width 201 height 20
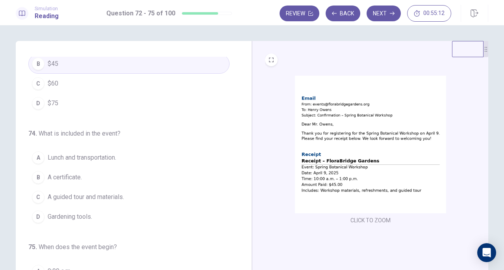
scroll to position [156, 0]
click at [106, 193] on span "A guided tour and materials." at bounding box center [86, 195] width 76 height 9
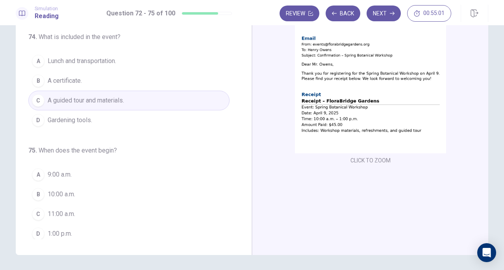
scroll to position [60, 0]
click at [92, 191] on button "B 10:00 a.m." at bounding box center [128, 194] width 201 height 20
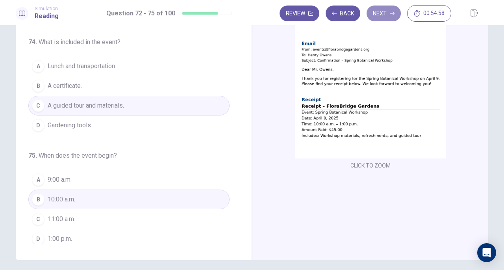
click at [377, 13] on button "Next" at bounding box center [384, 14] width 34 height 16
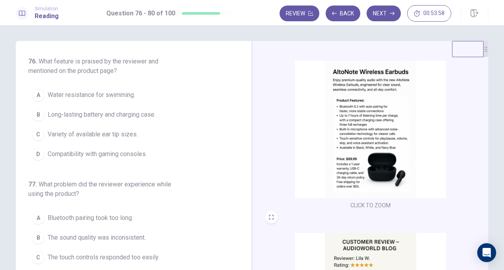
scroll to position [10, 0]
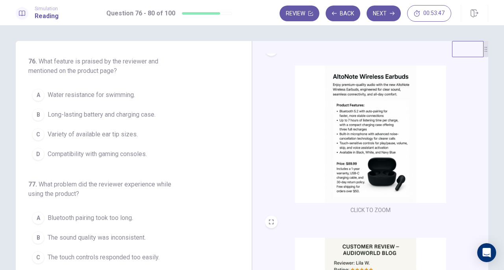
click at [135, 119] on button "B Long-lasting battery and charging case." at bounding box center [128, 115] width 201 height 20
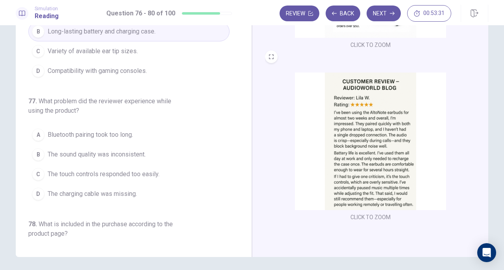
scroll to position [25, 0]
click at [158, 171] on span "The touch controls responded too easily." at bounding box center [104, 174] width 112 height 9
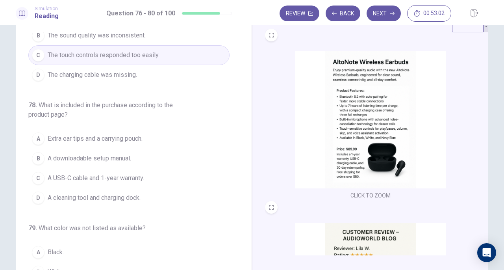
scroll to position [183, 0]
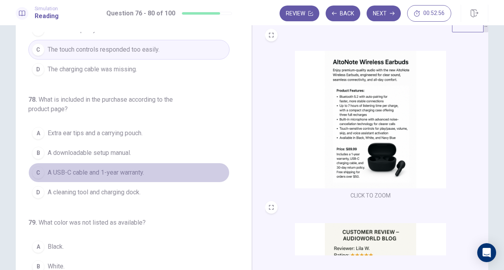
click at [128, 171] on span "A USB-C cable and 1-year warranty." at bounding box center [96, 172] width 96 height 9
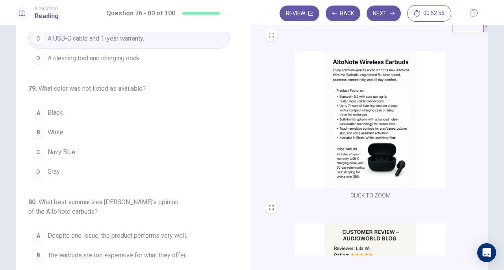
scroll to position [323, 0]
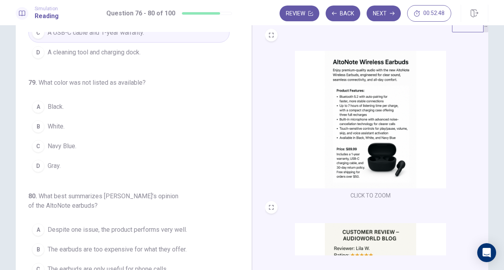
click at [59, 161] on span "Gray." at bounding box center [54, 165] width 13 height 9
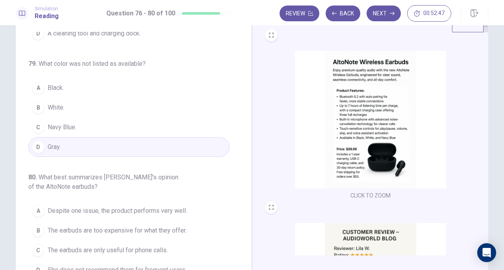
scroll to position [86, 0]
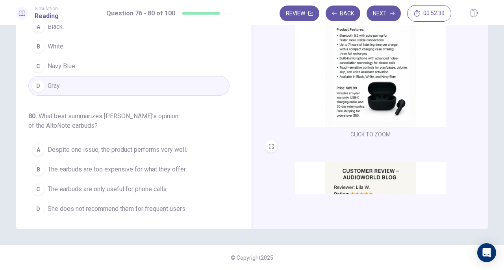
click at [125, 145] on span "Despite one issue, the product performs very well." at bounding box center [117, 149] width 139 height 9
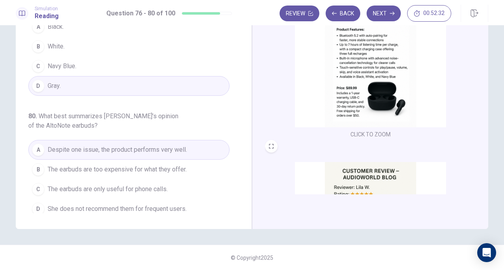
click at [384, 15] on button "Next" at bounding box center [384, 14] width 34 height 16
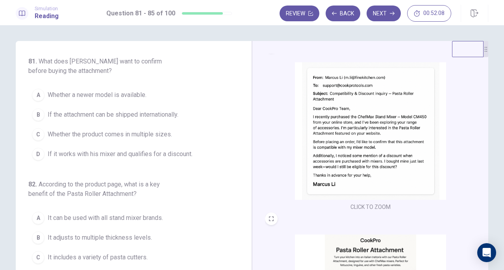
scroll to position [22, 0]
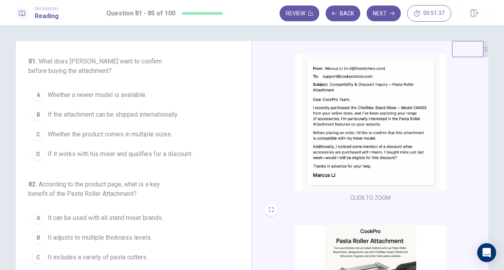
click at [191, 154] on span "If it works with his mixer and qualifies for a discount." at bounding box center [120, 153] width 145 height 9
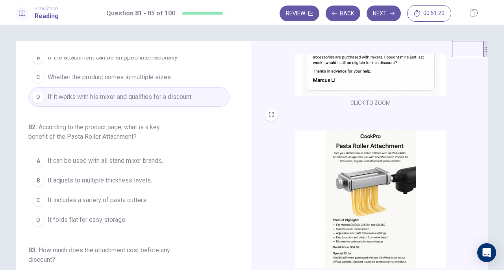
scroll to position [45, 0]
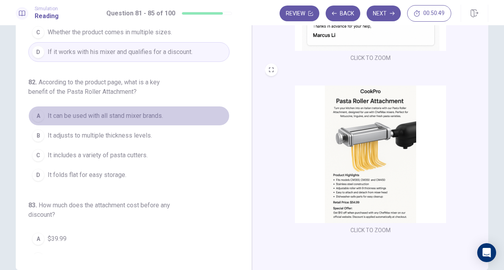
click at [137, 113] on span "It can be used with all stand mixer brands." at bounding box center [105, 115] width 115 height 9
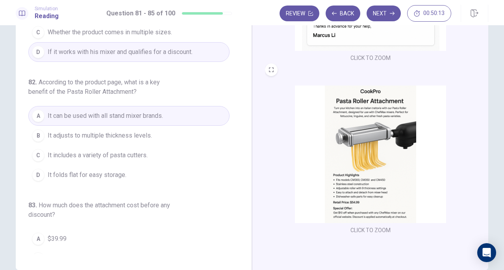
click at [166, 141] on button "B It adjusts to multiple thickness levels." at bounding box center [128, 136] width 201 height 20
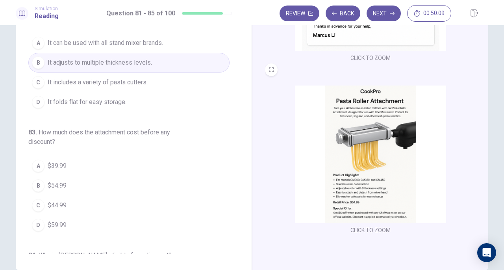
scroll to position [131, 0]
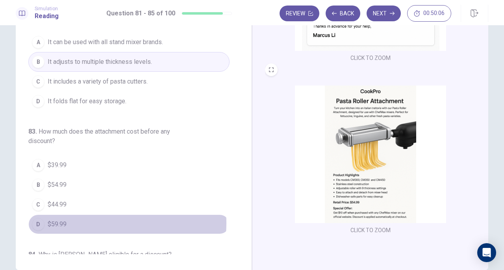
click at [100, 220] on button "D $59.99" at bounding box center [128, 224] width 201 height 20
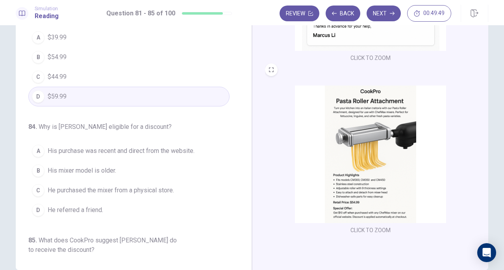
scroll to position [259, 0]
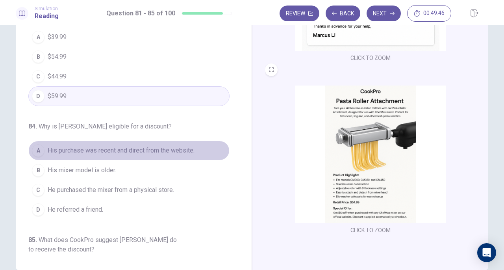
click at [184, 149] on span "His purchase was recent and direct from the website." at bounding box center [121, 150] width 147 height 9
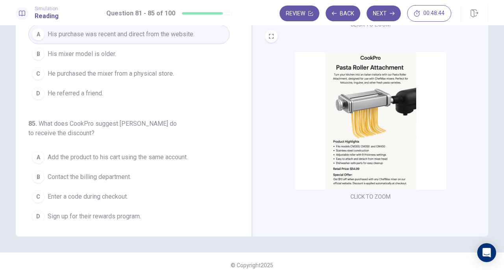
scroll to position [79, 0]
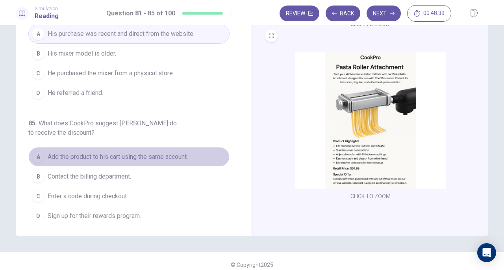
click at [156, 155] on span "Add the product to his cart using the same account." at bounding box center [118, 156] width 140 height 9
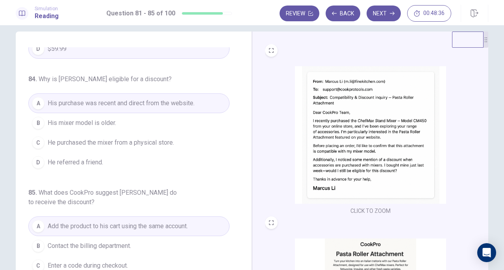
scroll to position [9, 0]
click at [387, 7] on button "Next" at bounding box center [384, 14] width 34 height 16
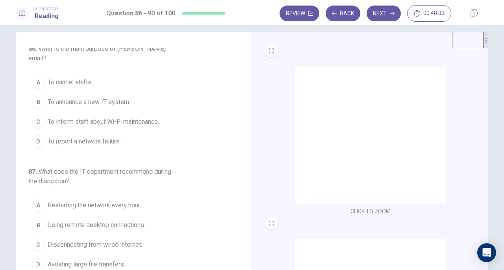
scroll to position [0, 0]
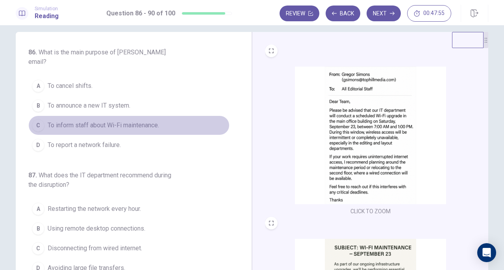
click at [155, 121] on span "To inform staff about Wi-Fi maintenance." at bounding box center [103, 125] width 111 height 9
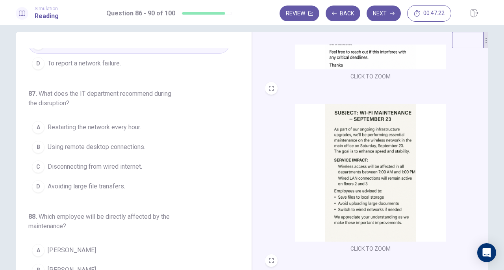
scroll to position [156, 0]
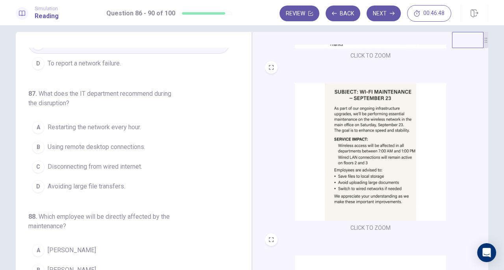
click at [93, 182] on span "Avoiding large file transfers." at bounding box center [87, 186] width 78 height 9
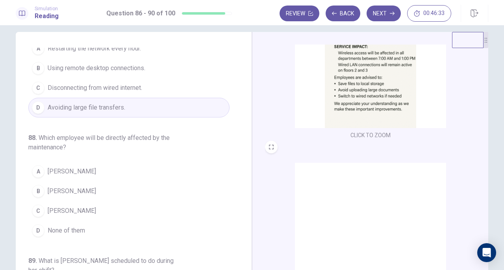
scroll to position [288, 0]
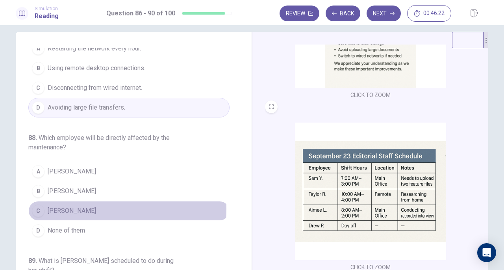
click at [65, 201] on button "C [PERSON_NAME]" at bounding box center [128, 211] width 201 height 20
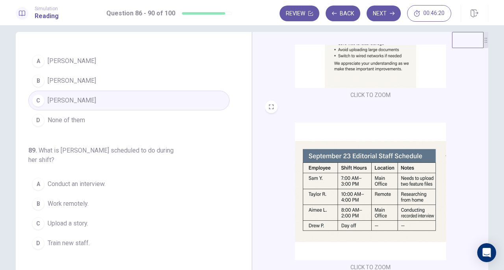
scroll to position [286, 0]
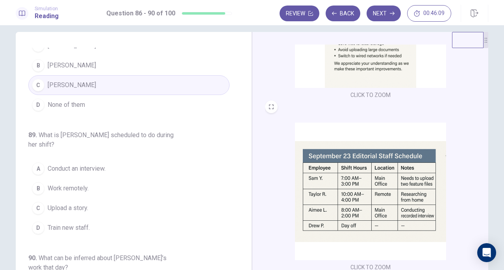
click at [95, 164] on span "Conduct an interview." at bounding box center [77, 168] width 58 height 9
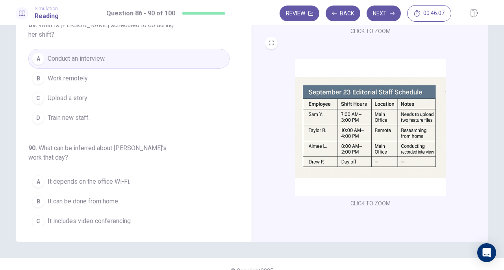
scroll to position [73, 0]
click at [111, 196] on span "It can be done from home." at bounding box center [84, 200] width 72 height 9
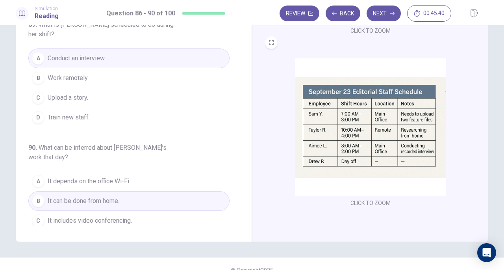
click at [374, 16] on button "Next" at bounding box center [384, 14] width 34 height 16
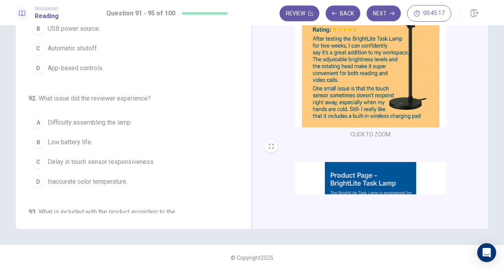
scroll to position [0, 0]
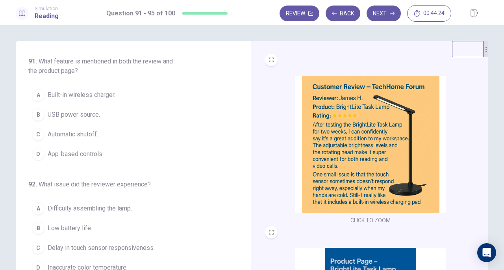
click at [96, 94] on span "Built-in wireless charger." at bounding box center [82, 94] width 68 height 9
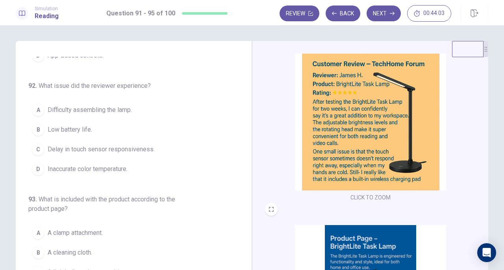
scroll to position [22, 0]
click at [142, 149] on span "Delay in touch sensor responsiveness." at bounding box center [101, 149] width 107 height 9
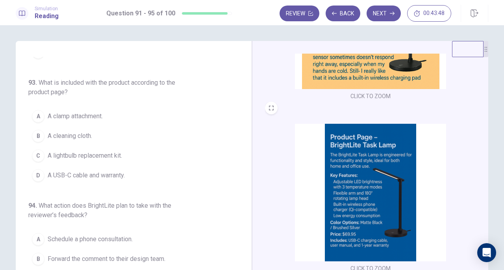
scroll to position [164, 0]
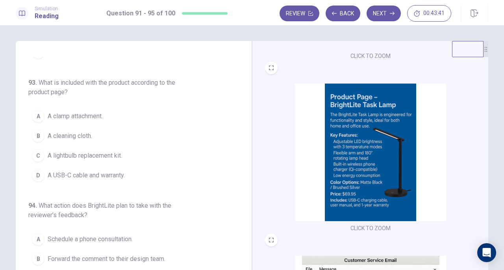
click at [87, 172] on span "A USB-C cable and warranty." at bounding box center [86, 175] width 77 height 9
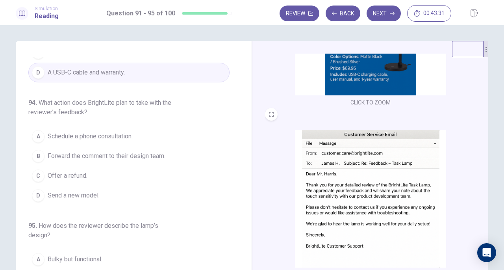
scroll to position [35, 0]
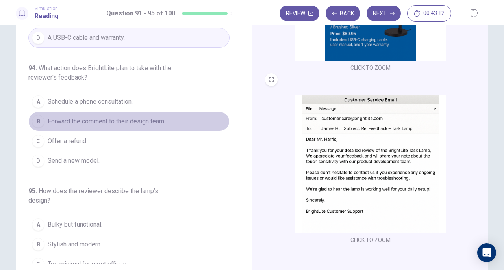
click at [165, 117] on span "Forward the comment to their design team." at bounding box center [107, 121] width 118 height 9
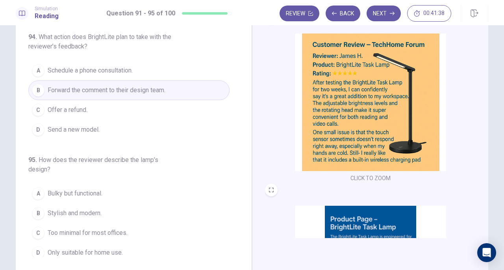
scroll to position [43, 0]
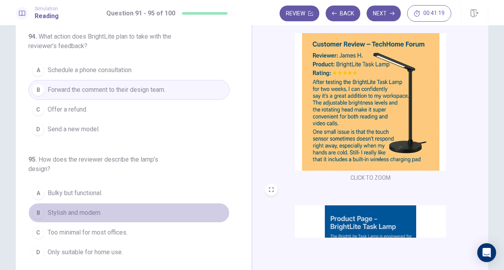
click at [140, 206] on button "B Stylish and modern." at bounding box center [128, 213] width 201 height 20
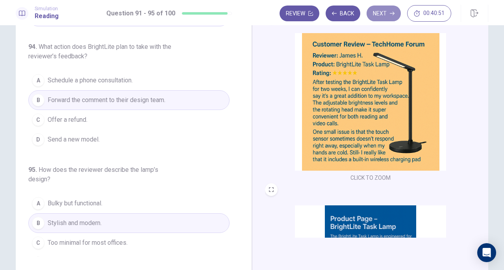
click at [380, 16] on button "Next" at bounding box center [384, 14] width 34 height 16
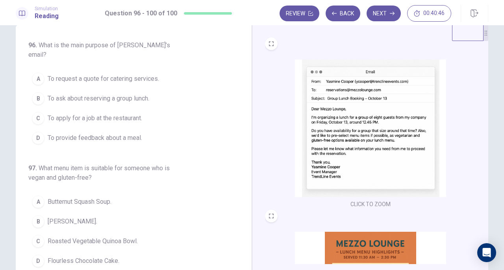
scroll to position [16, 0]
click at [145, 94] on span "To ask about reserving a group lunch." at bounding box center [99, 98] width 102 height 9
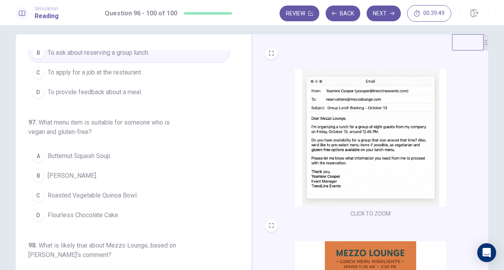
scroll to position [61, 0]
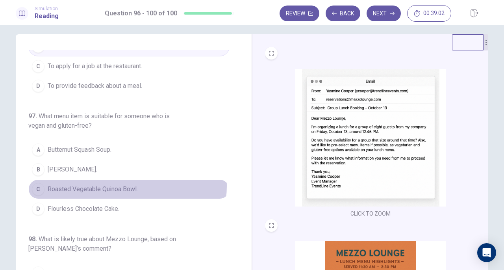
click at [125, 184] on span "Roasted Vegetable Quinoa Bowl." at bounding box center [93, 188] width 90 height 9
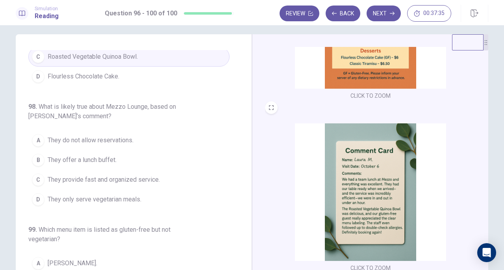
scroll to position [195, 0]
click at [182, 169] on button "C They provide fast and organized service." at bounding box center [128, 179] width 201 height 20
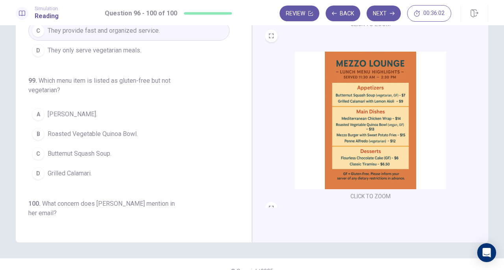
scroll to position [72, 0]
click at [92, 164] on button "D Grilled Calamari." at bounding box center [128, 174] width 201 height 20
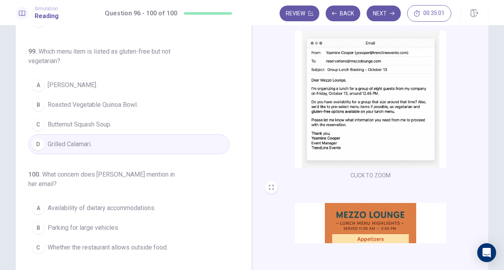
scroll to position [38, 0]
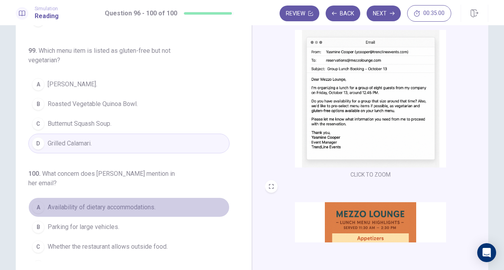
click at [131, 202] on span "Availability of dietary accommodations." at bounding box center [102, 206] width 108 height 9
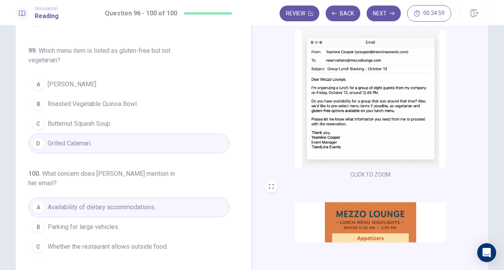
scroll to position [86, 0]
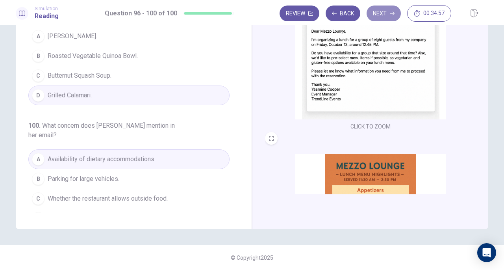
click at [388, 14] on button "Next" at bounding box center [384, 14] width 34 height 16
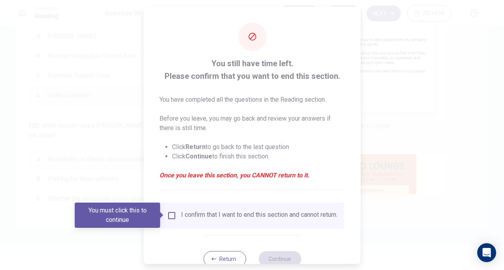
scroll to position [24, 0]
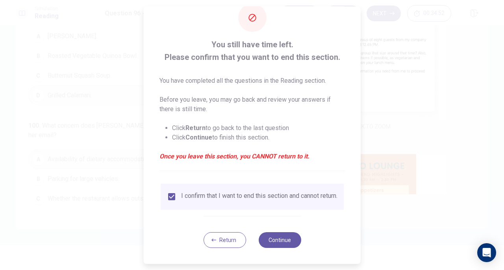
click at [274, 242] on button "Continue" at bounding box center [279, 240] width 43 height 16
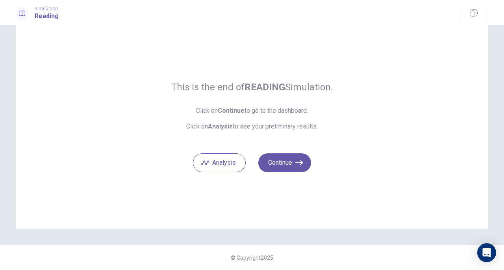
scroll to position [17, 0]
click at [280, 165] on button "Continue" at bounding box center [284, 163] width 53 height 19
